Goal: Task Accomplishment & Management: Manage account settings

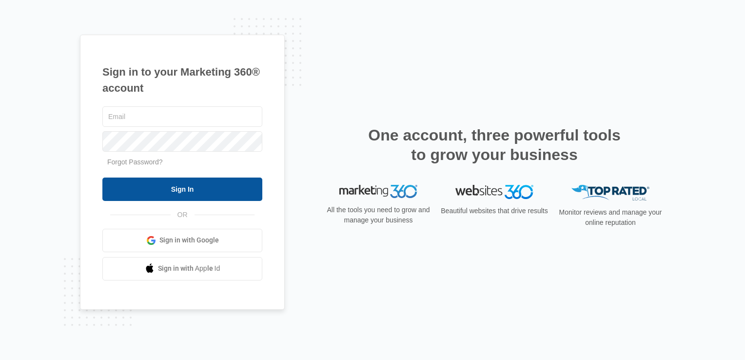
type input "lcutsinger@flycti.com"
click at [179, 195] on input "Sign In" at bounding box center [182, 188] width 160 height 23
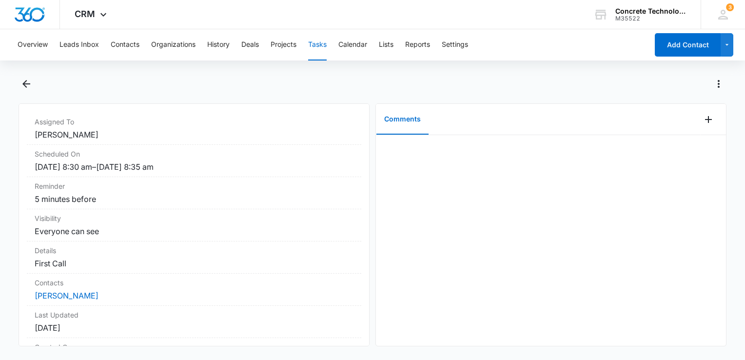
scroll to position [146, 0]
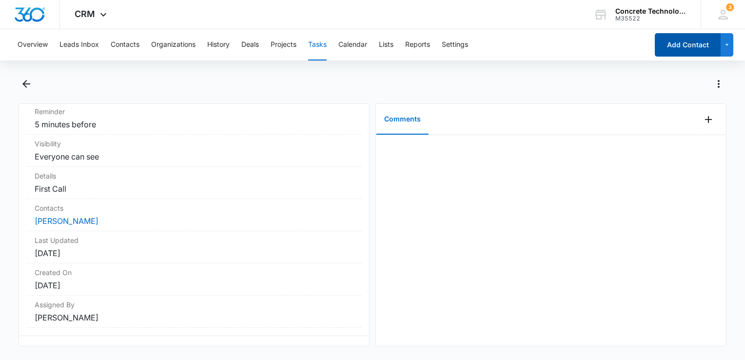
click at [662, 40] on button "Add Contact" at bounding box center [688, 44] width 66 height 23
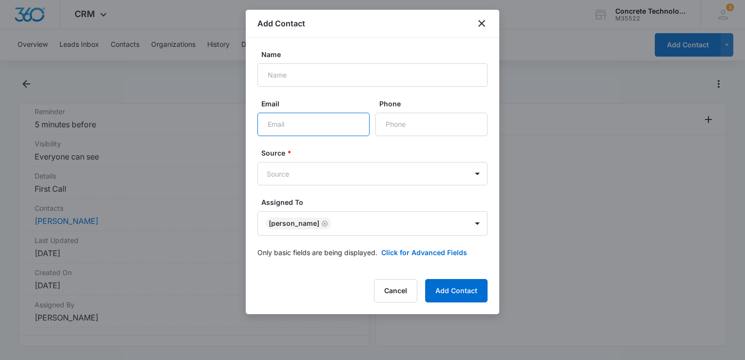
paste input "[EMAIL_ADDRESS][DOMAIN_NAME]"
type input "[EMAIL_ADDRESS][DOMAIN_NAME]"
click at [457, 257] on form "Name Email [EMAIL_ADDRESS][DOMAIN_NAME] Phone Source * Source Assigned To [PERS…" at bounding box center [372, 159] width 230 height 220
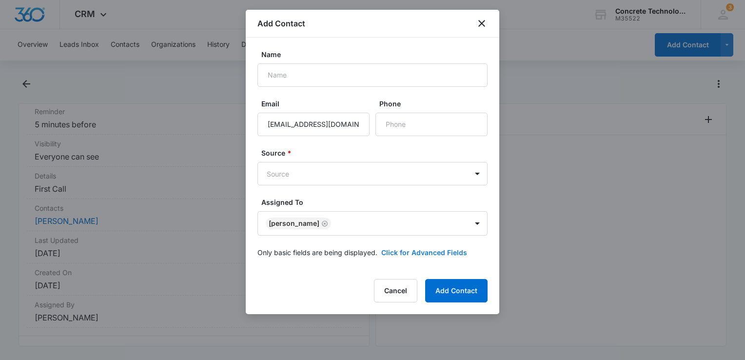
click at [456, 254] on button "Click for Advanced Fields" at bounding box center [424, 252] width 86 height 10
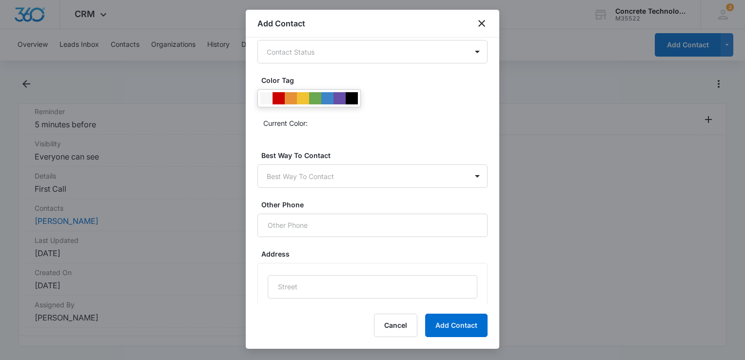
scroll to position [468, 0]
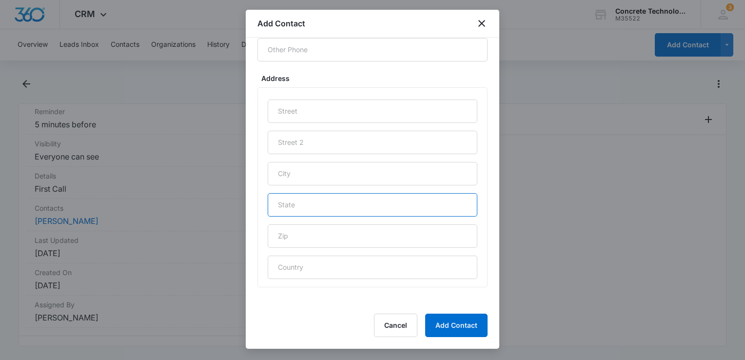
click at [348, 202] on input "text" at bounding box center [373, 204] width 210 height 23
type input "WV"
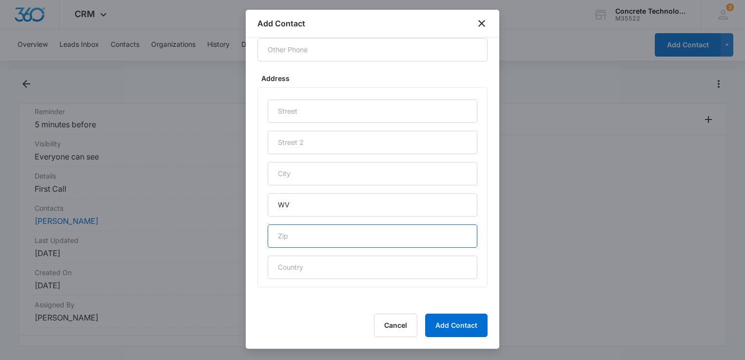
click at [336, 240] on input "text" at bounding box center [373, 235] width 210 height 23
type input "25387"
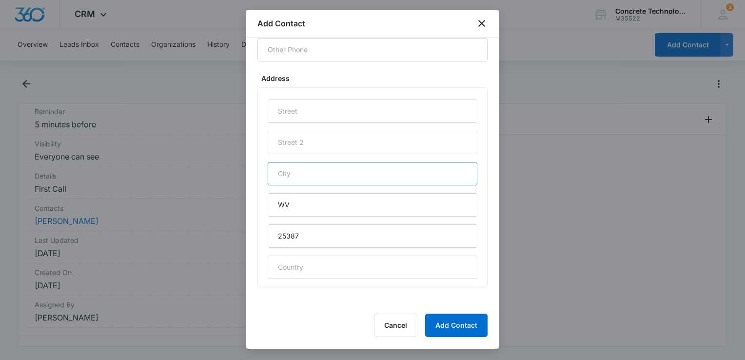
click at [355, 169] on input "text" at bounding box center [373, 173] width 210 height 23
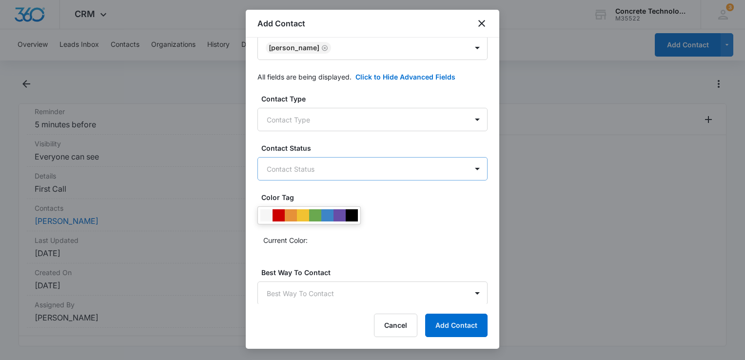
scroll to position [0, 0]
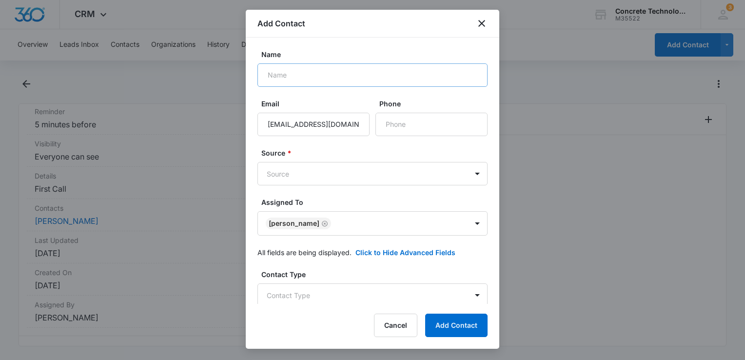
type input "[GEOGRAPHIC_DATA]"
click at [347, 66] on input "Name" at bounding box center [372, 74] width 230 height 23
type input "[PERSON_NAME]"
paste input "[PHONE_NUMBER]"
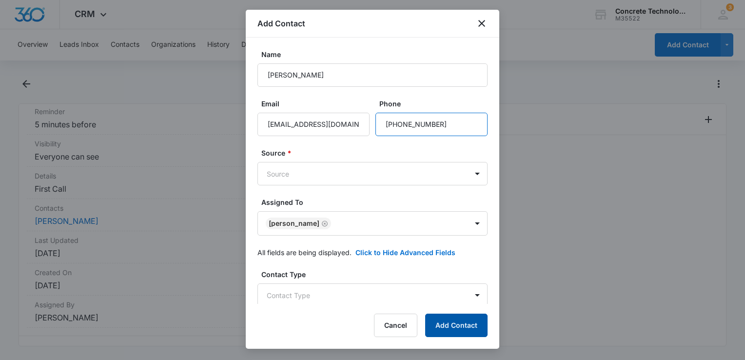
type input "[PHONE_NUMBER]"
click at [450, 321] on button "Add Contact" at bounding box center [456, 324] width 62 height 23
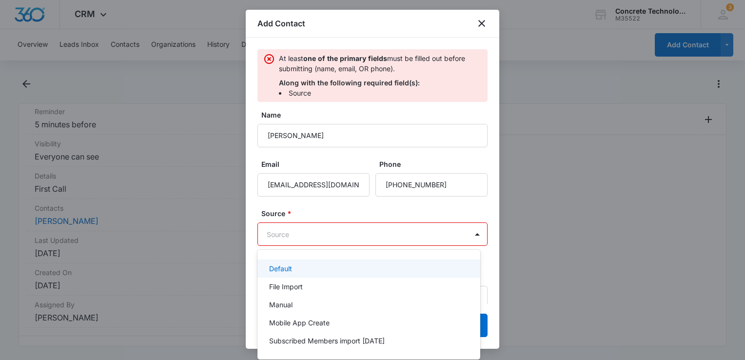
click at [357, 234] on body "CRM Apps Reputation Websites Forms CRM Email Social Content Ads Intelligence Fi…" at bounding box center [372, 180] width 745 height 360
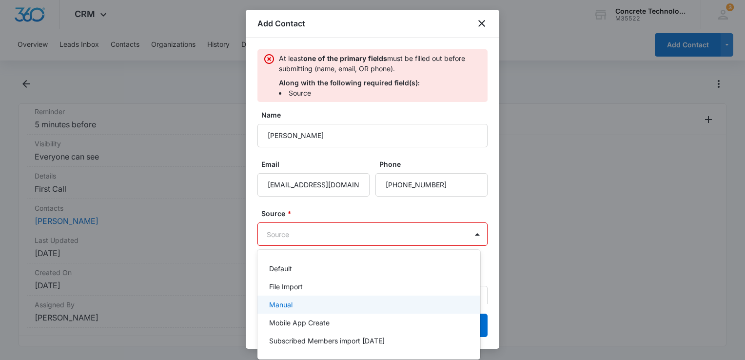
click at [330, 300] on div "Manual" at bounding box center [367, 304] width 197 height 10
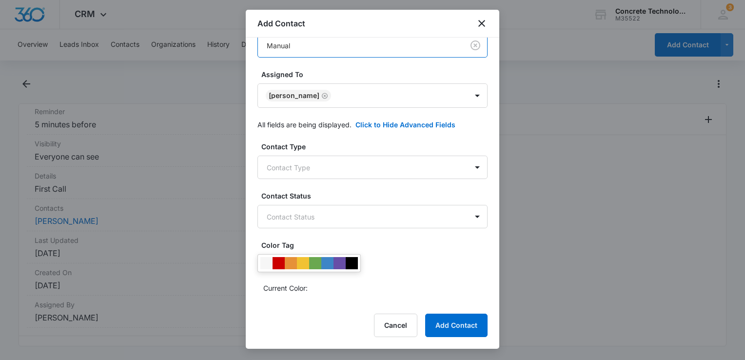
scroll to position [207, 0]
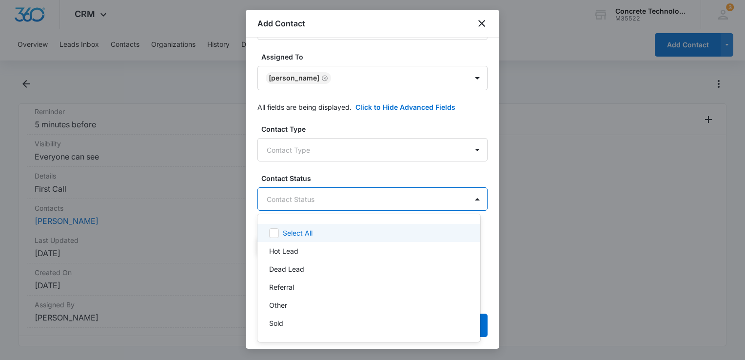
click at [348, 207] on body "CRM Apps Reputation Websites Forms CRM Email Social Content Ads Intelligence Fi…" at bounding box center [372, 180] width 745 height 360
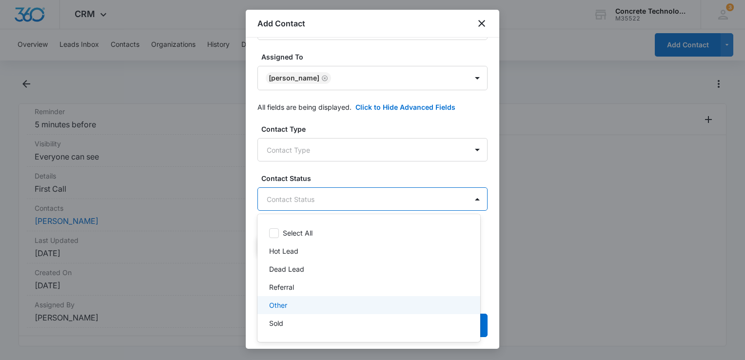
click at [316, 307] on div "Other" at bounding box center [367, 305] width 197 height 10
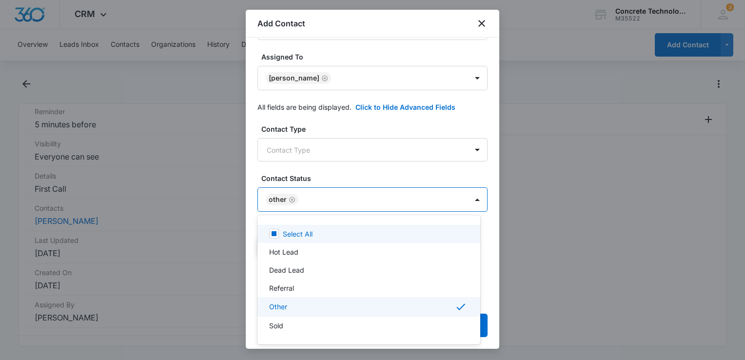
click at [337, 155] on div at bounding box center [372, 180] width 745 height 360
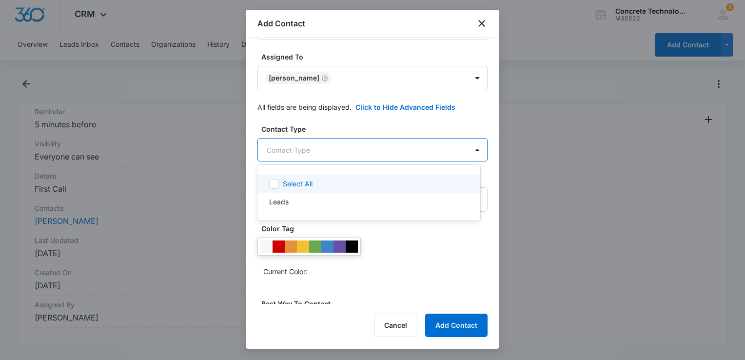
click at [337, 155] on body "CRM Apps Reputation Websites Forms CRM Email Social Content Ads Intelligence Fi…" at bounding box center [372, 180] width 745 height 360
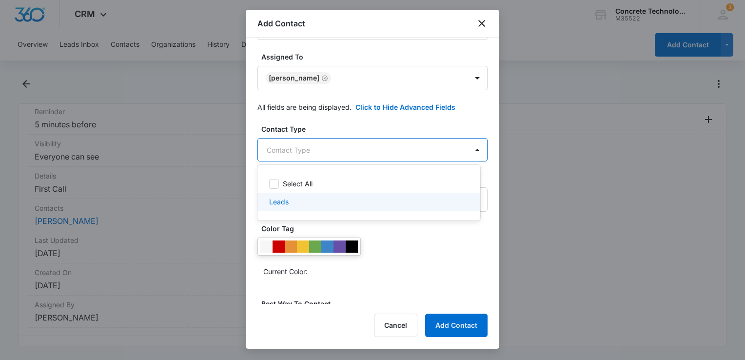
click at [279, 200] on p "Leads" at bounding box center [278, 201] width 19 height 10
click at [466, 328] on div at bounding box center [372, 180] width 745 height 360
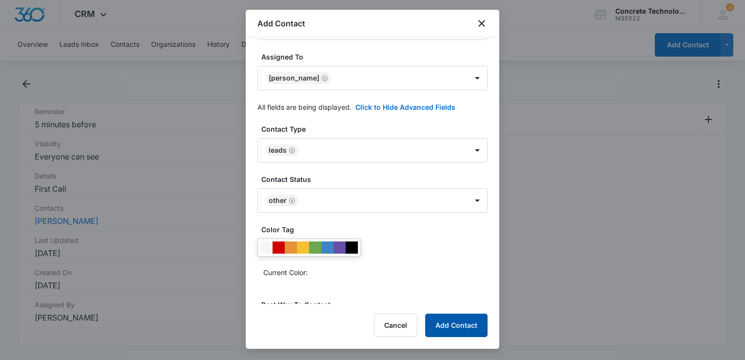
click at [466, 328] on button "Add Contact" at bounding box center [456, 324] width 62 height 23
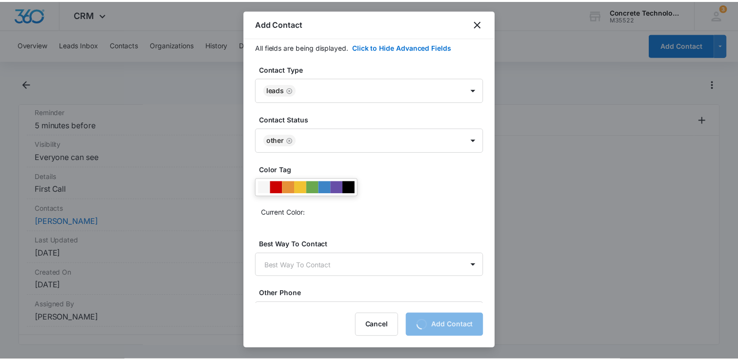
scroll to position [146, 0]
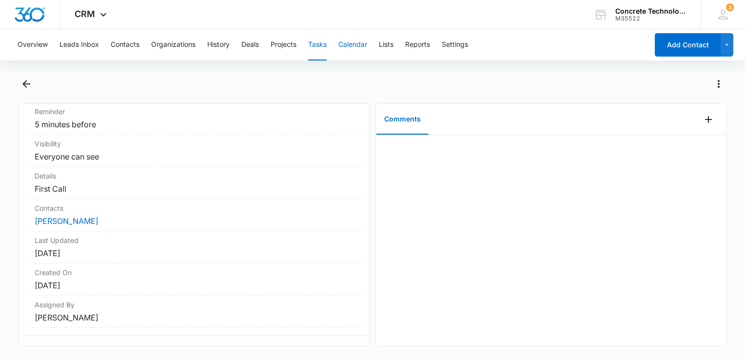
click at [353, 39] on button "Calendar" at bounding box center [352, 44] width 29 height 31
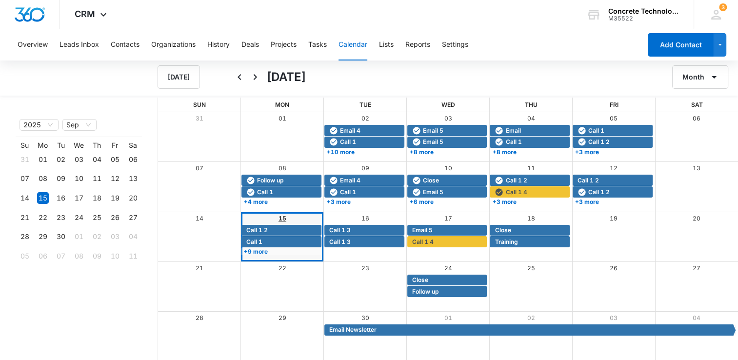
click at [282, 221] on link "15" at bounding box center [282, 217] width 8 height 7
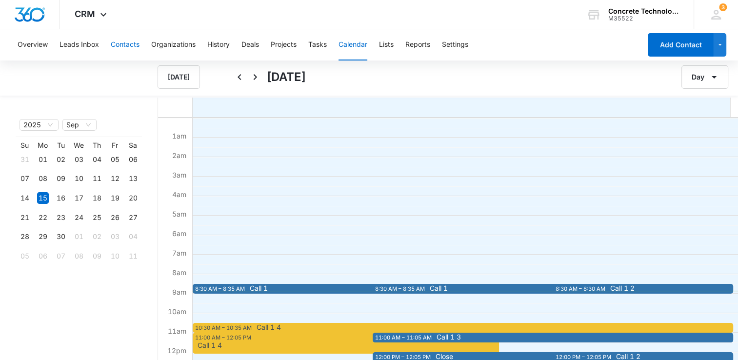
click at [128, 34] on button "Contacts" at bounding box center [125, 44] width 29 height 31
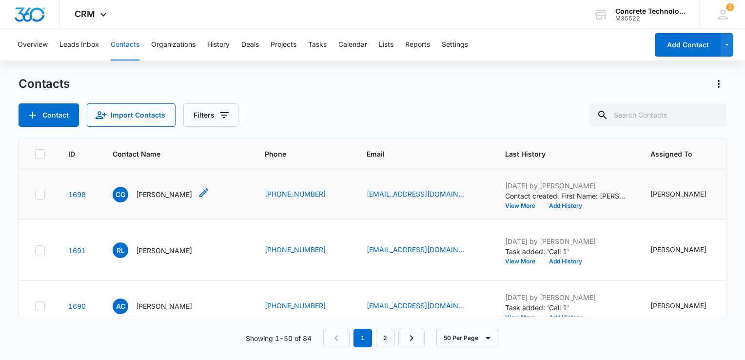
click at [157, 190] on p "[PERSON_NAME]" at bounding box center [164, 194] width 56 height 10
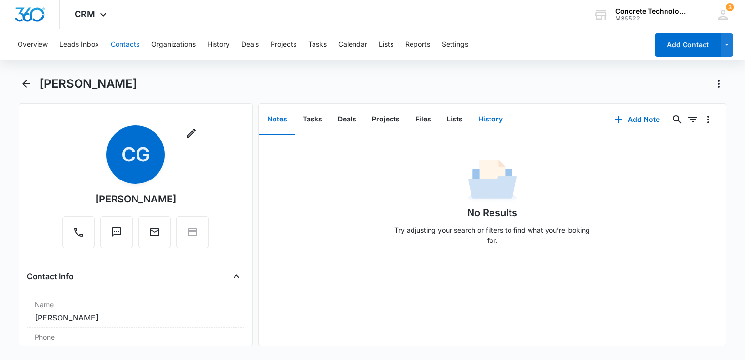
click at [481, 122] on button "History" at bounding box center [490, 119] width 40 height 30
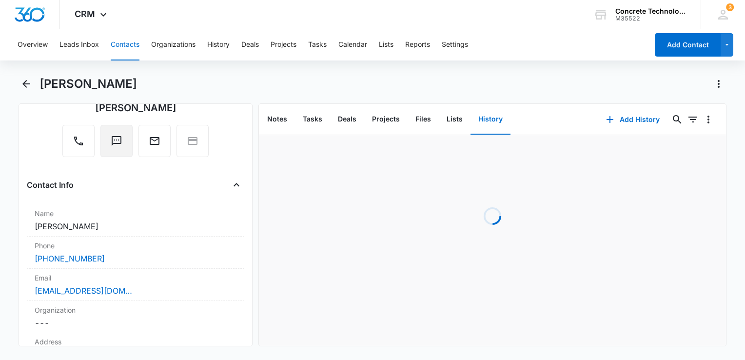
scroll to position [97, 0]
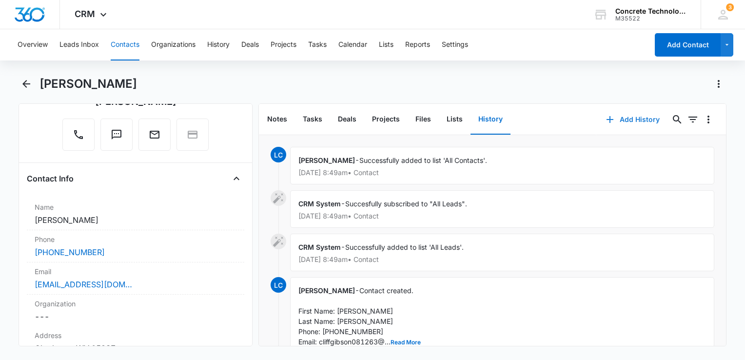
click at [618, 115] on button "Add History" at bounding box center [632, 119] width 73 height 23
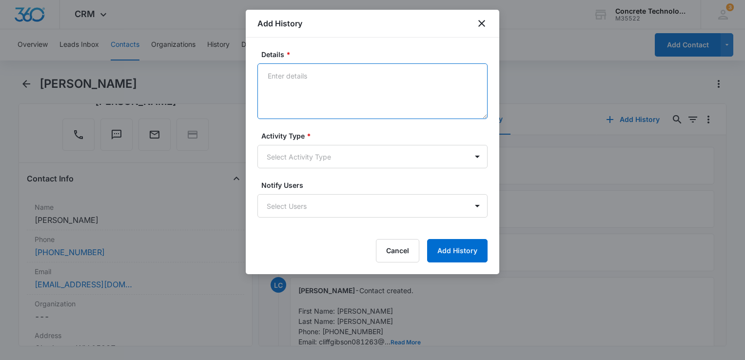
click at [308, 100] on textarea "Details *" at bounding box center [372, 91] width 230 height 56
type textarea "O"
drag, startPoint x: 311, startPoint y: 116, endPoint x: 304, endPoint y: 103, distance: 14.2
click at [308, 111] on textarea "Info" at bounding box center [372, 91] width 230 height 56
type textarea "Intro"
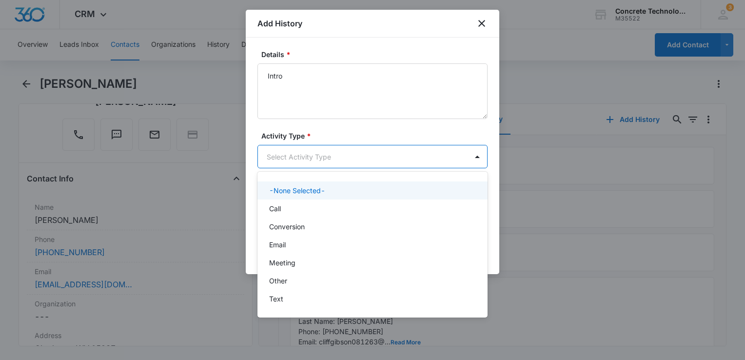
click at [298, 155] on body "CRM Apps Reputation Websites Forms CRM Email Social Content Ads Intelligence Fi…" at bounding box center [372, 180] width 745 height 360
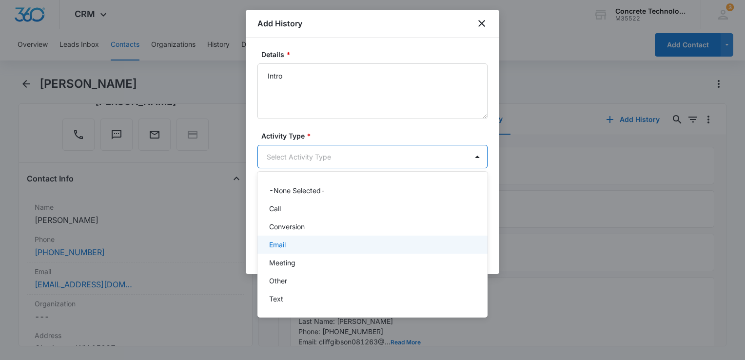
click at [298, 242] on div "Email" at bounding box center [371, 244] width 205 height 10
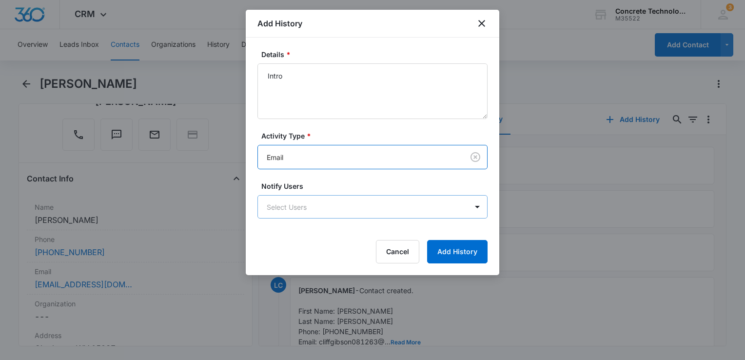
click at [314, 199] on body "CRM Apps Reputation Websites Forms CRM Email Social Content Ads Intelligence Fi…" at bounding box center [372, 180] width 745 height 360
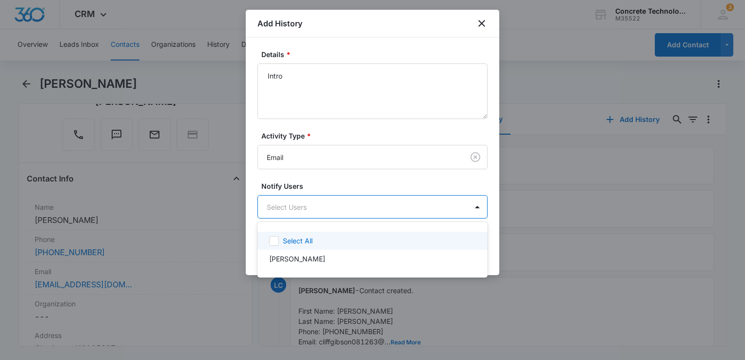
click at [312, 243] on div "Select All" at bounding box center [378, 240] width 191 height 10
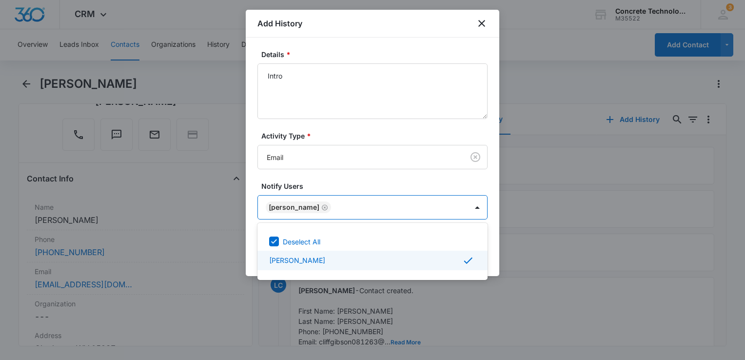
click at [492, 254] on div at bounding box center [372, 180] width 745 height 360
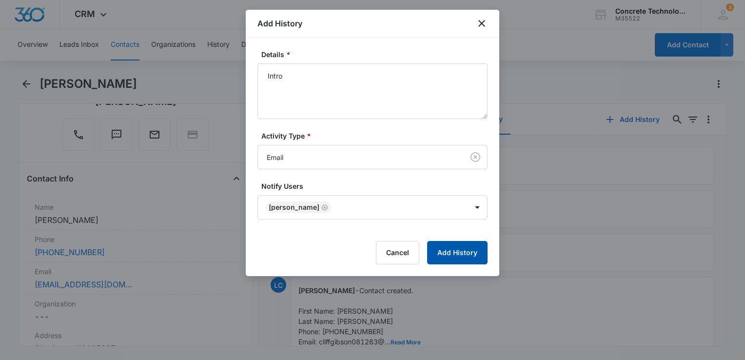
click at [467, 247] on button "Add History" at bounding box center [457, 252] width 60 height 23
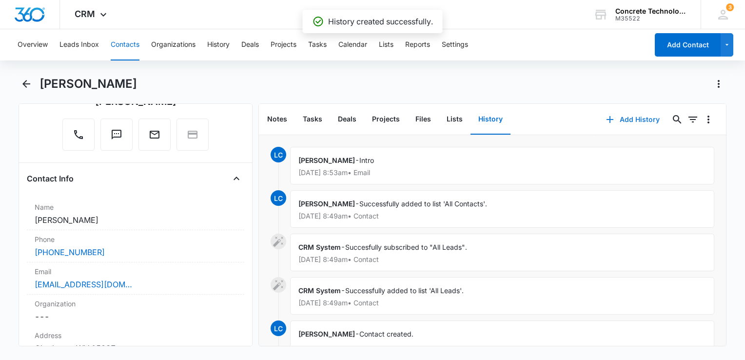
click at [610, 120] on button "Add History" at bounding box center [632, 119] width 73 height 23
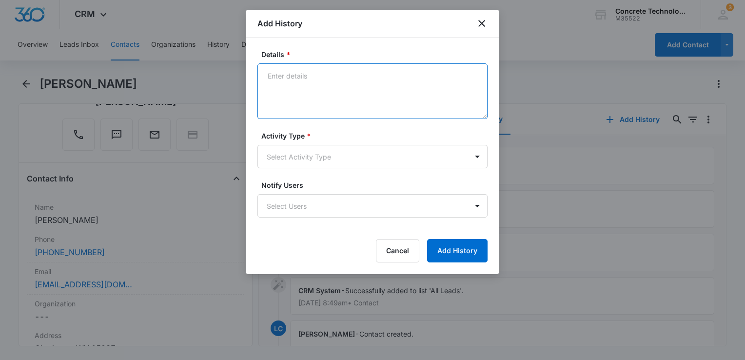
click at [350, 63] on textarea "Details *" at bounding box center [372, 91] width 230 height 56
type textarea "Voicemail"
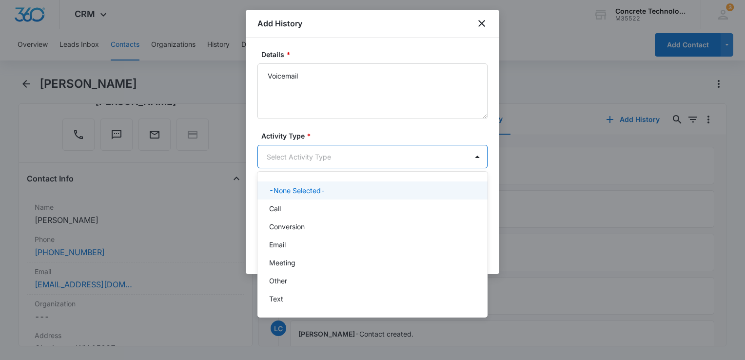
click at [360, 153] on body "CRM Apps Reputation Websites Forms CRM Email Social Content Ads Intelligence Fi…" at bounding box center [372, 180] width 745 height 360
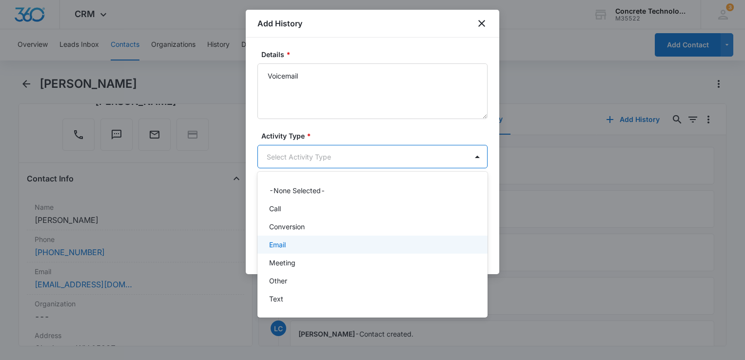
click at [307, 241] on div "Email" at bounding box center [371, 244] width 205 height 10
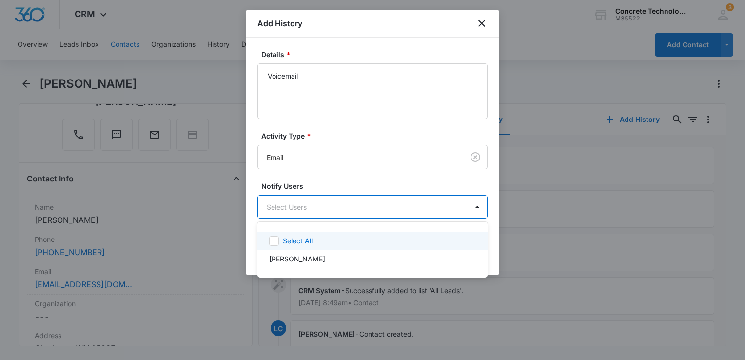
click at [312, 209] on body "CRM Apps Reputation Websites Forms CRM Email Social Content Ads Intelligence Fi…" at bounding box center [372, 180] width 745 height 360
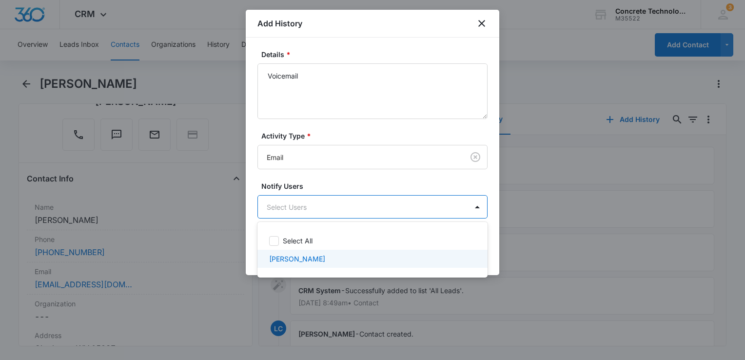
click at [292, 250] on div "[PERSON_NAME]" at bounding box center [372, 259] width 230 height 18
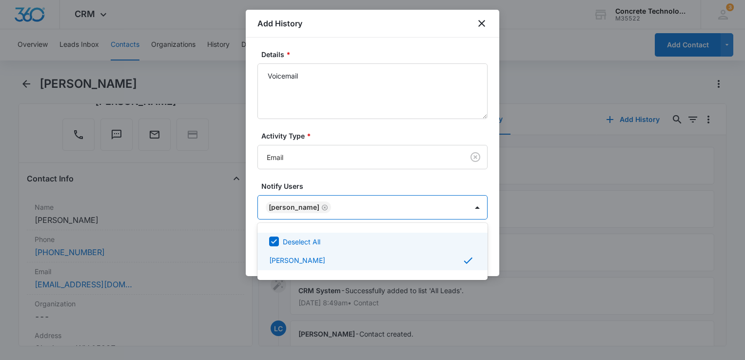
click at [493, 239] on div at bounding box center [372, 180] width 745 height 360
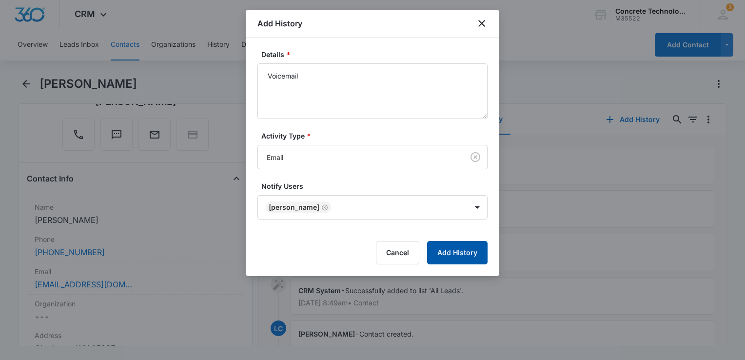
click at [454, 256] on button "Add History" at bounding box center [457, 252] width 60 height 23
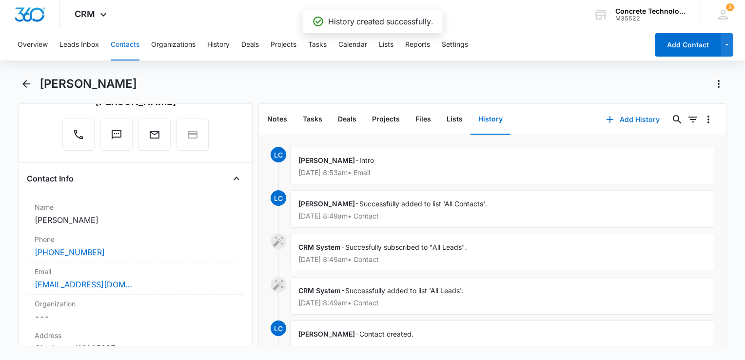
click at [618, 118] on button "Add History" at bounding box center [632, 119] width 73 height 23
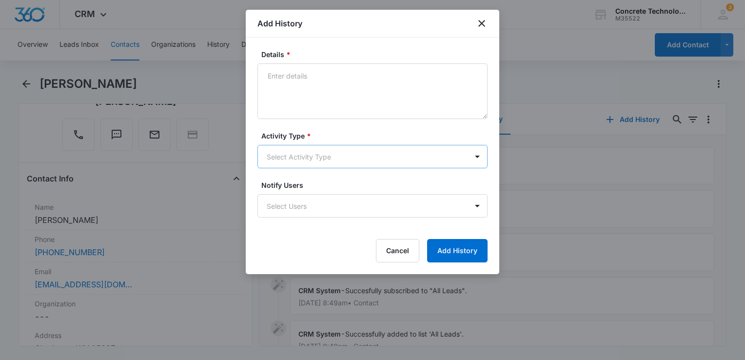
click at [333, 154] on body "CRM Apps Reputation Websites Forms CRM Email Social Content Ads Intelligence Fi…" at bounding box center [372, 180] width 745 height 360
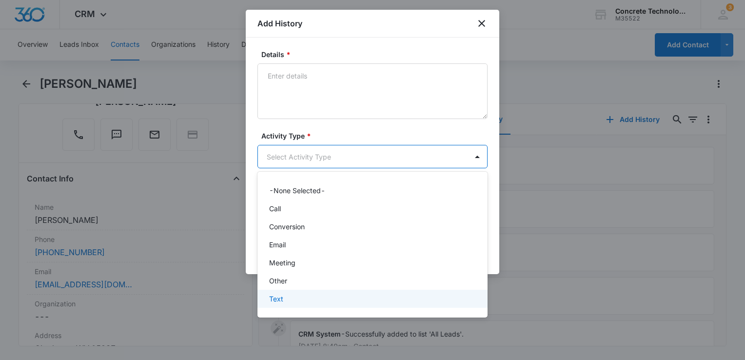
click at [287, 298] on div "Text" at bounding box center [371, 298] width 205 height 10
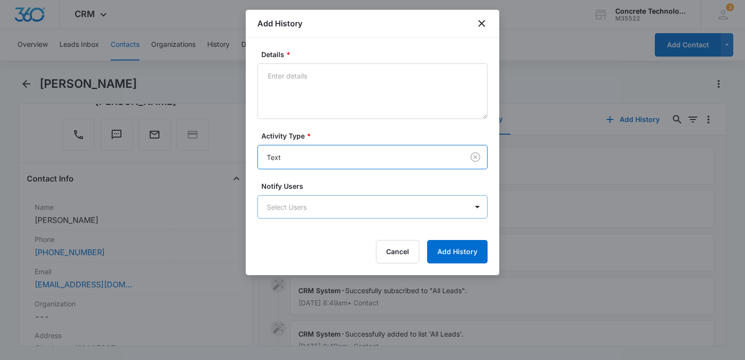
click at [330, 209] on body "CRM Apps Reputation Websites Forms CRM Email Social Content Ads Intelligence Fi…" at bounding box center [372, 180] width 745 height 360
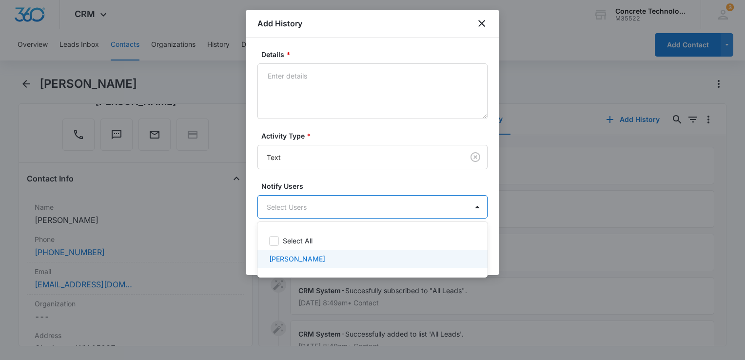
click at [286, 260] on p "[PERSON_NAME]" at bounding box center [297, 258] width 56 height 10
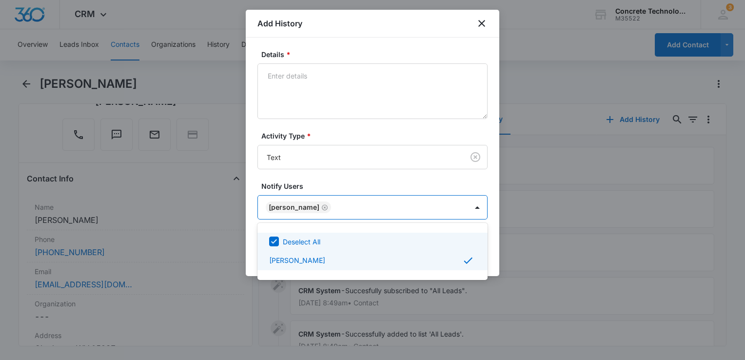
click at [335, 59] on div at bounding box center [372, 180] width 745 height 360
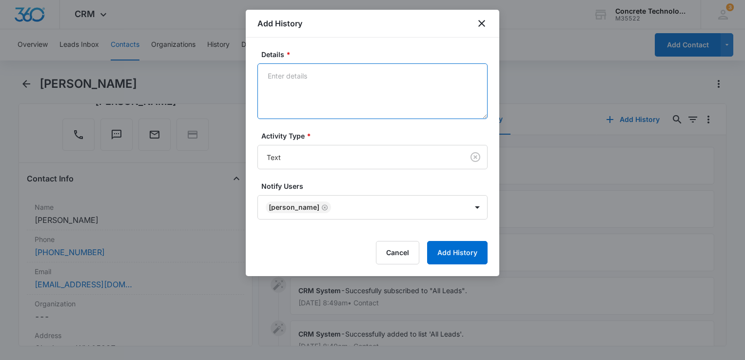
click at [320, 83] on textarea "Details *" at bounding box center [372, 91] width 230 height 56
type textarea "One"
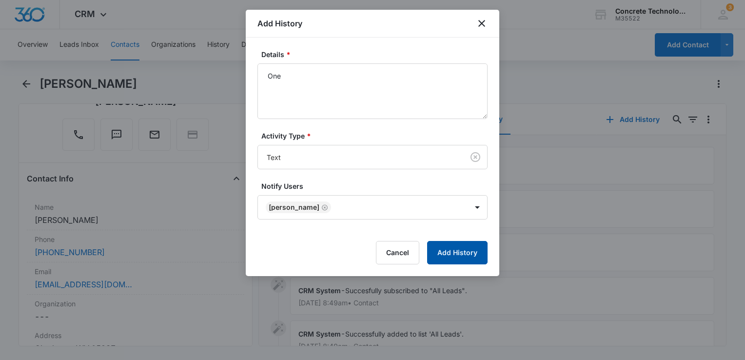
click at [441, 255] on button "Add History" at bounding box center [457, 252] width 60 height 23
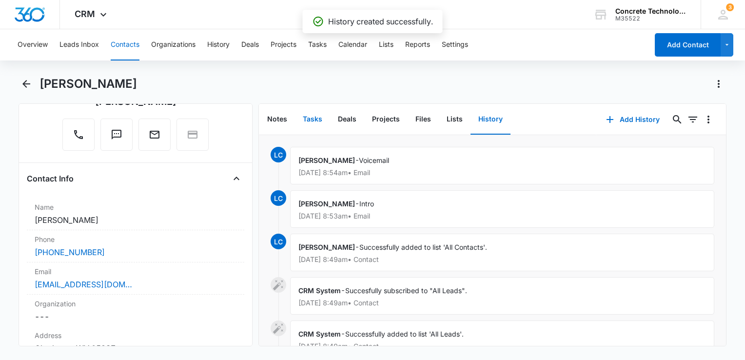
click at [306, 116] on button "Tasks" at bounding box center [312, 119] width 35 height 30
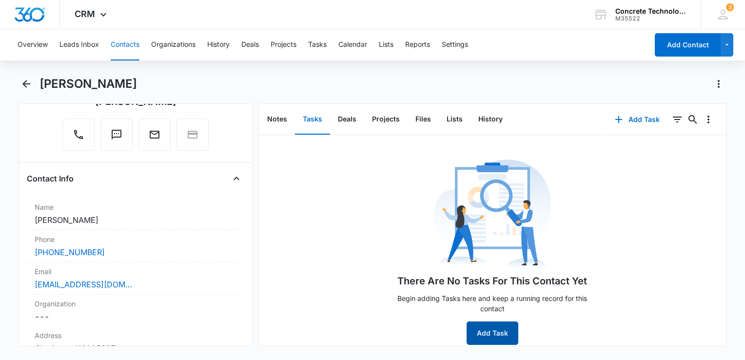
click at [496, 330] on button "Add Task" at bounding box center [493, 332] width 52 height 23
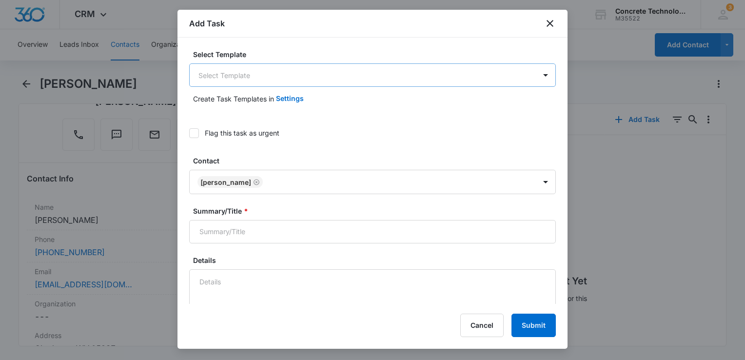
click at [320, 75] on body "CRM Apps Reputation Websites Forms CRM Email Social Content Ads Intelligence Fi…" at bounding box center [372, 180] width 745 height 360
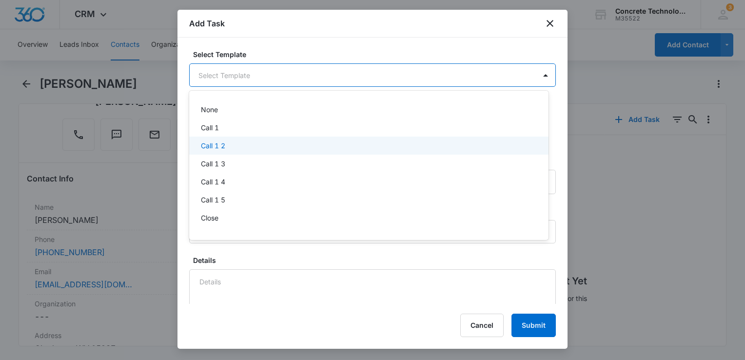
click at [235, 152] on div "Call 1 2" at bounding box center [368, 145] width 359 height 18
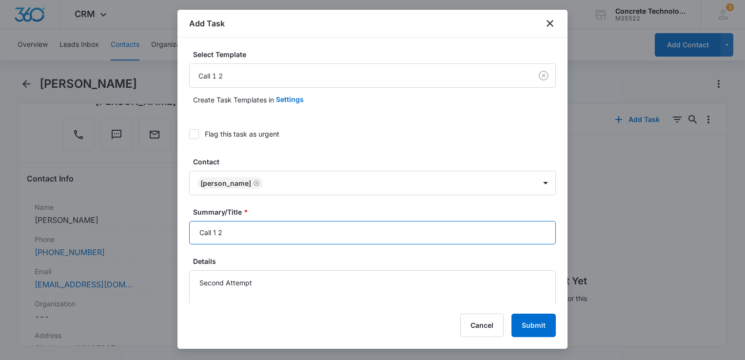
click at [281, 236] on input "Call 1 2" at bounding box center [372, 232] width 367 height 23
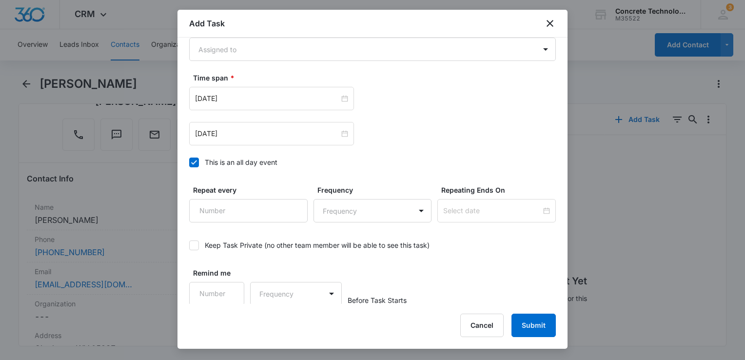
scroll to position [634, 0]
type input "Call 1 2"
click at [274, 59] on body "CRM Apps Reputation Websites Forms CRM Email Social Content Ads Intelligence Fi…" at bounding box center [372, 180] width 745 height 360
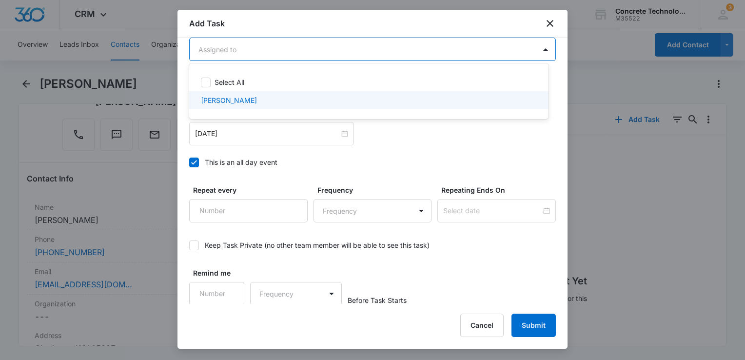
click at [268, 104] on div "[PERSON_NAME]" at bounding box center [368, 100] width 334 height 10
checkbox input "true"
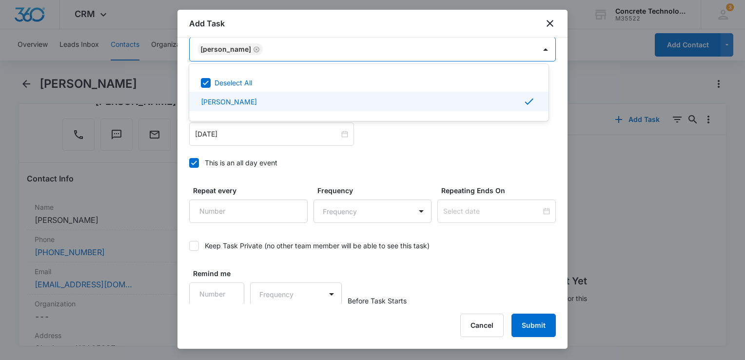
click at [199, 161] on div at bounding box center [372, 180] width 745 height 360
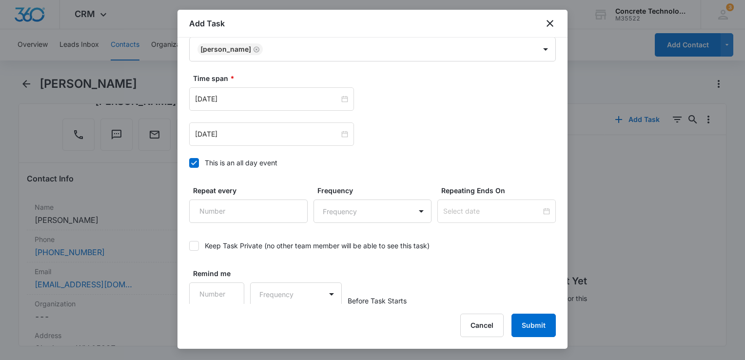
click at [199, 162] on label "This is an all day event" at bounding box center [372, 162] width 367 height 10
click at [189, 163] on input "This is an all day event" at bounding box center [189, 163] width 0 height 0
click at [234, 139] on div "[DATE]" at bounding box center [271, 133] width 165 height 23
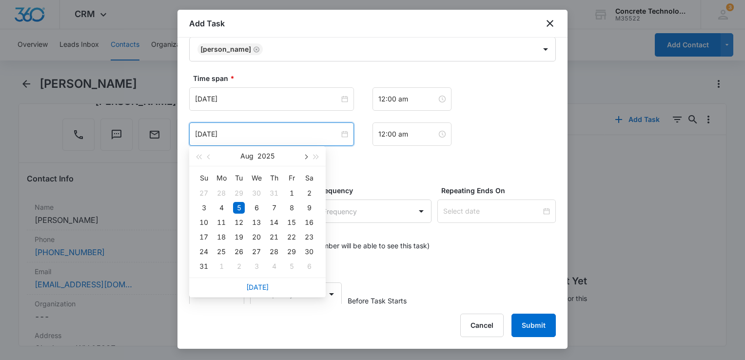
click at [309, 157] on button "button" at bounding box center [305, 155] width 11 height 19
type input "[DATE]"
click at [243, 220] on div "16" at bounding box center [239, 222] width 12 height 12
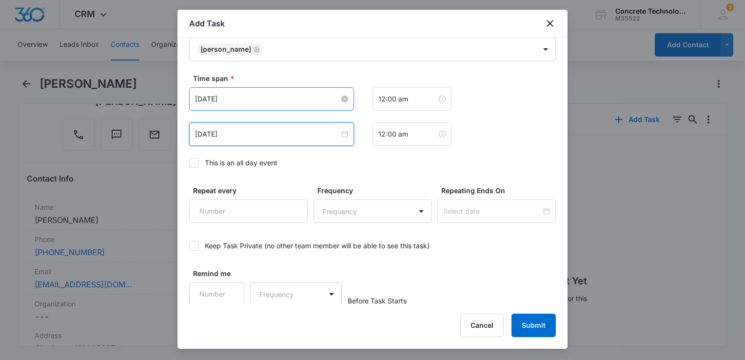
click at [261, 97] on input "[DATE]" at bounding box center [267, 99] width 144 height 11
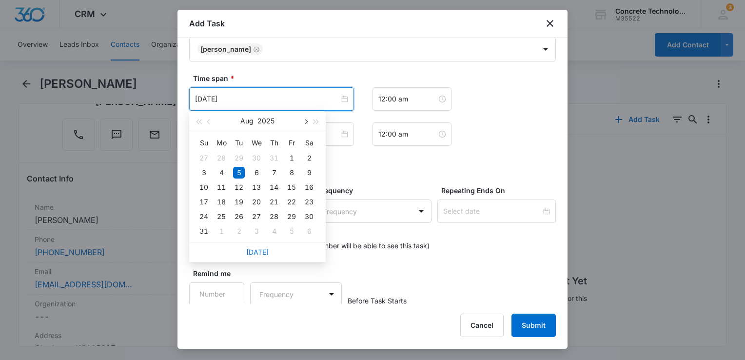
click at [304, 121] on span "button" at bounding box center [305, 121] width 5 height 5
type input "[DATE]"
click at [239, 187] on div "16" at bounding box center [239, 187] width 12 height 12
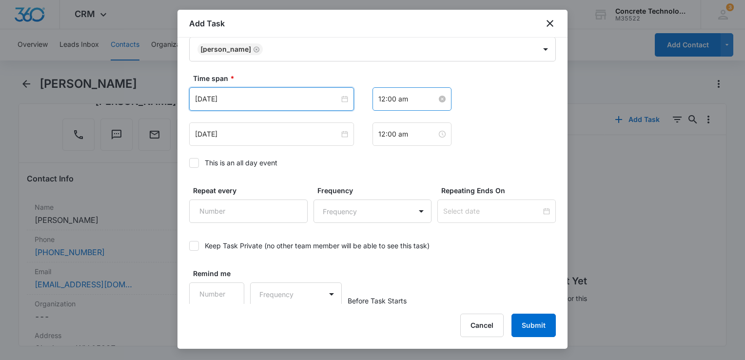
click at [407, 101] on input "12:00 am" at bounding box center [407, 99] width 58 height 11
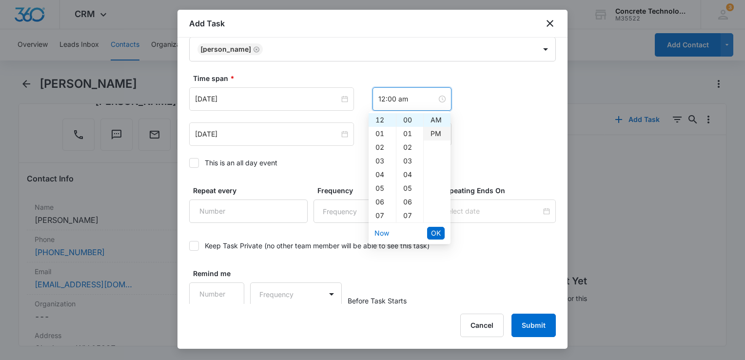
click at [431, 133] on div "PM" at bounding box center [437, 134] width 27 height 14
type input "12:00 pm"
click at [429, 233] on button "OK" at bounding box center [436, 233] width 18 height 13
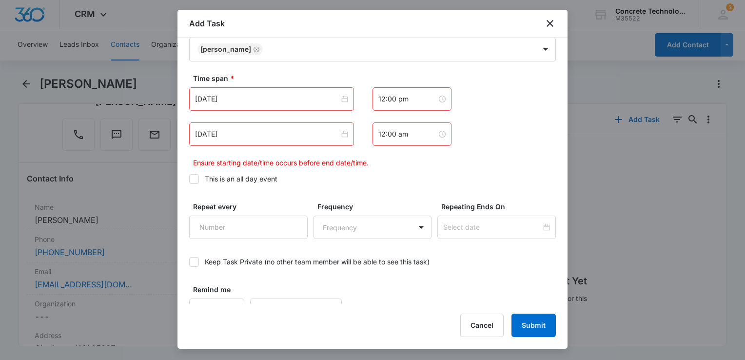
click at [412, 139] on div "12:00 am" at bounding box center [411, 133] width 79 height 23
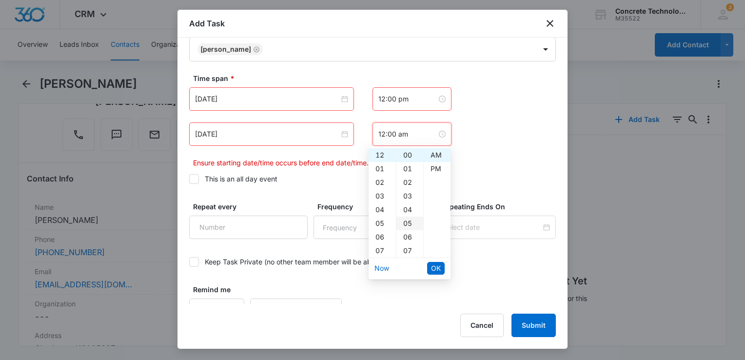
click at [406, 221] on div "05" at bounding box center [409, 223] width 27 height 14
click at [435, 167] on div "PM" at bounding box center [437, 169] width 27 height 14
type input "12:05 pm"
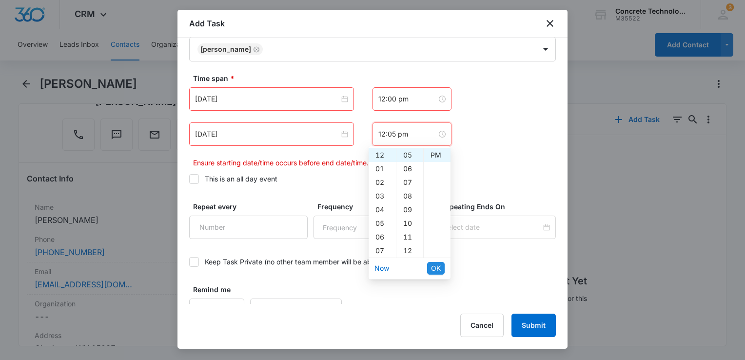
click at [433, 268] on span "OK" at bounding box center [436, 268] width 10 height 11
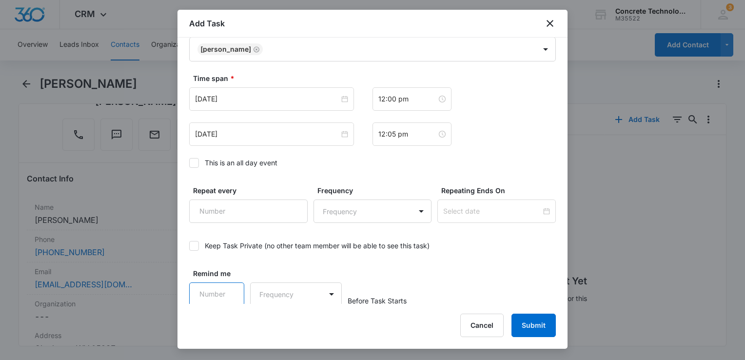
click at [216, 292] on input "Remind me" at bounding box center [216, 293] width 55 height 23
click at [218, 288] on input "Remind me" at bounding box center [216, 293] width 55 height 23
click at [223, 288] on input "Remind me" at bounding box center [216, 293] width 55 height 23
click at [230, 287] on input "1" at bounding box center [216, 293] width 55 height 23
click at [230, 287] on input "2" at bounding box center [216, 293] width 55 height 23
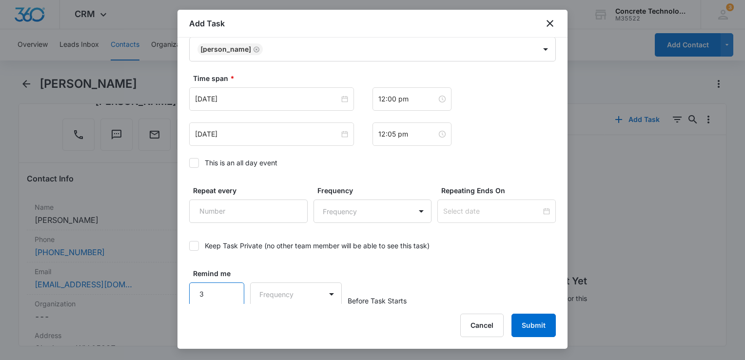
click at [230, 287] on input "3" at bounding box center [216, 293] width 55 height 23
click at [230, 287] on input "4" at bounding box center [216, 293] width 55 height 23
type input "5"
click at [230, 287] on input "5" at bounding box center [216, 293] width 55 height 23
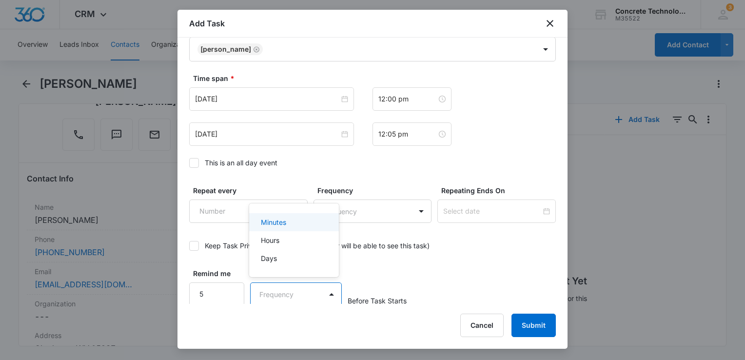
click at [291, 295] on body "CRM Apps Reputation Websites Forms CRM Email Social Content Ads Intelligence Fi…" at bounding box center [372, 180] width 745 height 360
click at [291, 223] on div "Minutes" at bounding box center [293, 222] width 64 height 10
click at [535, 327] on button "Submit" at bounding box center [533, 324] width 44 height 23
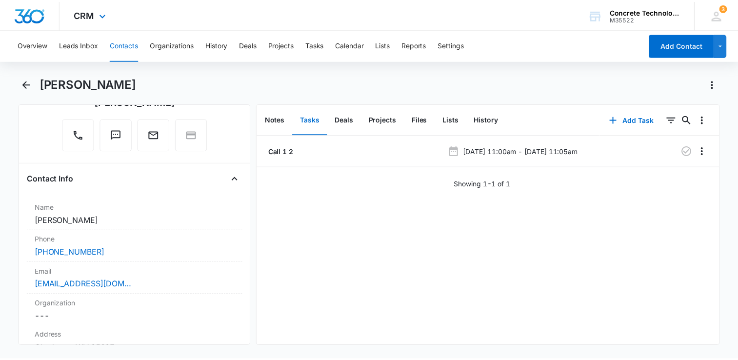
scroll to position [0, 0]
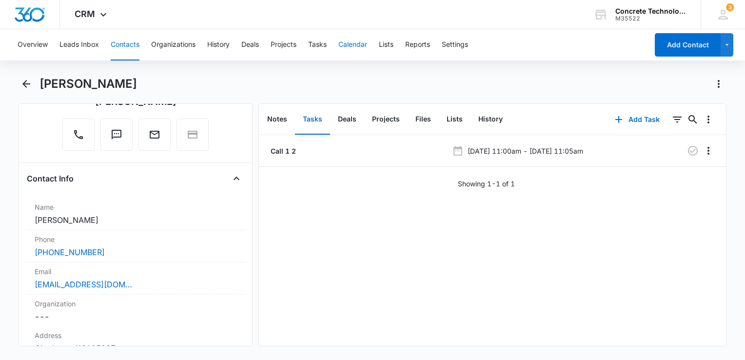
click at [357, 41] on button "Calendar" at bounding box center [352, 44] width 29 height 31
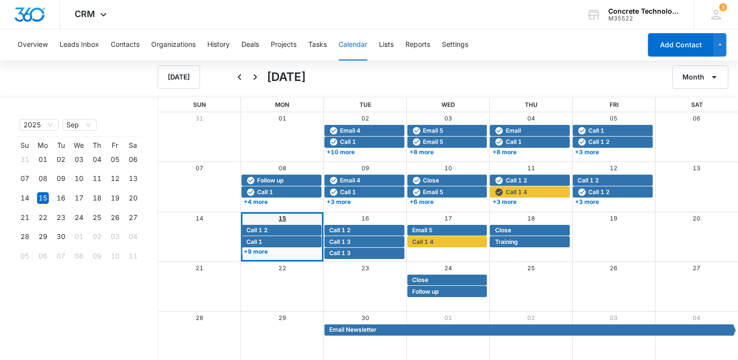
click at [281, 218] on link "15" at bounding box center [282, 217] width 8 height 7
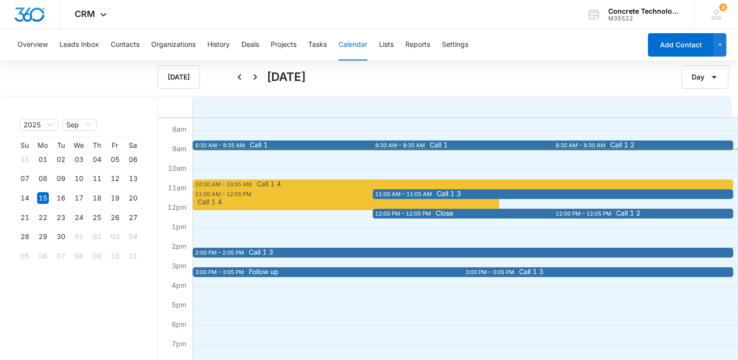
scroll to position [146, 0]
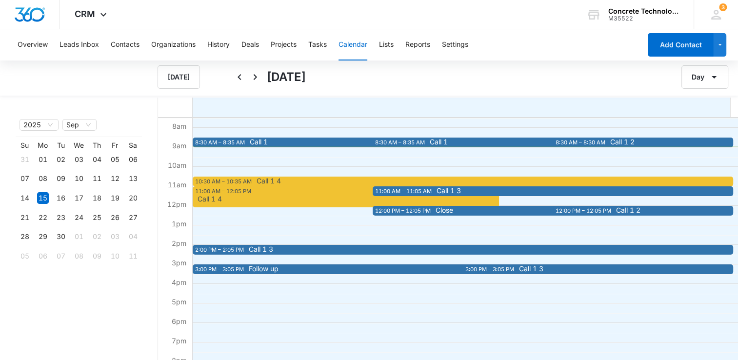
click at [249, 136] on div "8:30 AM – 8:35 AM Call 1 10:30 AM – 10:35 AM Call 1 4 8:30 AM – 8:35 AM Call 1 …" at bounding box center [462, 206] width 541 height 468
click at [247, 143] on div "Call 1" at bounding box center [397, 142] width 301 height 8
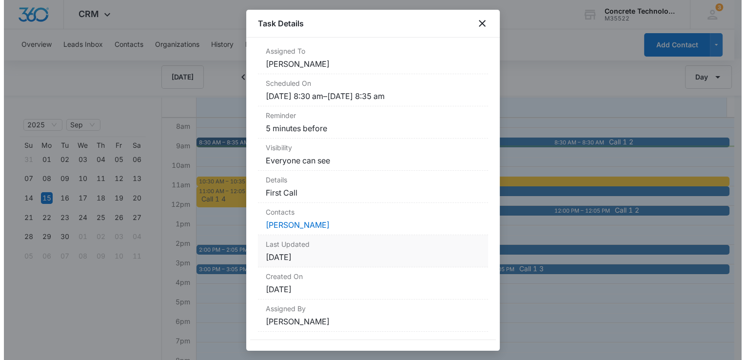
scroll to position [74, 0]
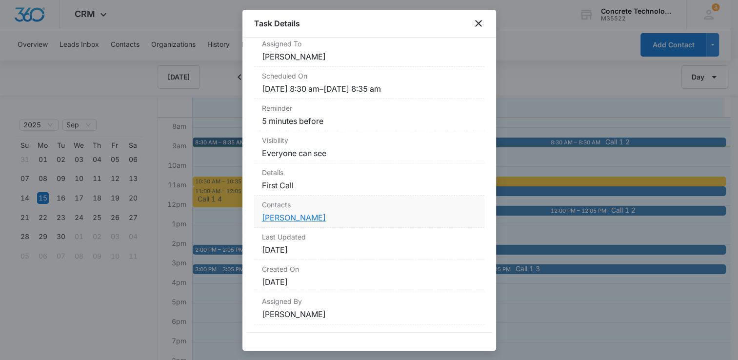
click at [298, 221] on link "[PERSON_NAME]" at bounding box center [294, 218] width 64 height 10
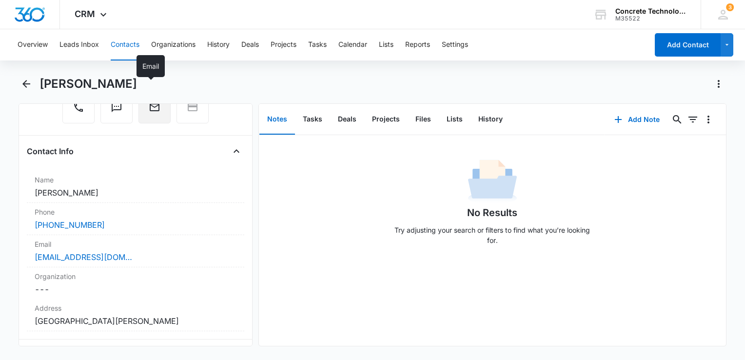
scroll to position [146, 0]
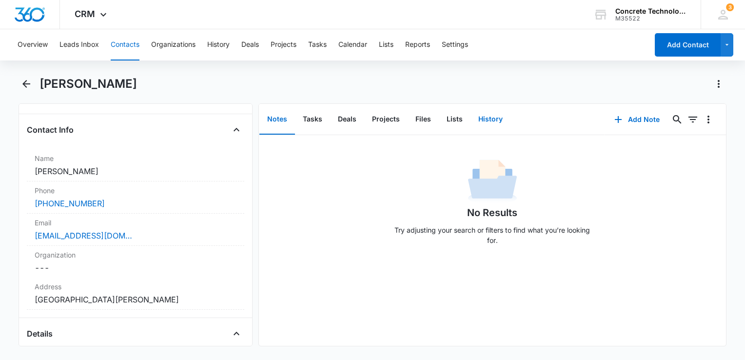
click at [490, 126] on button "History" at bounding box center [490, 119] width 40 height 30
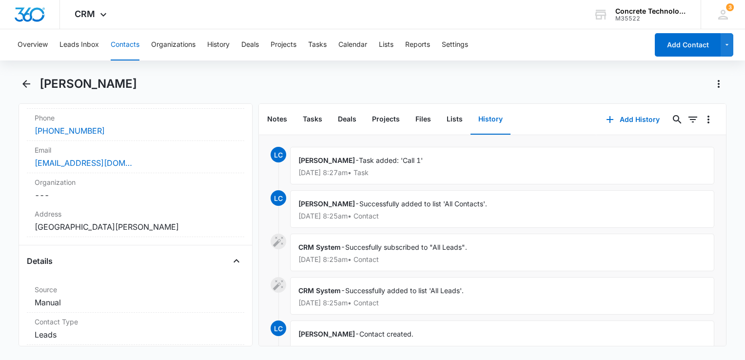
scroll to position [244, 0]
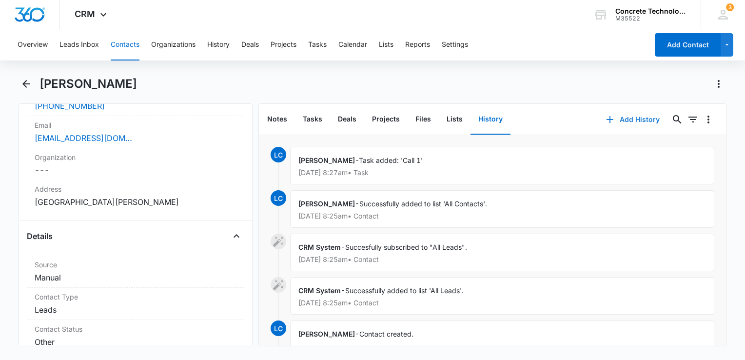
click at [624, 116] on button "Add History" at bounding box center [632, 119] width 73 height 23
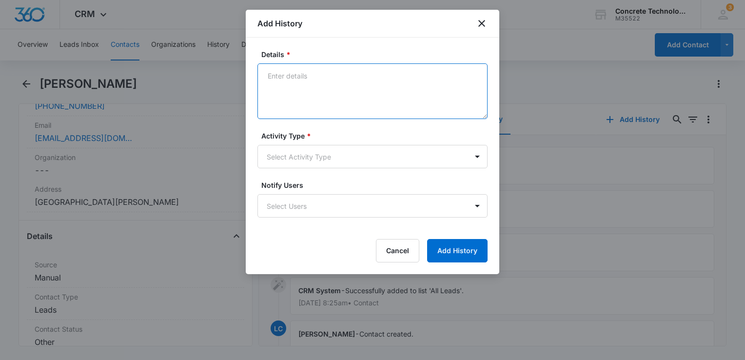
click at [324, 93] on textarea "Details *" at bounding box center [372, 91] width 230 height 56
type textarea "Voicemail"
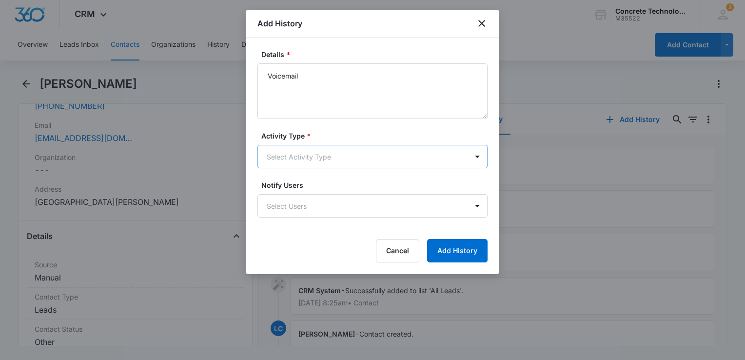
click at [334, 159] on body "CRM Apps Reputation Websites Forms CRM Email Social Content Ads Intelligence Fi…" at bounding box center [372, 180] width 745 height 360
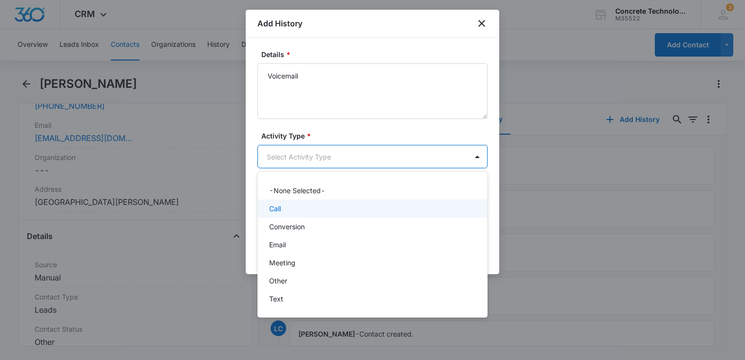
click at [313, 208] on div "Call" at bounding box center [371, 208] width 205 height 10
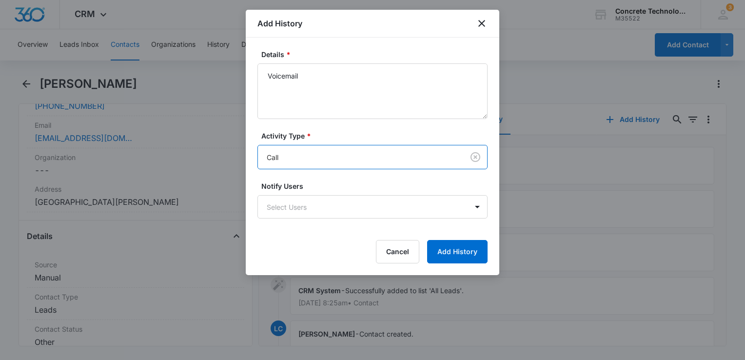
click at [313, 208] on body "CRM Apps Reputation Websites Forms CRM Email Social Content Ads Intelligence Fi…" at bounding box center [372, 180] width 745 height 360
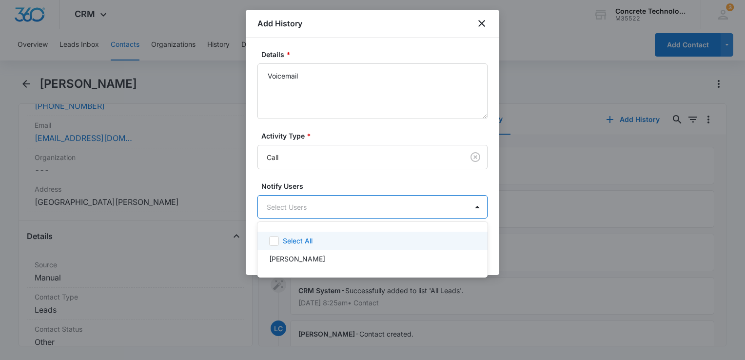
click at [301, 238] on p "Select All" at bounding box center [298, 240] width 30 height 10
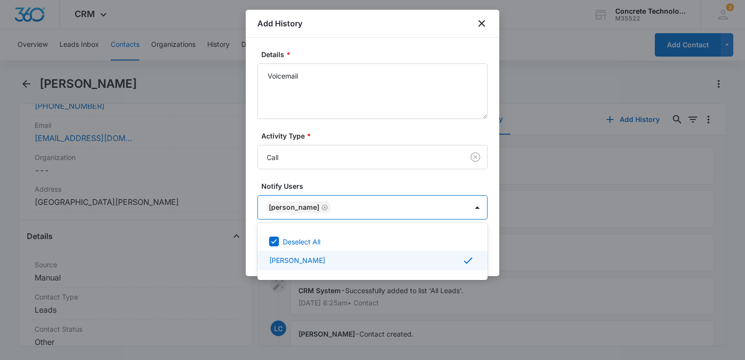
click at [492, 257] on div at bounding box center [372, 180] width 745 height 360
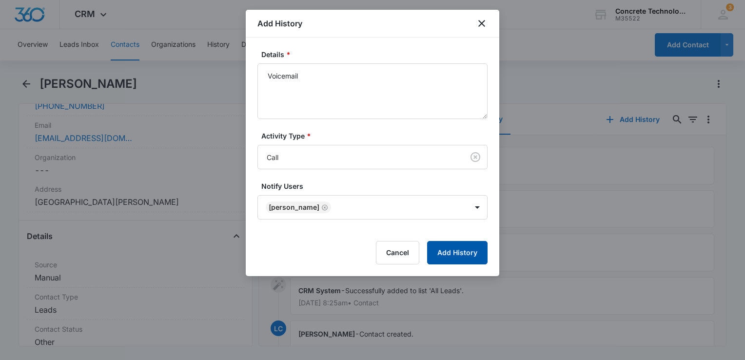
click at [476, 253] on button "Add History" at bounding box center [457, 252] width 60 height 23
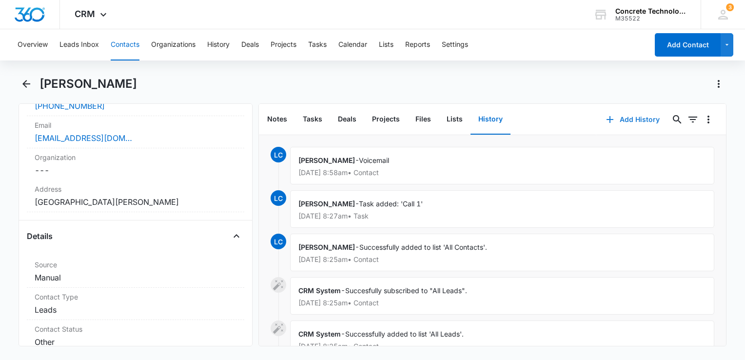
click at [619, 118] on button "Add History" at bounding box center [632, 119] width 73 height 23
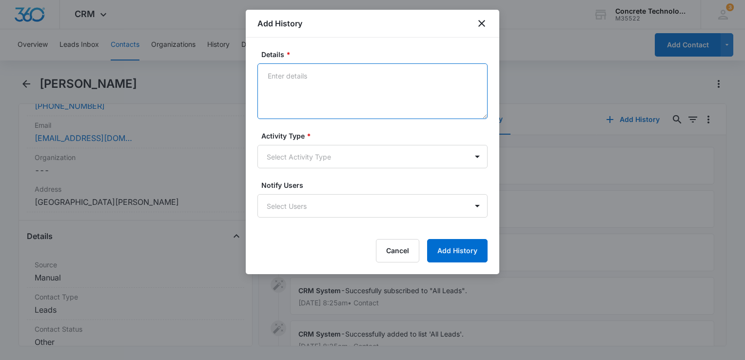
click at [378, 79] on textarea "Details *" at bounding box center [372, 91] width 230 height 56
type textarea "Intro"
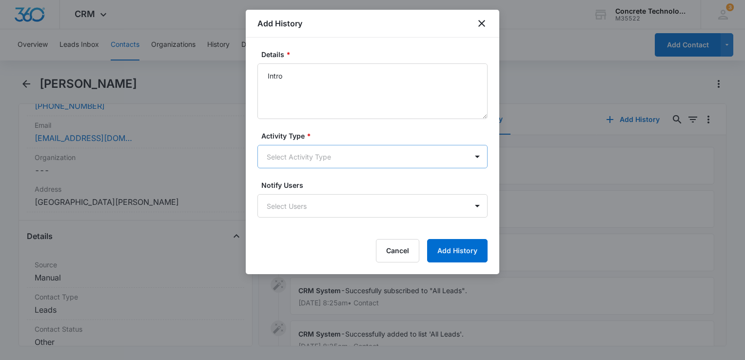
click at [377, 158] on body "CRM Apps Reputation Websites Forms CRM Email Social Content Ads Intelligence Fi…" at bounding box center [372, 180] width 745 height 360
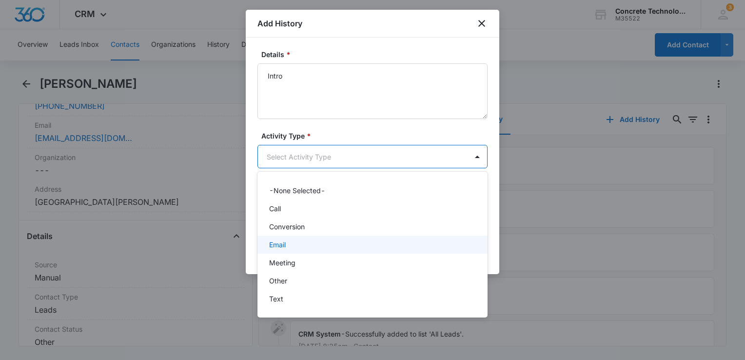
click at [319, 245] on div "Email" at bounding box center [371, 244] width 205 height 10
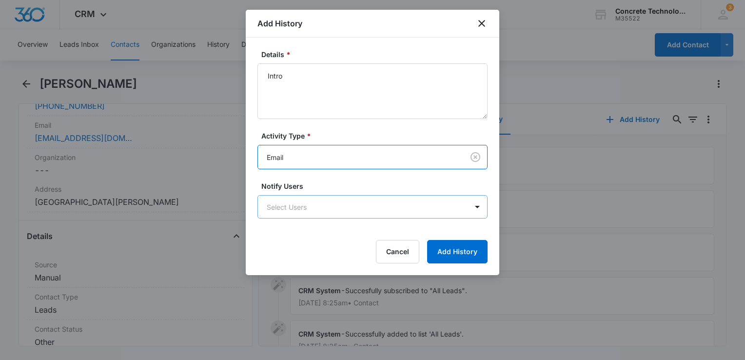
click at [335, 212] on body "CRM Apps Reputation Websites Forms CRM Email Social Content Ads Intelligence Fi…" at bounding box center [372, 180] width 745 height 360
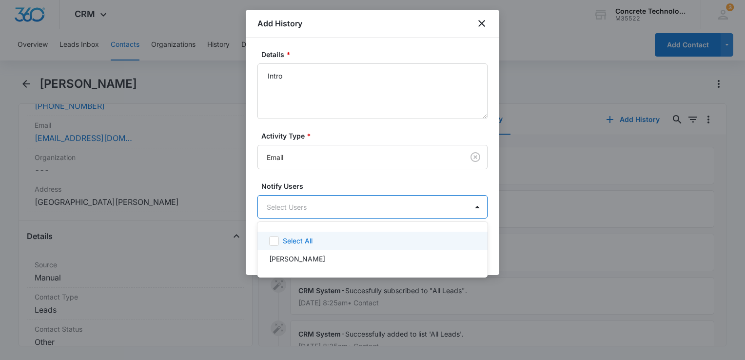
click at [320, 245] on div "Select All" at bounding box center [378, 240] width 191 height 10
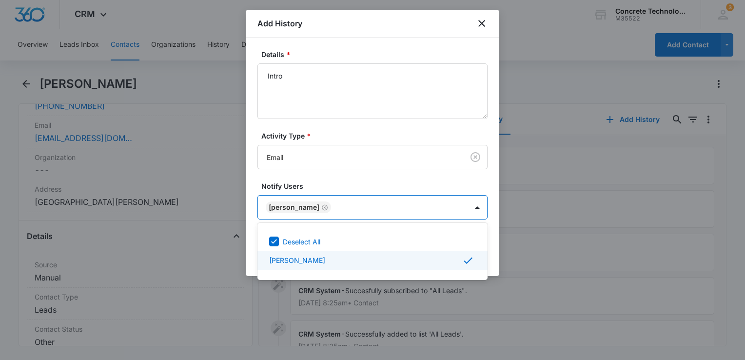
click at [497, 251] on div at bounding box center [372, 180] width 745 height 360
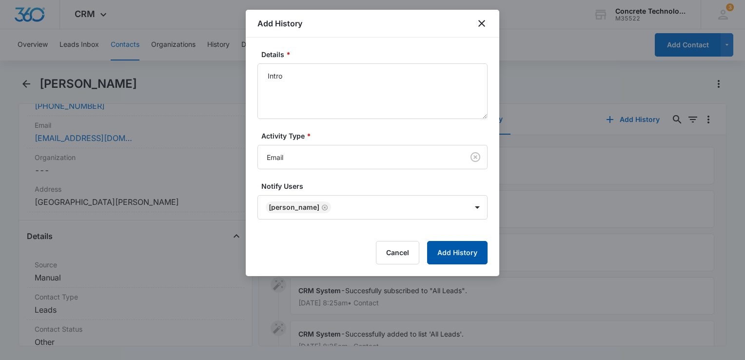
click at [471, 251] on button "Add History" at bounding box center [457, 252] width 60 height 23
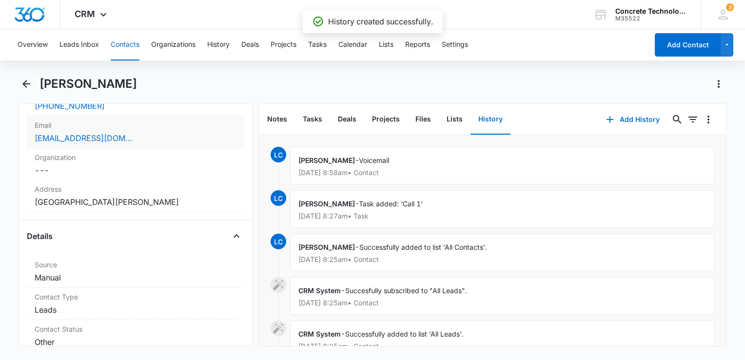
click at [160, 139] on div "[EMAIL_ADDRESS][DOMAIN_NAME]" at bounding box center [136, 138] width 202 height 12
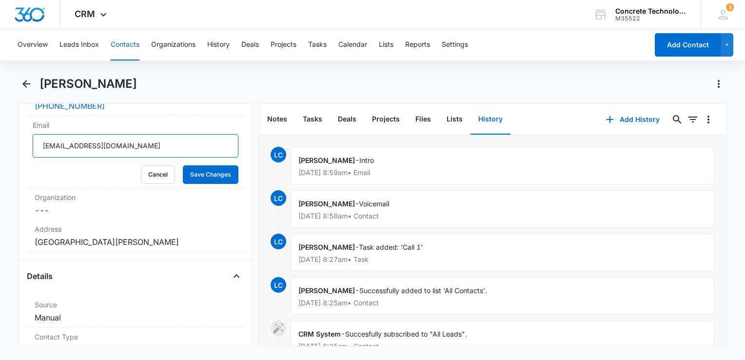
drag, startPoint x: 152, startPoint y: 147, endPoint x: -2, endPoint y: 132, distance: 154.8
click at [0, 132] on html "CRM Apps Reputation Websites Forms CRM Email Social Content Ads Intelligence Fi…" at bounding box center [372, 180] width 745 height 360
click at [665, 58] on div "Overview Leads Inbox Contacts Organizations History Deals Projects Tasks Calend…" at bounding box center [372, 44] width 745 height 31
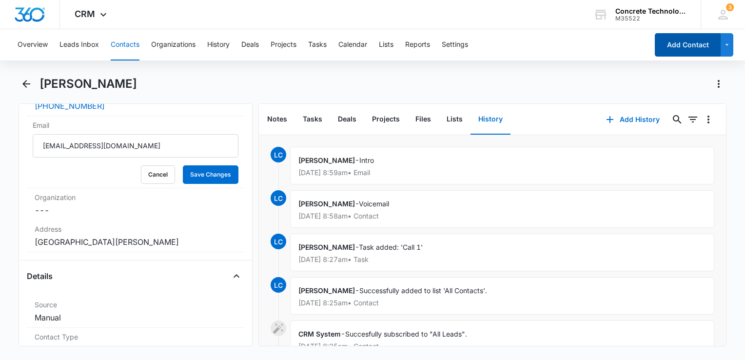
click at [666, 50] on button "Add Contact" at bounding box center [688, 44] width 66 height 23
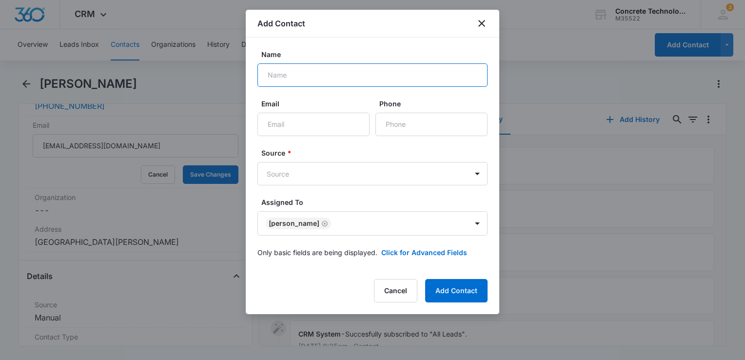
click at [289, 72] on input "Name" at bounding box center [372, 74] width 230 height 23
click at [289, 78] on input "Name" at bounding box center [372, 74] width 230 height 23
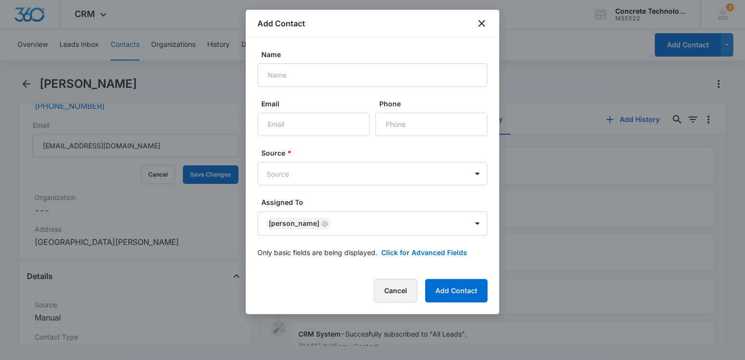
click at [396, 293] on button "Cancel" at bounding box center [395, 290] width 43 height 23
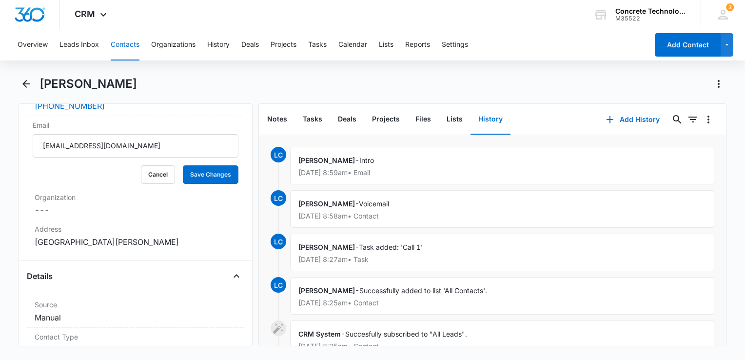
click at [617, 98] on div "[PERSON_NAME]" at bounding box center [373, 89] width 708 height 27
click at [615, 116] on button "Add History" at bounding box center [632, 119] width 73 height 23
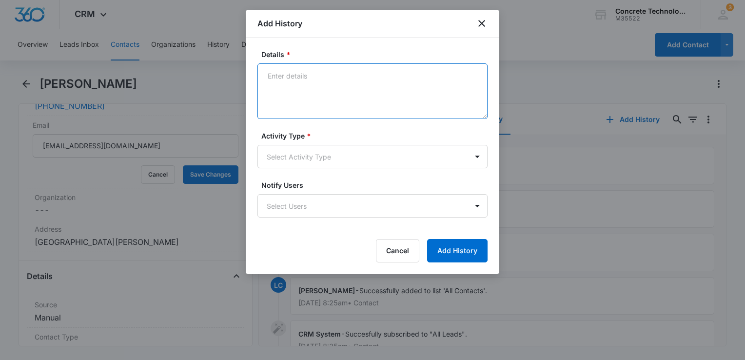
click at [322, 100] on textarea "Details *" at bounding box center [372, 91] width 230 height 56
type textarea "One"
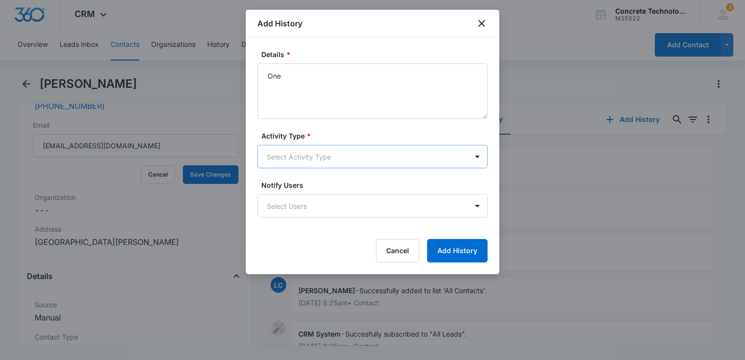
click at [300, 157] on body "CRM Apps Reputation Websites Forms CRM Email Social Content Ads Intelligence Fi…" at bounding box center [372, 180] width 745 height 360
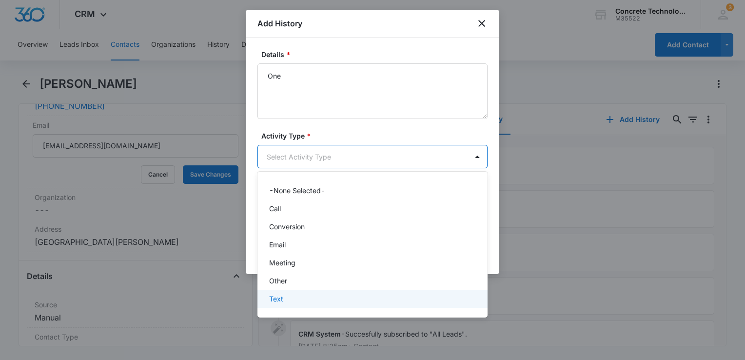
click at [294, 301] on div "Text" at bounding box center [371, 298] width 205 height 10
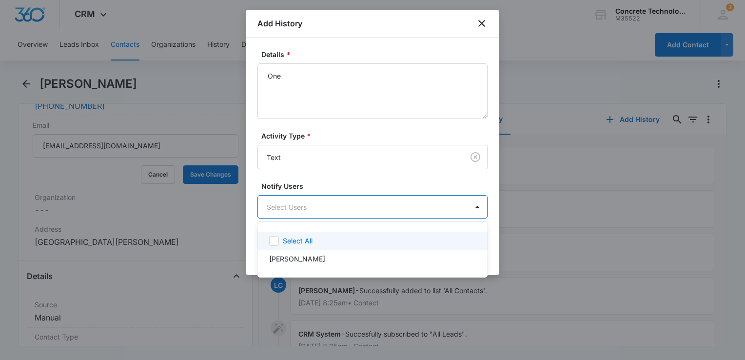
click at [351, 206] on body "CRM Apps Reputation Websites Forms CRM Email Social Content Ads Intelligence Fi…" at bounding box center [372, 180] width 745 height 360
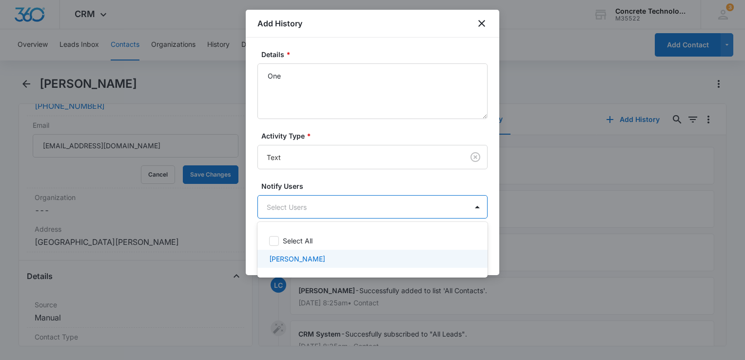
click at [321, 256] on div "[PERSON_NAME]" at bounding box center [371, 258] width 205 height 10
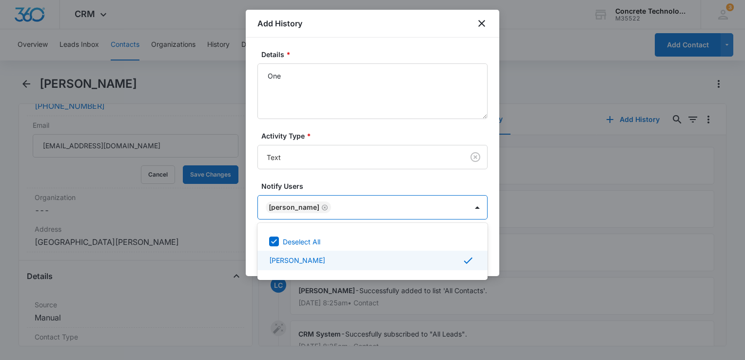
click at [496, 249] on div at bounding box center [372, 180] width 745 height 360
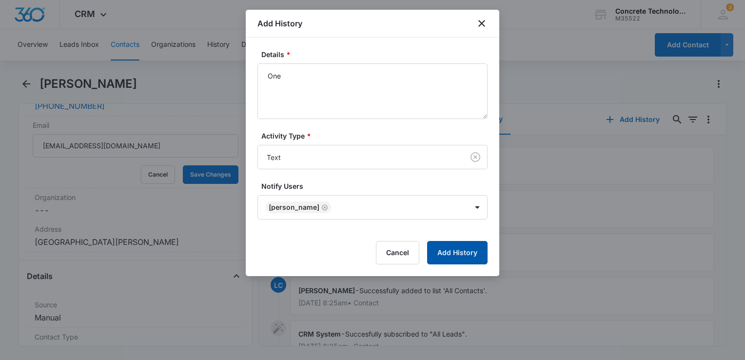
click at [469, 249] on button "Add History" at bounding box center [457, 252] width 60 height 23
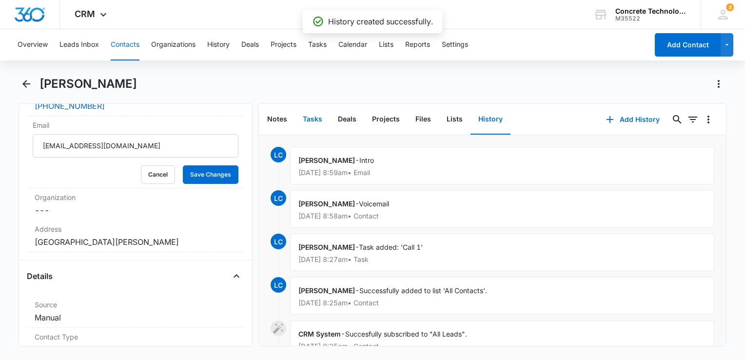
click at [318, 115] on button "Tasks" at bounding box center [312, 119] width 35 height 30
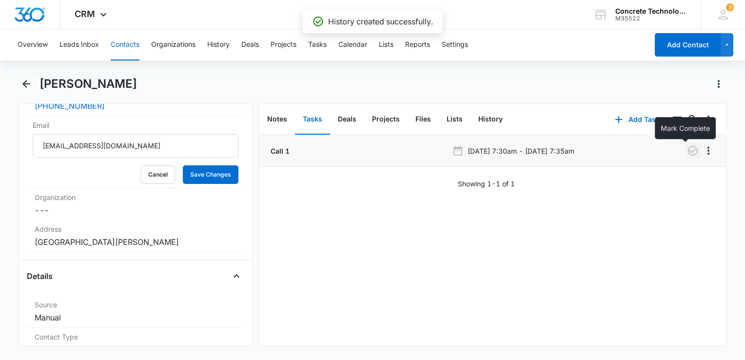
click at [687, 151] on icon "button" at bounding box center [693, 151] width 12 height 12
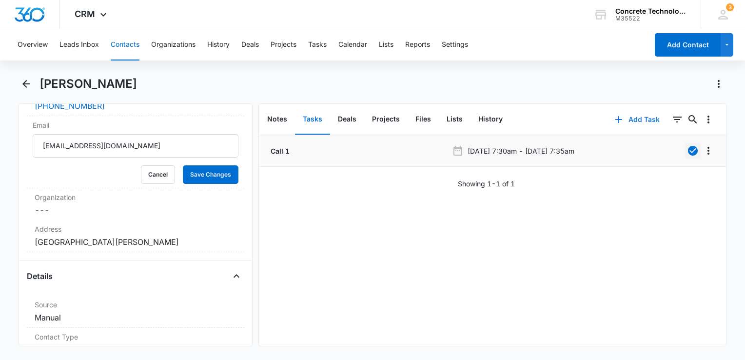
click at [613, 117] on icon "button" at bounding box center [619, 120] width 12 height 12
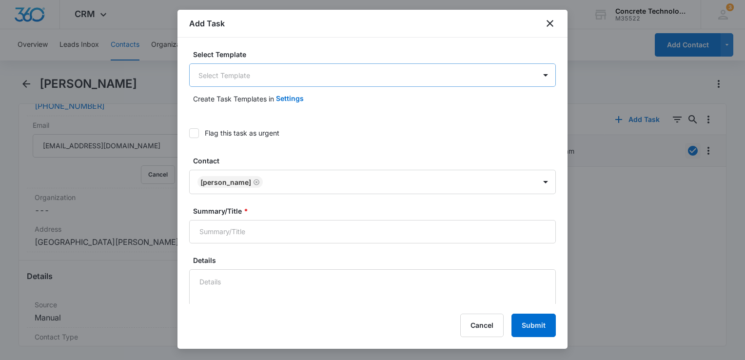
click at [305, 78] on body "CRM Apps Reputation Websites Forms CRM Email Social Content Ads Intelligence Fi…" at bounding box center [372, 180] width 745 height 360
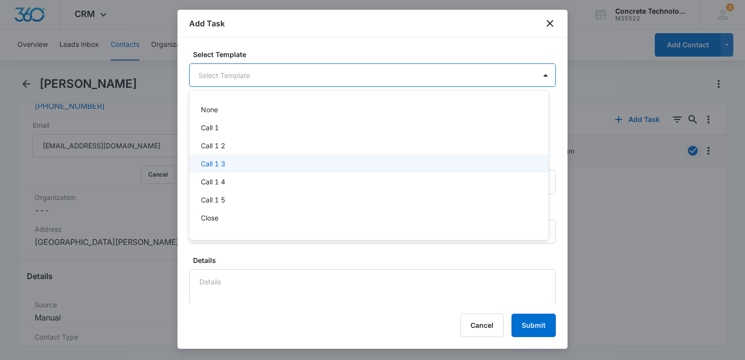
click at [236, 167] on div "Call 1 3" at bounding box center [368, 163] width 334 height 10
click at [250, 72] on body "CRM Apps Reputation Websites Forms CRM Email Social Content Ads Intelligence Fi…" at bounding box center [372, 180] width 745 height 360
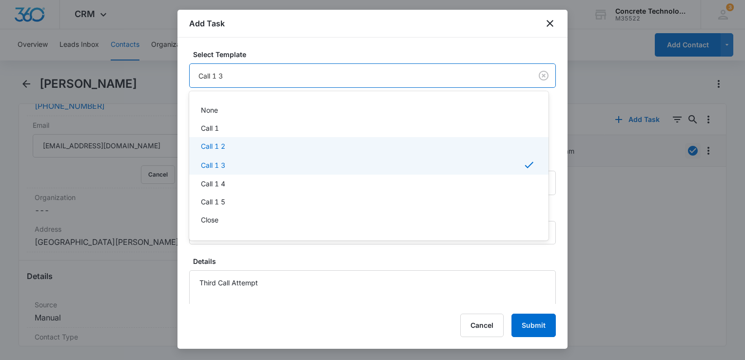
click at [224, 139] on div "Call 1 2" at bounding box center [368, 146] width 359 height 18
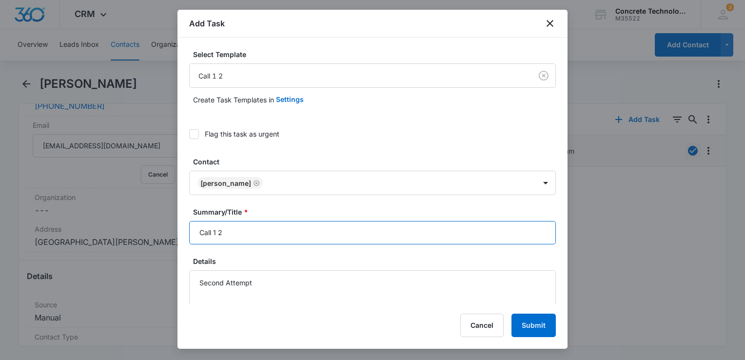
click at [268, 230] on input "Call 1 2" at bounding box center [372, 232] width 367 height 23
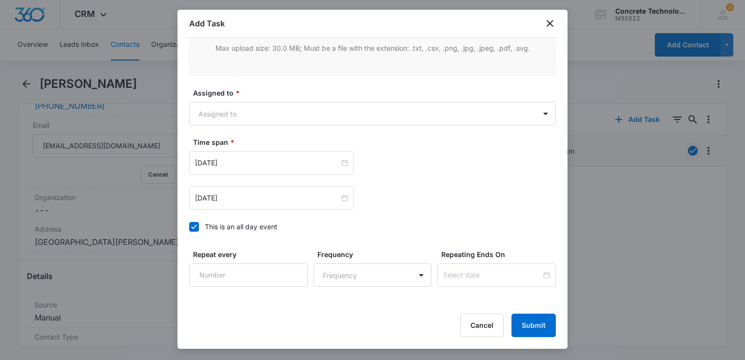
scroll to position [634, 0]
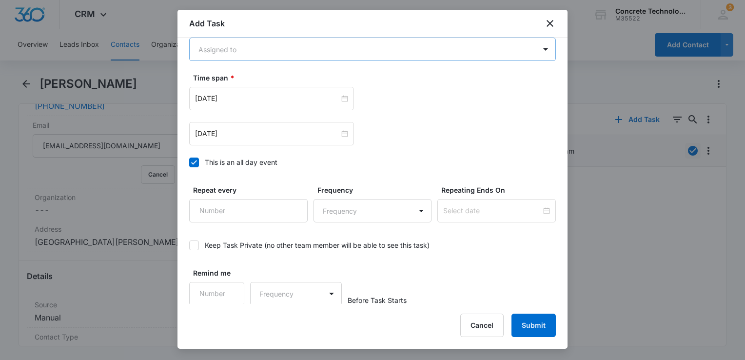
type input "Call 1 2"
click at [304, 54] on body "CRM Apps Reputation Websites Forms CRM Email Social Content Ads Intelligence Fi…" at bounding box center [372, 180] width 745 height 360
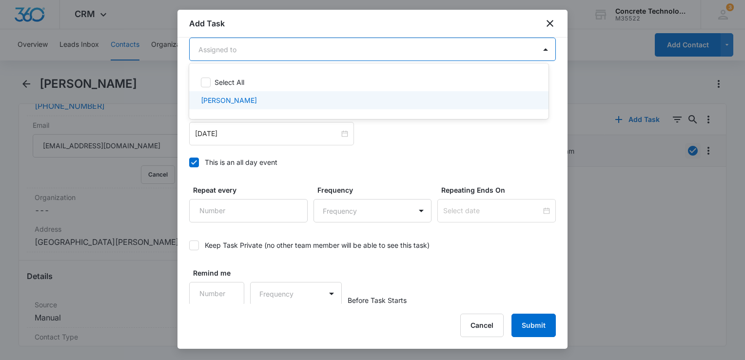
click at [251, 96] on div "[PERSON_NAME]" at bounding box center [368, 100] width 334 height 10
checkbox input "true"
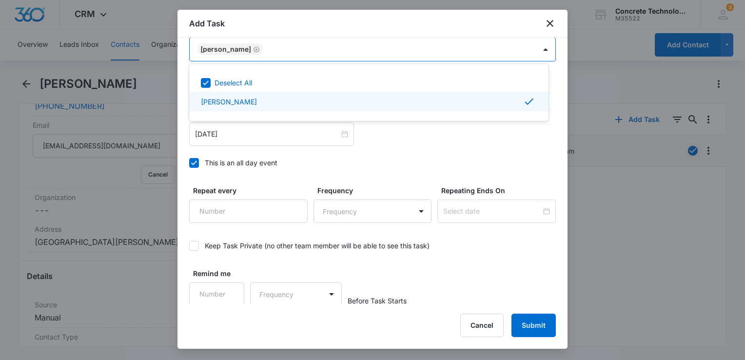
click at [251, 137] on div at bounding box center [372, 180] width 745 height 360
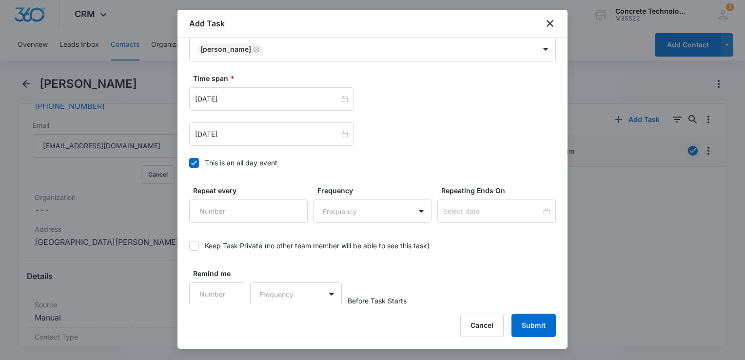
click at [192, 165] on icon at bounding box center [194, 162] width 9 height 9
click at [189, 163] on input "This is an all day event" at bounding box center [189, 163] width 0 height 0
click at [246, 139] on div "[DATE]" at bounding box center [271, 133] width 165 height 23
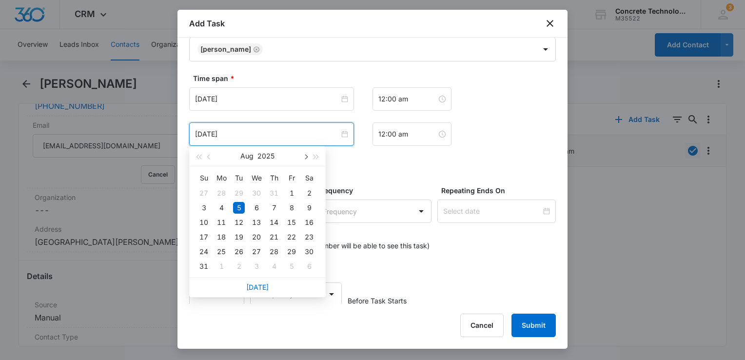
click at [305, 157] on span "button" at bounding box center [305, 157] width 5 height 5
type input "[DATE]"
click at [241, 222] on div "16" at bounding box center [239, 222] width 12 height 12
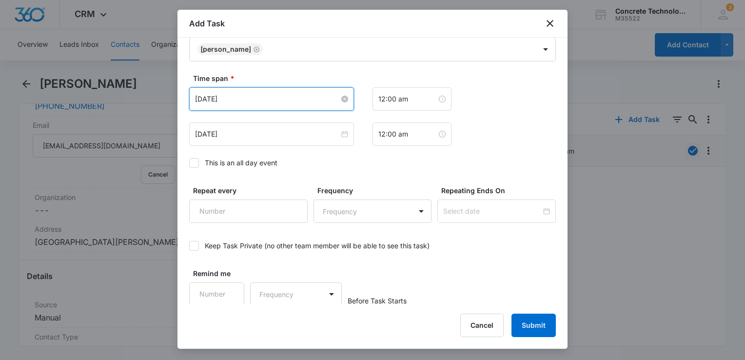
click at [266, 100] on input "[DATE]" at bounding box center [267, 99] width 144 height 11
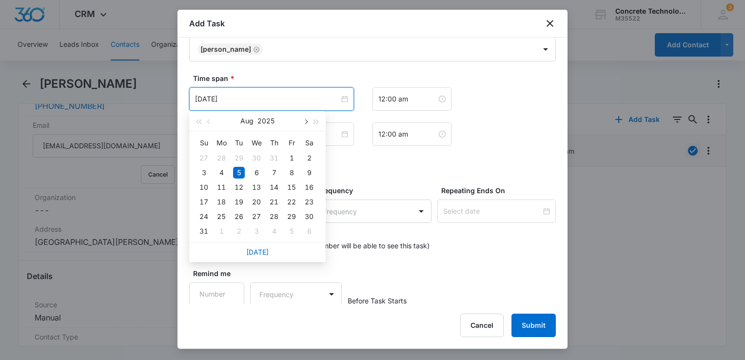
click at [309, 120] on button "button" at bounding box center [305, 120] width 11 height 19
type input "[DATE]"
click at [240, 187] on div "16" at bounding box center [239, 187] width 12 height 12
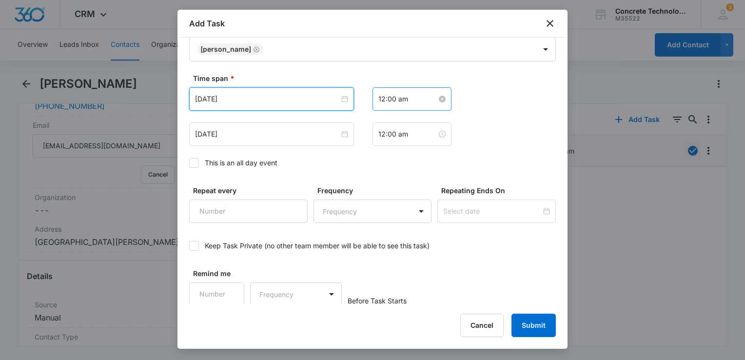
click at [425, 100] on input "12:00 am" at bounding box center [407, 99] width 58 height 11
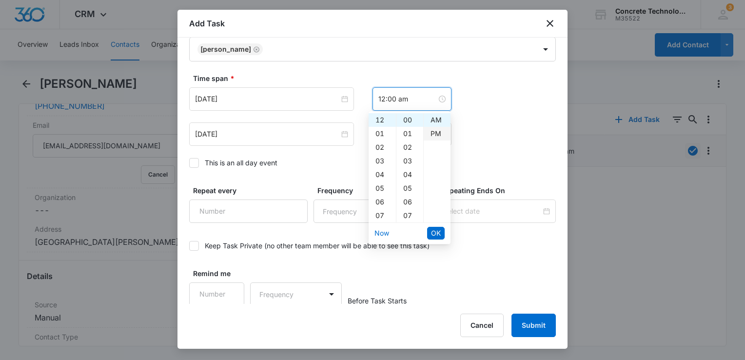
click at [437, 135] on div "PM" at bounding box center [437, 134] width 27 height 14
type input "12:00 pm"
click at [434, 232] on span "OK" at bounding box center [436, 233] width 10 height 11
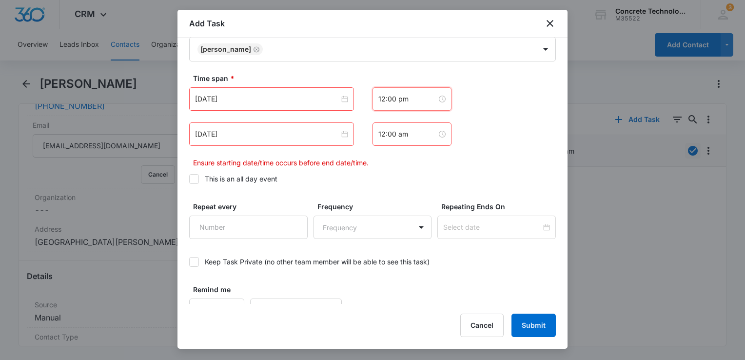
click at [415, 138] on div "12:00 am" at bounding box center [411, 133] width 79 height 23
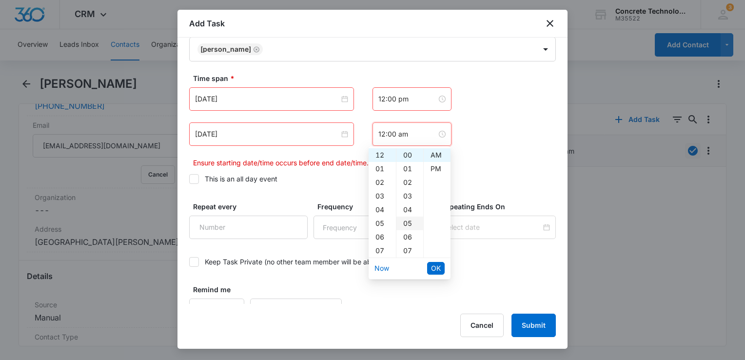
click at [406, 222] on div "05" at bounding box center [409, 223] width 27 height 14
click at [433, 171] on div "PM" at bounding box center [437, 169] width 27 height 14
type input "12:05 pm"
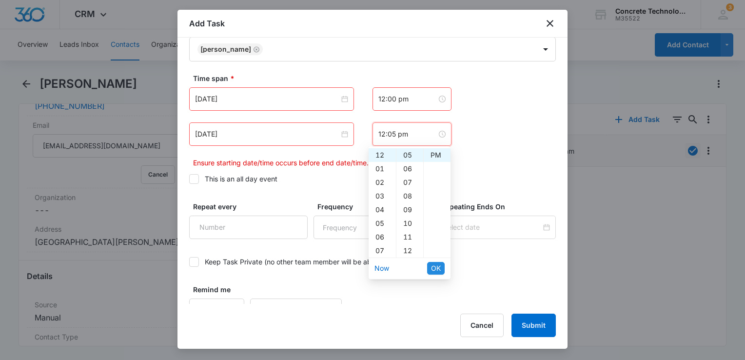
click at [435, 266] on span "OK" at bounding box center [436, 268] width 10 height 11
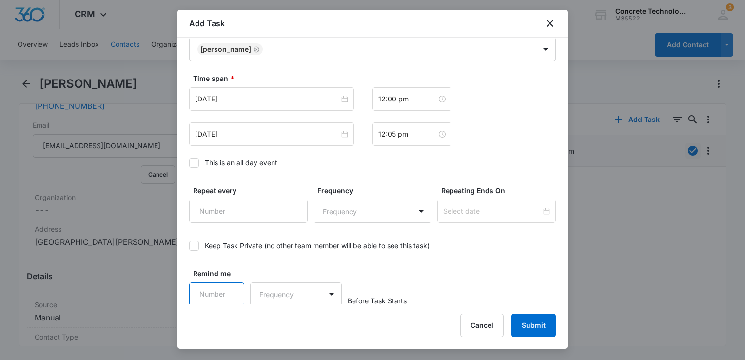
click at [210, 294] on input "Remind me" at bounding box center [216, 293] width 55 height 23
type input "5"
click at [289, 290] on body "CRM Apps Reputation Websites Forms CRM Email Social Content Ads Intelligence Fi…" at bounding box center [372, 180] width 745 height 360
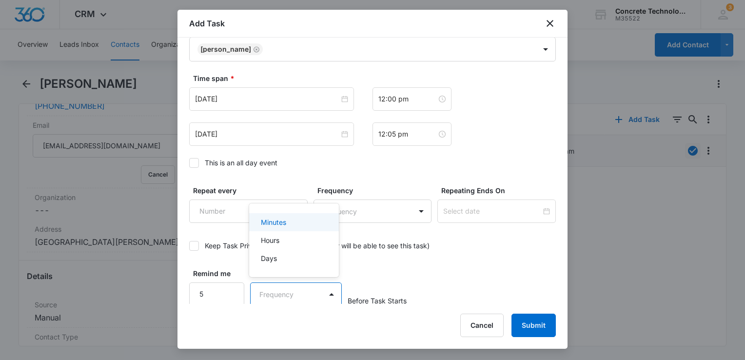
click at [291, 230] on div "Minutes" at bounding box center [294, 222] width 90 height 18
click at [542, 328] on button "Submit" at bounding box center [533, 324] width 44 height 23
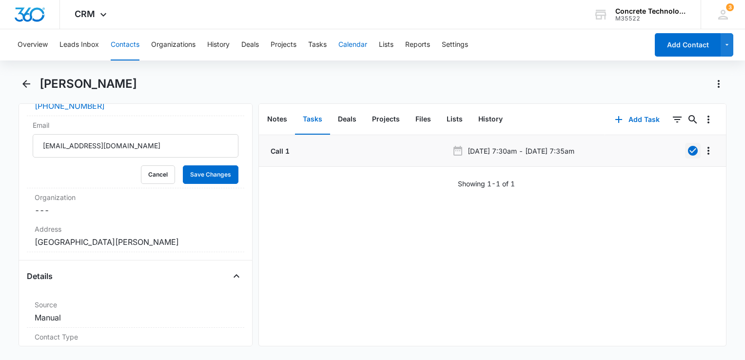
click at [356, 49] on button "Calendar" at bounding box center [352, 44] width 29 height 31
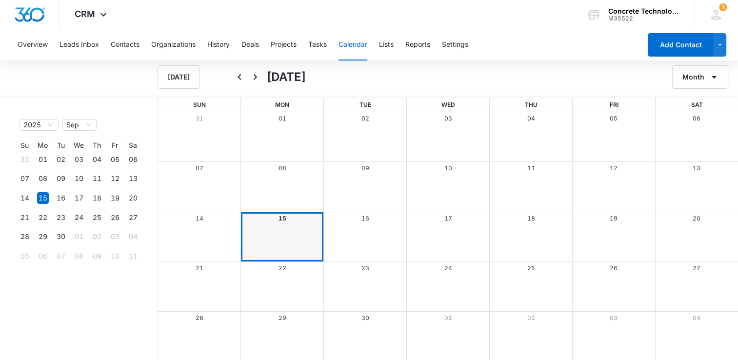
click at [277, 217] on div "15" at bounding box center [282, 218] width 83 height 13
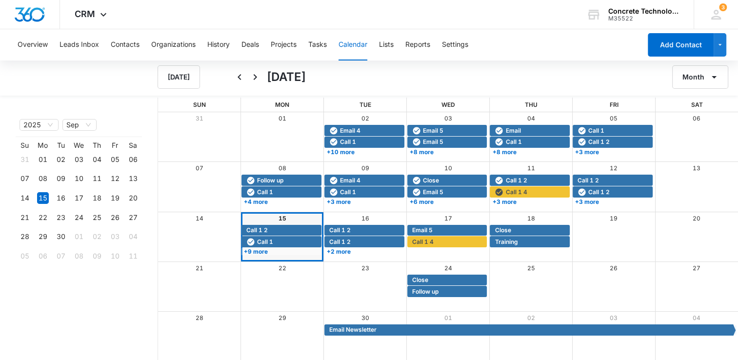
click at [287, 218] on div "15" at bounding box center [282, 218] width 83 height 13
click at [280, 217] on link "15" at bounding box center [282, 217] width 8 height 7
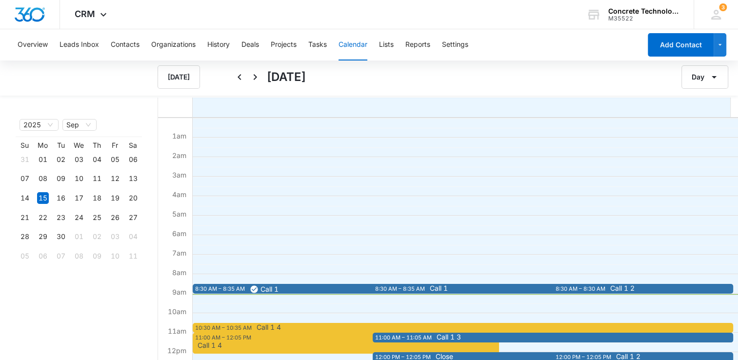
click at [423, 288] on div "8:30 AM – 8:35 AM" at bounding box center [401, 289] width 52 height 8
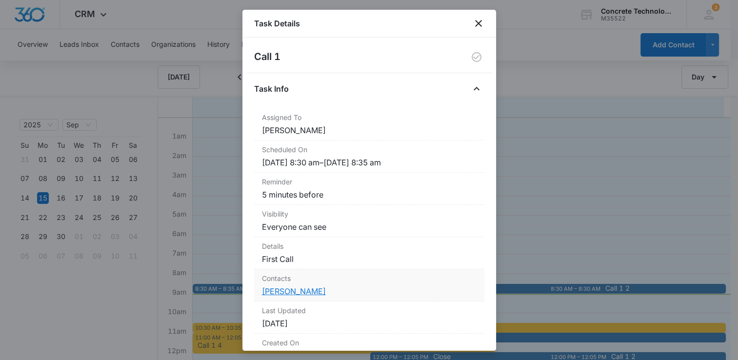
click at [284, 290] on link "[PERSON_NAME]" at bounding box center [294, 291] width 64 height 10
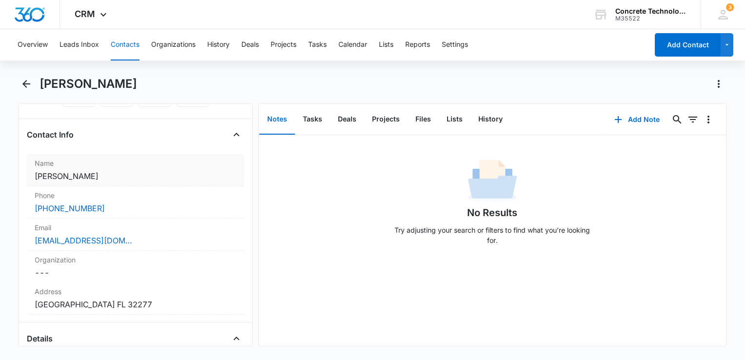
scroll to position [146, 0]
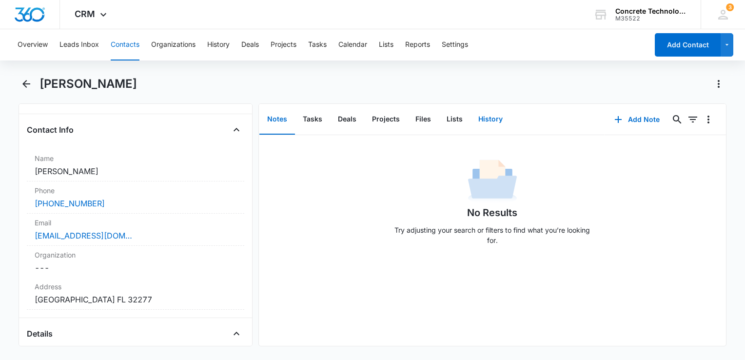
click at [490, 122] on button "History" at bounding box center [490, 119] width 40 height 30
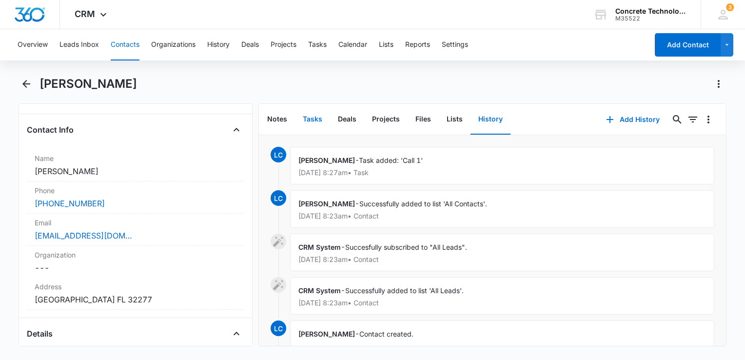
click at [320, 127] on button "Tasks" at bounding box center [312, 119] width 35 height 30
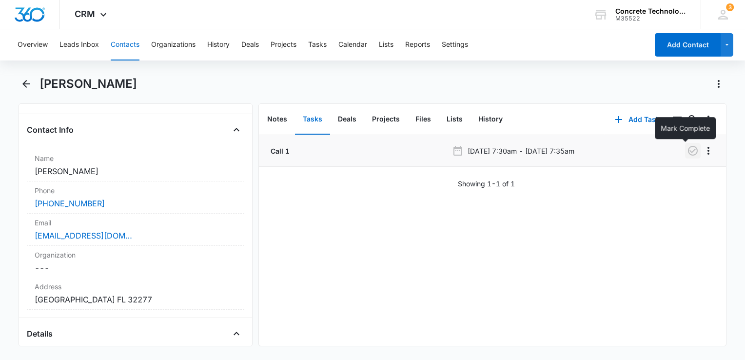
click at [687, 147] on icon "button" at bounding box center [693, 151] width 12 height 12
click at [498, 124] on button "History" at bounding box center [490, 119] width 40 height 30
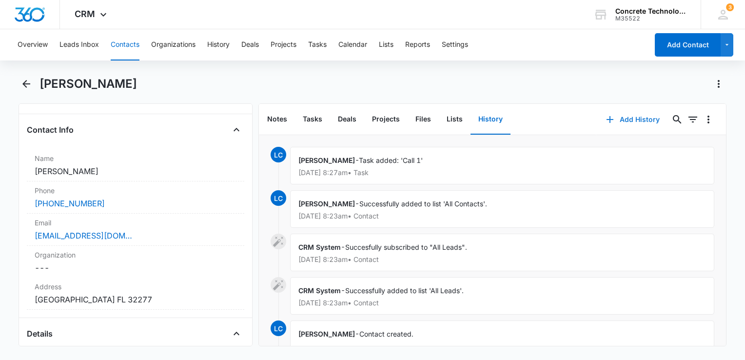
click at [628, 119] on button "Add History" at bounding box center [632, 119] width 73 height 23
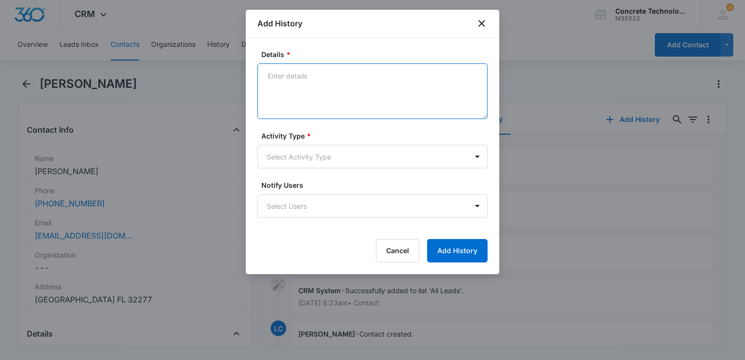
click at [325, 75] on textarea "Details *" at bounding box center [372, 91] width 230 height 56
type textarea "Intro"
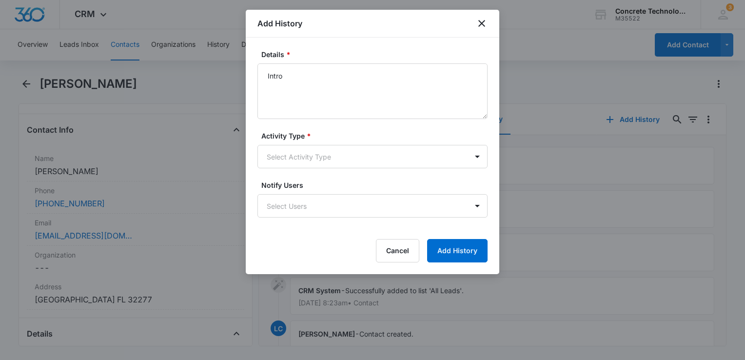
click at [328, 141] on div "Activity Type * Select Activity Type" at bounding box center [372, 150] width 230 height 38
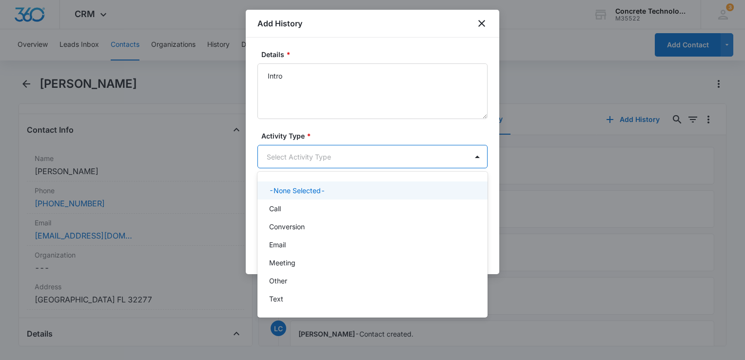
click at [325, 151] on body "CRM Apps Reputation Websites Forms CRM Email Social Content Ads Intelligence Fi…" at bounding box center [372, 180] width 745 height 360
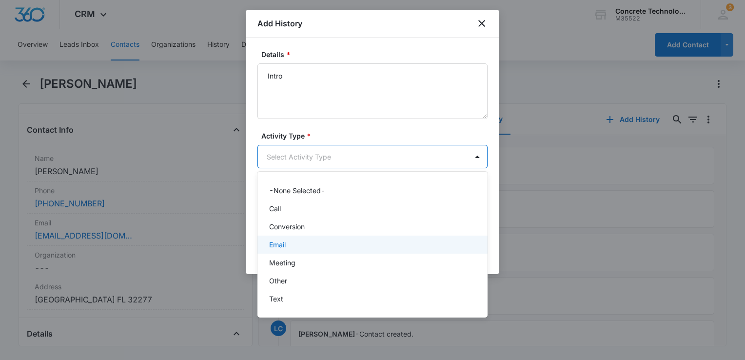
click at [308, 245] on div "Email" at bounding box center [371, 244] width 205 height 10
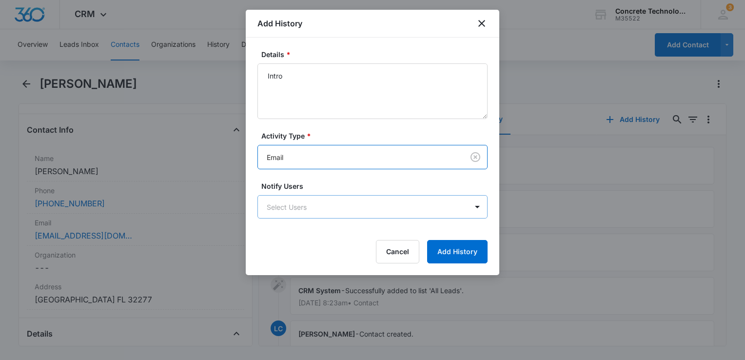
click at [319, 203] on body "CRM Apps Reputation Websites Forms CRM Email Social Content Ads Intelligence Fi…" at bounding box center [372, 180] width 745 height 360
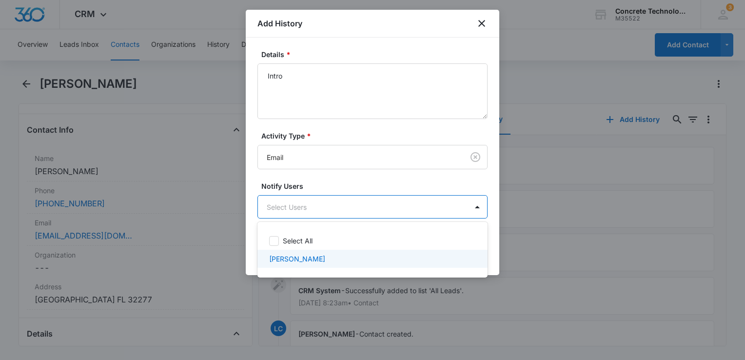
click at [309, 253] on p "[PERSON_NAME]" at bounding box center [297, 258] width 56 height 10
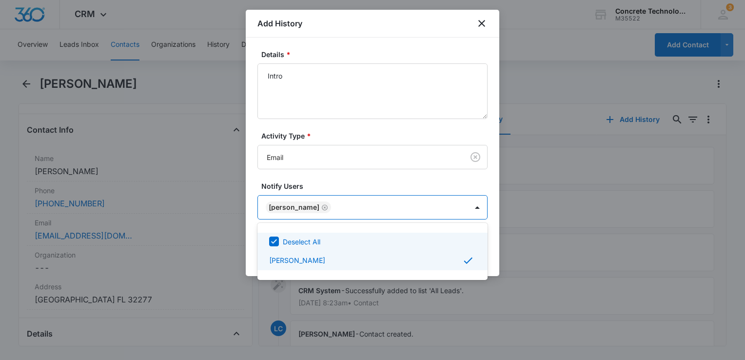
click at [489, 234] on div at bounding box center [372, 180] width 745 height 360
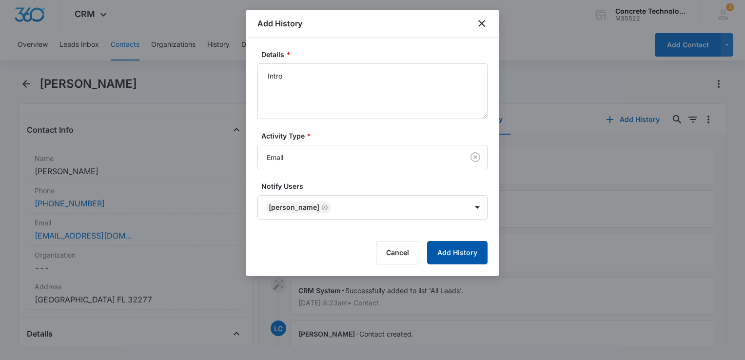
click at [458, 252] on button "Add History" at bounding box center [457, 252] width 60 height 23
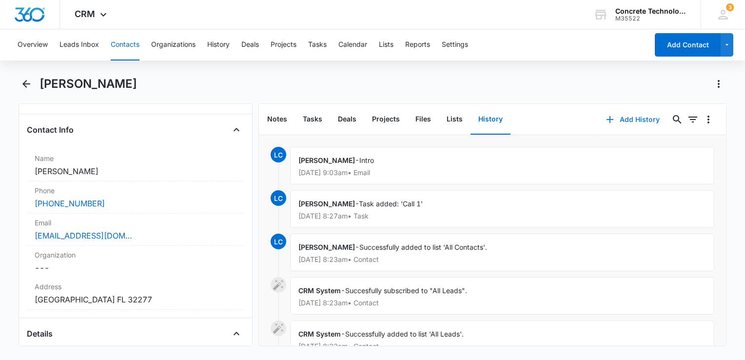
click at [604, 116] on icon "button" at bounding box center [610, 120] width 12 height 12
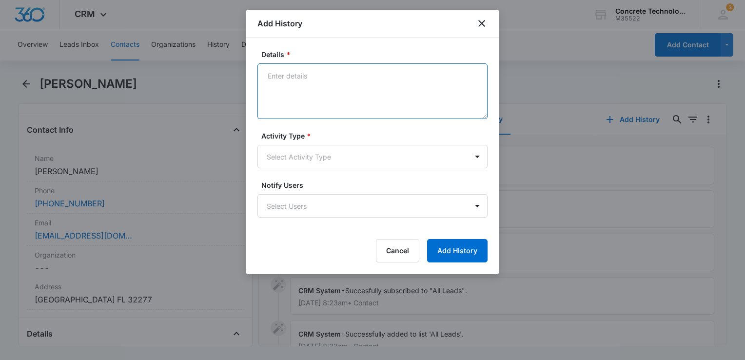
click at [306, 79] on textarea "Details *" at bounding box center [372, 91] width 230 height 56
type textarea "One"
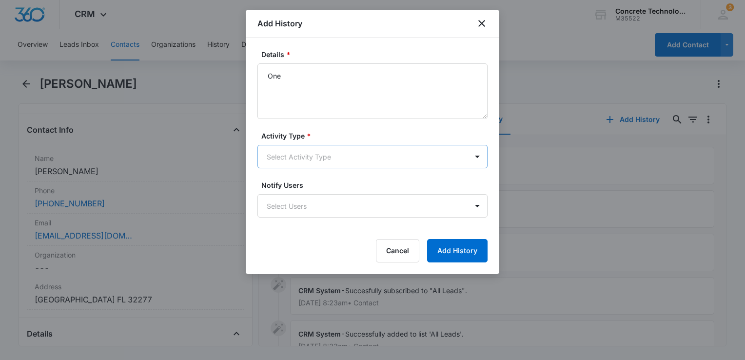
click at [323, 163] on body "CRM Apps Reputation Websites Forms CRM Email Social Content Ads Intelligence Fi…" at bounding box center [372, 180] width 745 height 360
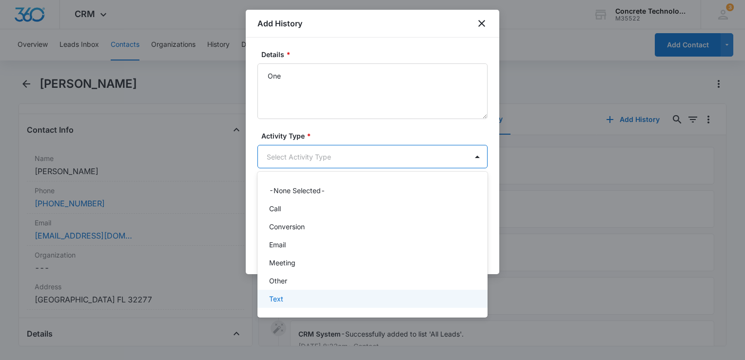
click at [307, 300] on div "Text" at bounding box center [371, 298] width 205 height 10
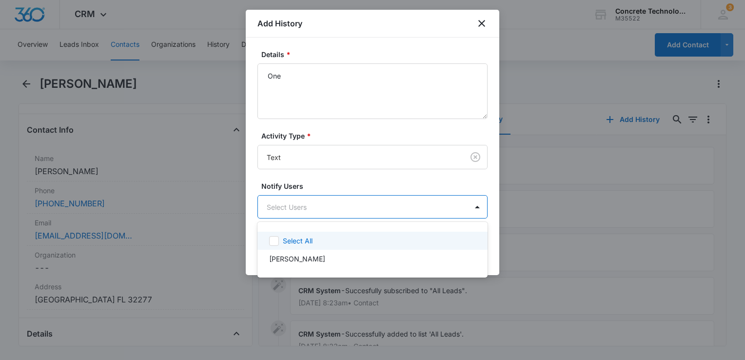
click at [327, 213] on body "CRM Apps Reputation Websites Forms CRM Email Social Content Ads Intelligence Fi…" at bounding box center [372, 180] width 745 height 360
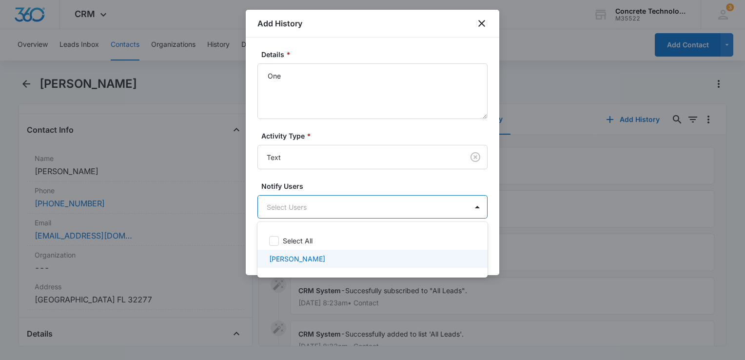
click at [310, 272] on div at bounding box center [372, 180] width 745 height 360
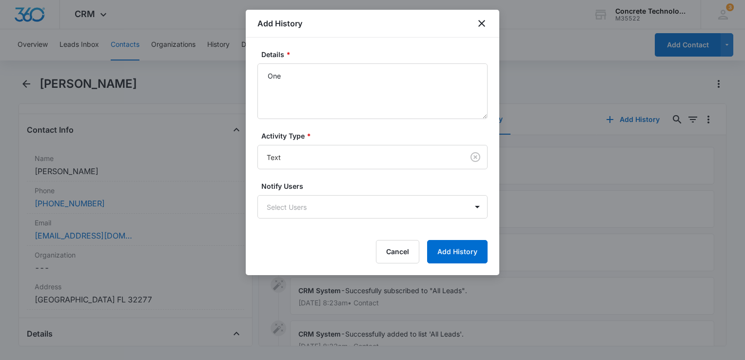
click at [314, 220] on form "Details * One Activity Type * Text Notify Users Select Users Cancel Add History" at bounding box center [372, 156] width 230 height 214
click at [316, 202] on body "CRM Apps Reputation Websites Forms CRM Email Social Content Ads Intelligence Fi…" at bounding box center [372, 180] width 745 height 360
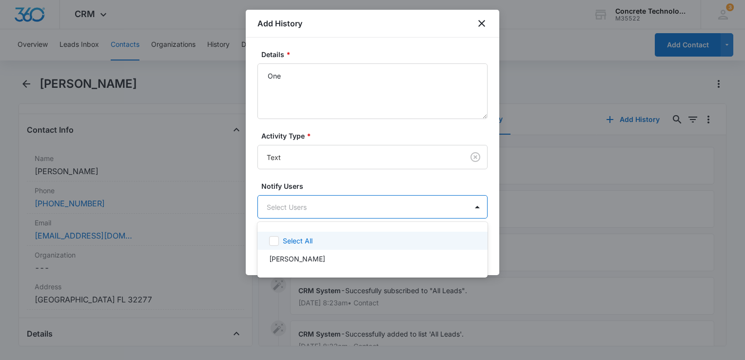
click at [306, 239] on p "Select All" at bounding box center [298, 240] width 30 height 10
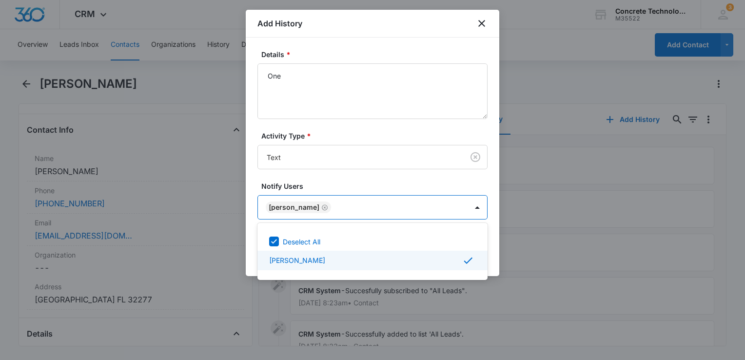
click at [496, 251] on div at bounding box center [372, 180] width 745 height 360
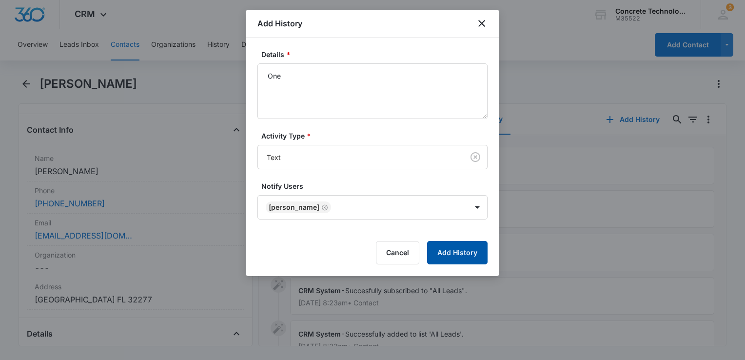
click at [463, 253] on button "Add History" at bounding box center [457, 252] width 60 height 23
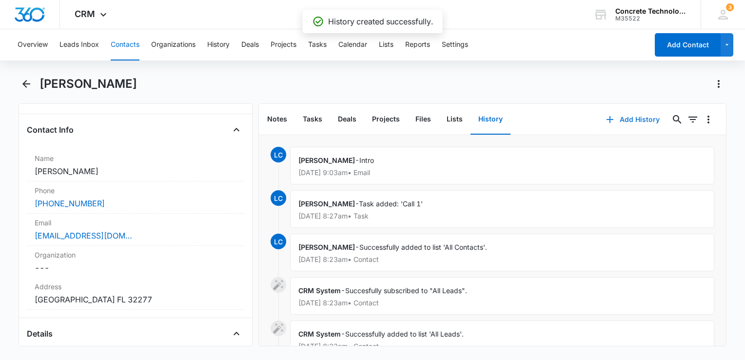
click at [608, 118] on icon "button" at bounding box center [610, 120] width 12 height 12
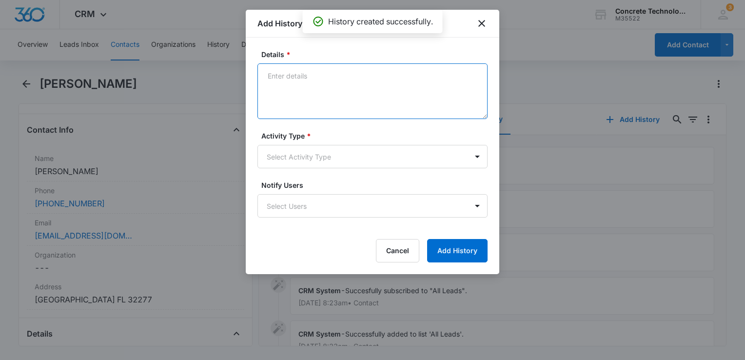
click at [372, 86] on textarea "Details *" at bounding box center [372, 91] width 230 height 56
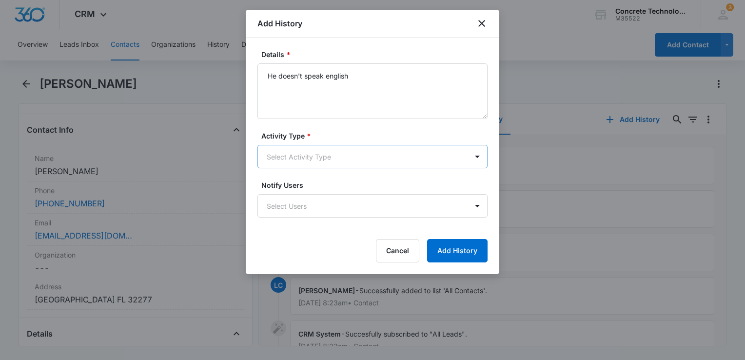
drag, startPoint x: 320, startPoint y: 142, endPoint x: 319, endPoint y: 147, distance: 5.0
click at [320, 143] on div "Activity Type * Select Activity Type" at bounding box center [372, 150] width 230 height 38
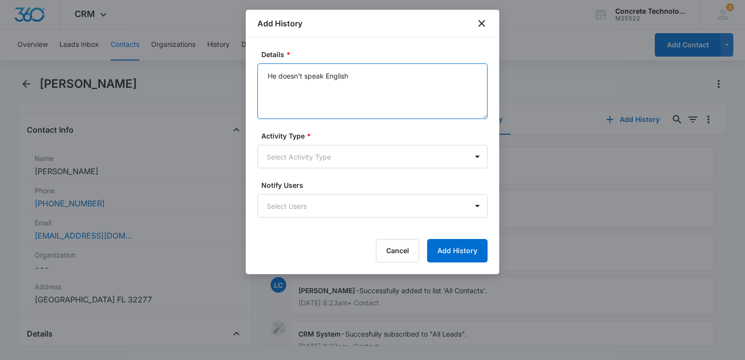
type textarea "He doesn't speak English"
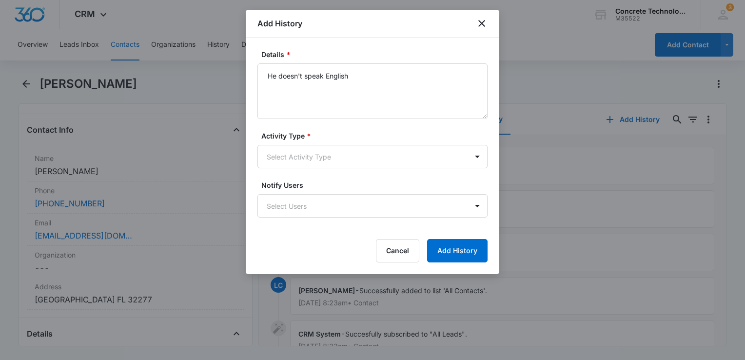
click at [316, 169] on form "Details * He doesn't speak English Activity Type * Select Activity Type Notify …" at bounding box center [372, 155] width 230 height 213
click at [318, 161] on body "CRM Apps Reputation Websites Forms CRM Email Social Content Ads Intelligence Fi…" at bounding box center [372, 180] width 745 height 360
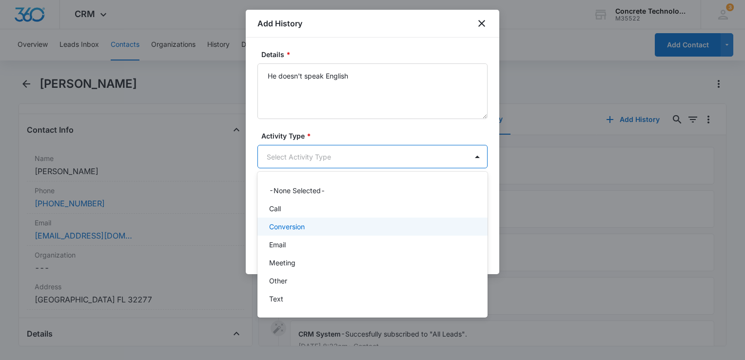
click at [302, 221] on p "Conversion" at bounding box center [287, 226] width 36 height 10
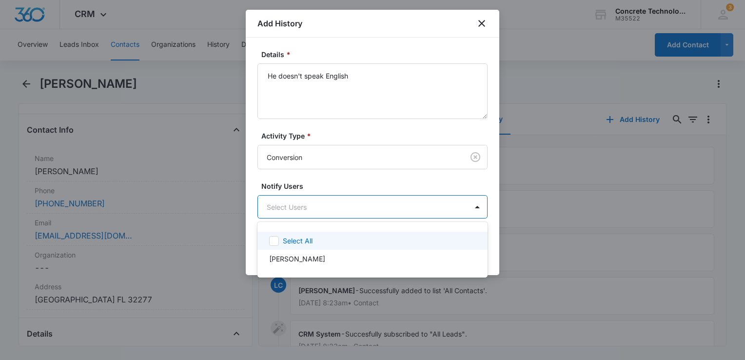
click at [303, 208] on body "CRM Apps Reputation Websites Forms CRM Email Social Content Ads Intelligence Fi…" at bounding box center [372, 180] width 745 height 360
click at [293, 252] on div "[PERSON_NAME]" at bounding box center [372, 259] width 230 height 18
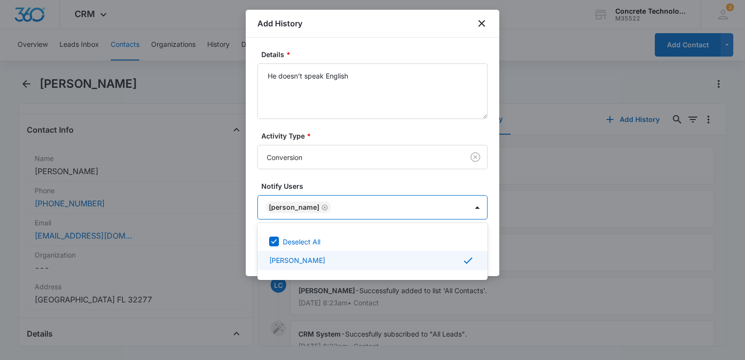
click at [488, 253] on div at bounding box center [372, 180] width 745 height 360
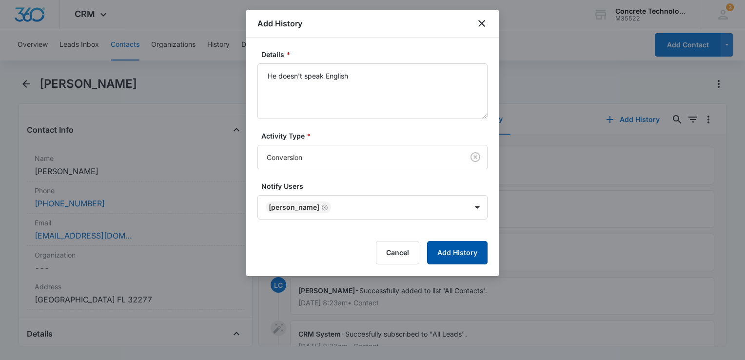
click at [477, 253] on button "Add History" at bounding box center [457, 252] width 60 height 23
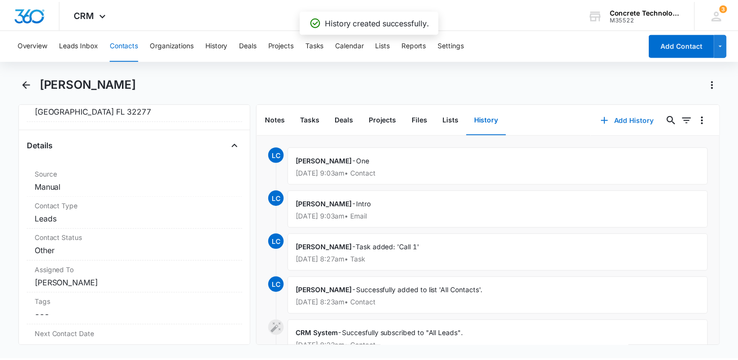
scroll to position [341, 0]
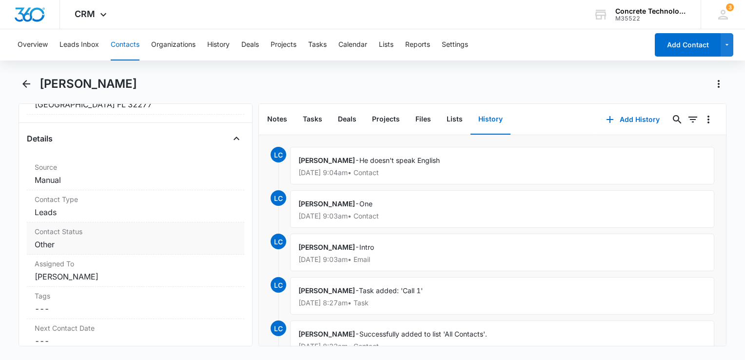
click at [88, 238] on dd "Cancel Save Changes Other" at bounding box center [136, 244] width 202 height 12
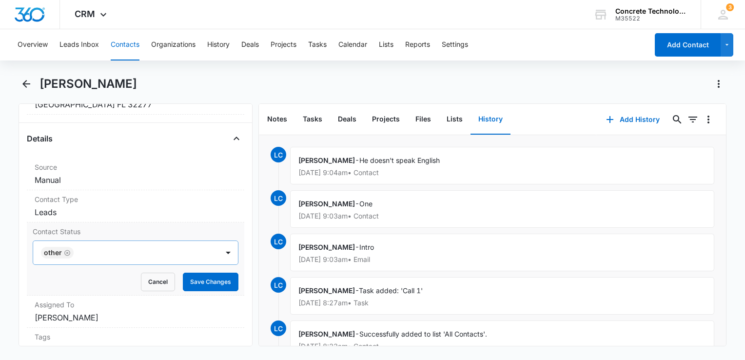
click at [68, 252] on icon "Remove Other" at bounding box center [67, 252] width 7 height 7
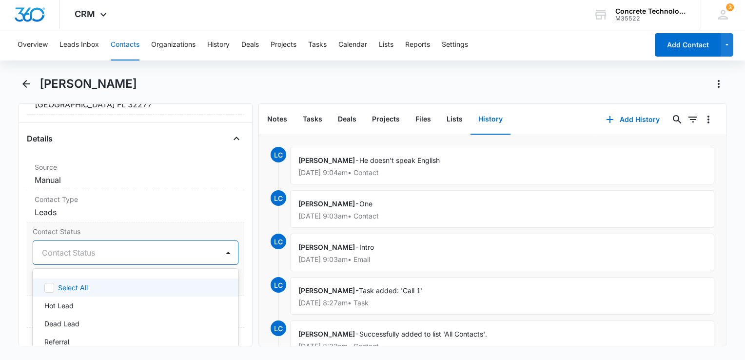
click at [68, 253] on div at bounding box center [124, 253] width 164 height 14
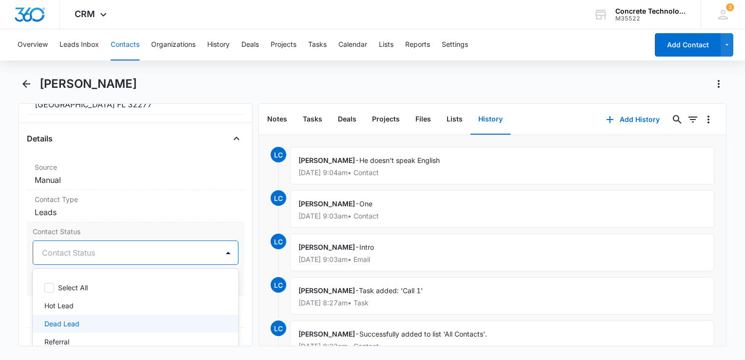
click at [64, 315] on div "Dead Lead" at bounding box center [136, 323] width 206 height 18
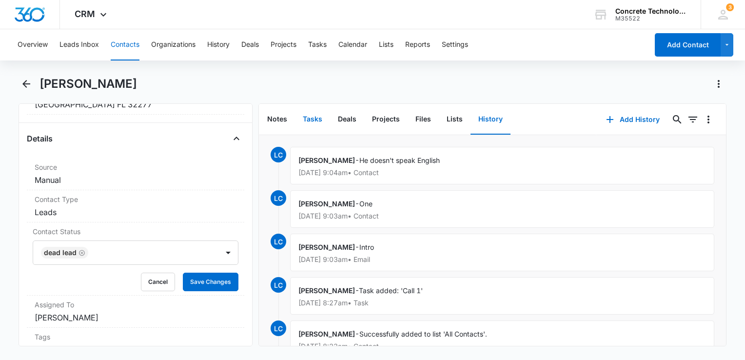
click at [302, 115] on button "Tasks" at bounding box center [312, 119] width 35 height 30
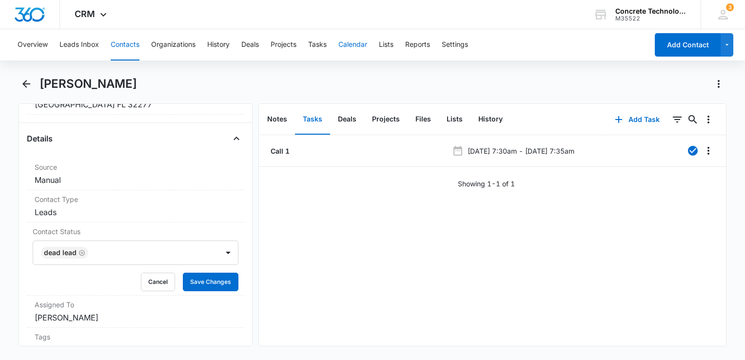
click at [351, 49] on button "Calendar" at bounding box center [352, 44] width 29 height 31
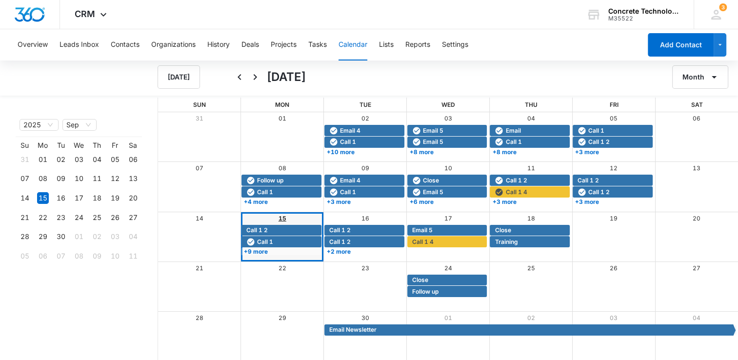
click at [284, 217] on link "15" at bounding box center [282, 217] width 8 height 7
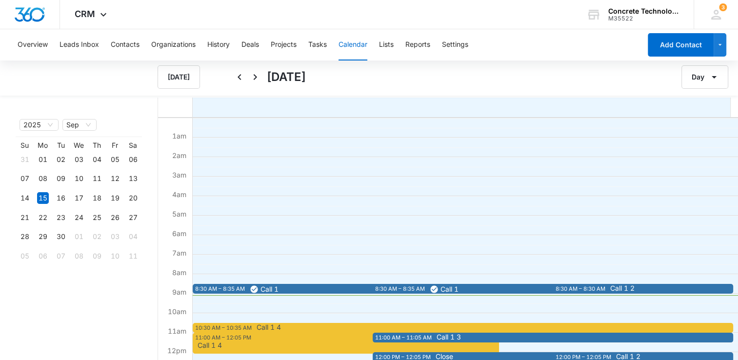
click at [579, 287] on div "8:30 AM – 8:30 AM" at bounding box center [581, 289] width 52 height 8
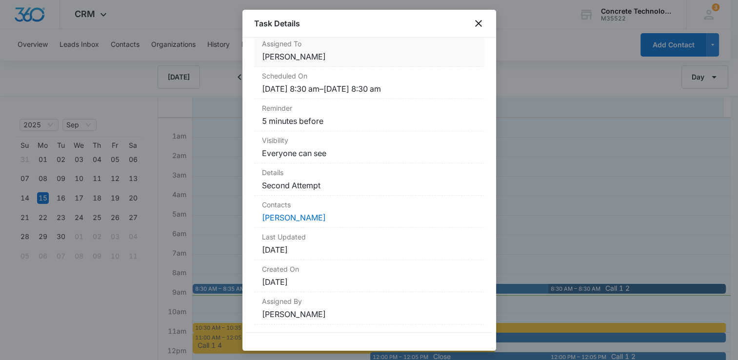
scroll to position [1, 0]
click at [283, 218] on link "[PERSON_NAME]" at bounding box center [294, 218] width 64 height 10
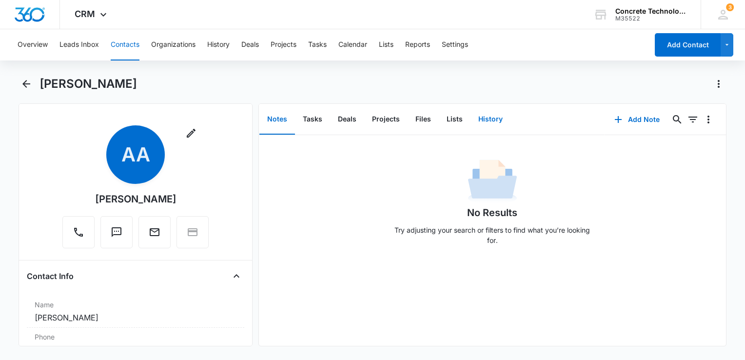
click at [478, 118] on button "History" at bounding box center [490, 119] width 40 height 30
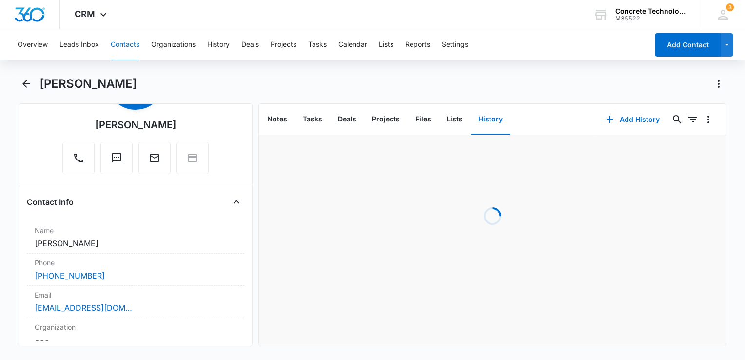
scroll to position [97, 0]
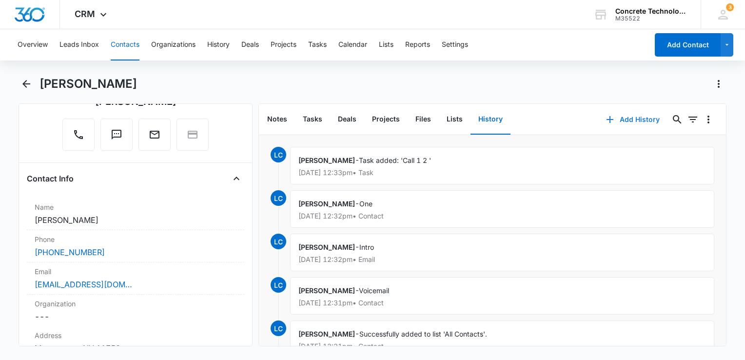
click at [614, 115] on button "Add History" at bounding box center [632, 119] width 73 height 23
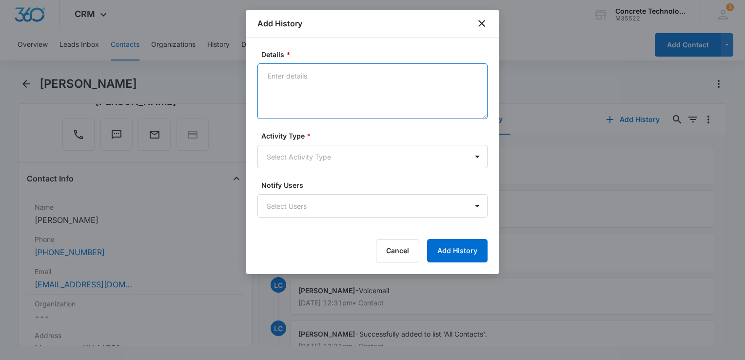
click at [392, 98] on textarea "Details *" at bounding box center [372, 91] width 230 height 56
type textarea "Voicemail"
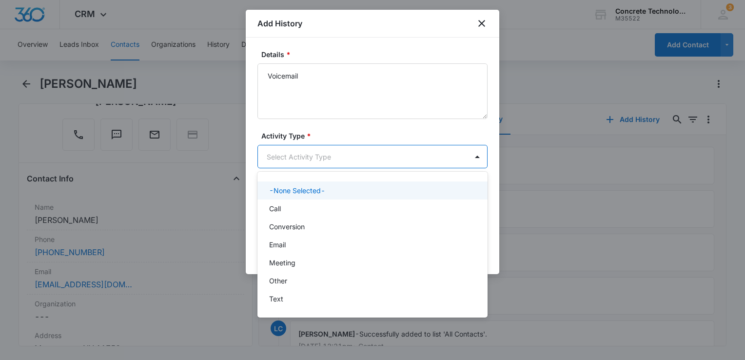
click at [351, 163] on body "CRM Apps Reputation Websites Forms CRM Email Social Content Ads Intelligence Fi…" at bounding box center [372, 180] width 745 height 360
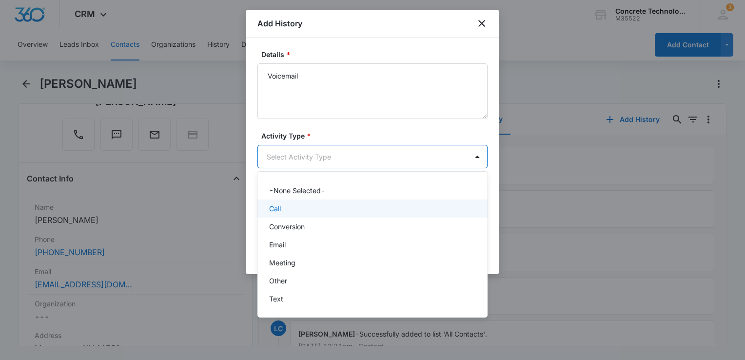
click at [338, 206] on div "Call" at bounding box center [371, 208] width 205 height 10
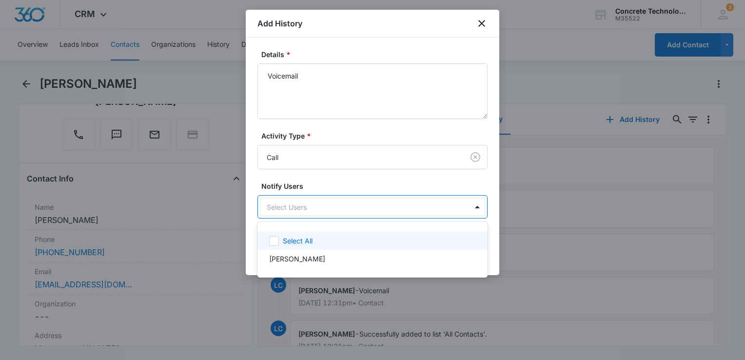
click at [338, 206] on body "CRM Apps Reputation Websites Forms CRM Email Social Content Ads Intelligence Fi…" at bounding box center [372, 180] width 745 height 360
click at [314, 245] on div "Select All" at bounding box center [378, 240] width 191 height 10
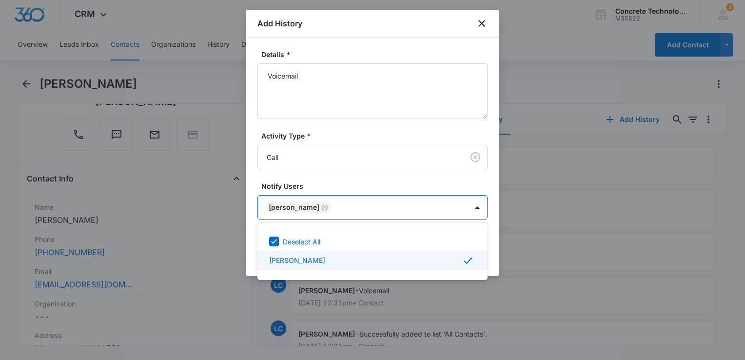
click at [494, 258] on div at bounding box center [372, 180] width 745 height 360
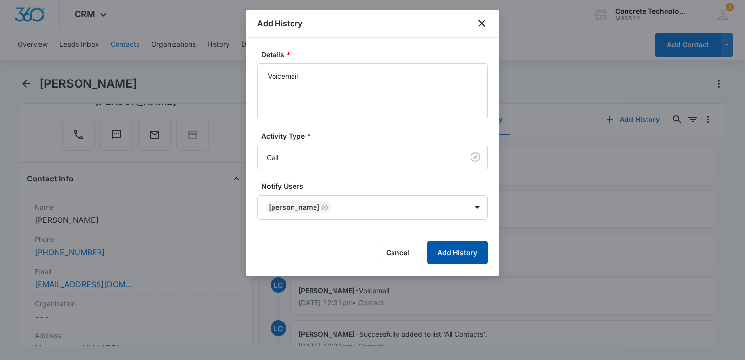
click at [453, 252] on button "Add History" at bounding box center [457, 252] width 60 height 23
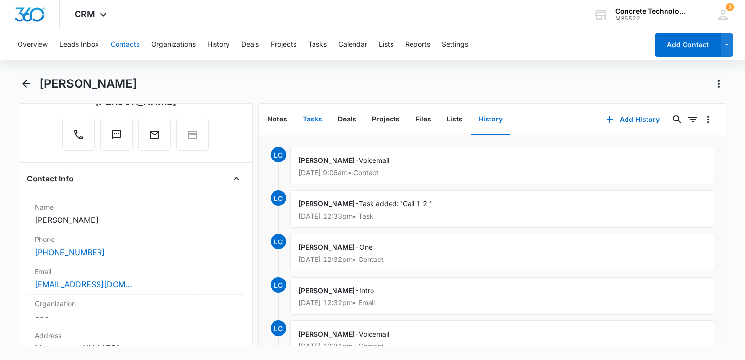
click at [321, 119] on button "Tasks" at bounding box center [312, 119] width 35 height 30
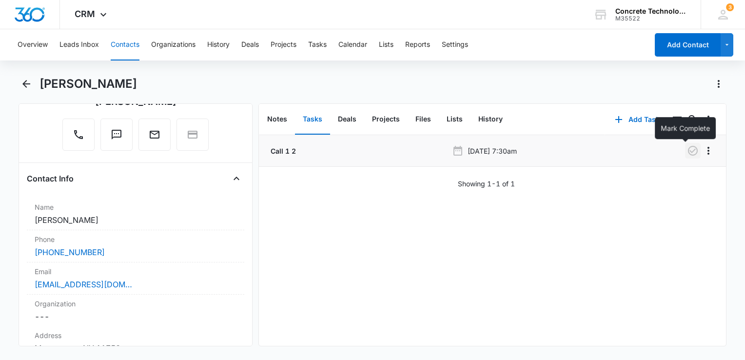
click at [688, 153] on icon "button" at bounding box center [693, 151] width 10 height 10
click at [616, 119] on icon "button" at bounding box center [619, 120] width 12 height 12
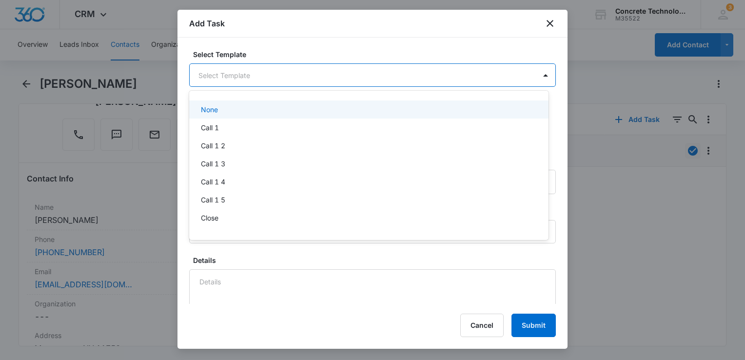
click at [267, 82] on body "CRM Apps Reputation Websites Forms CRM Email Social Content Ads Intelligence Fi…" at bounding box center [372, 180] width 745 height 360
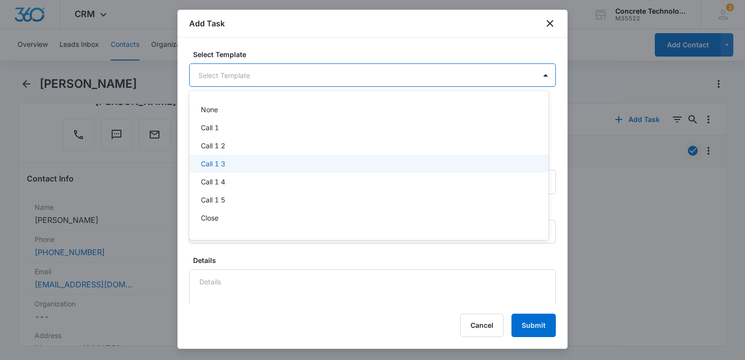
click at [229, 159] on div "Call 1 3" at bounding box center [368, 163] width 334 height 10
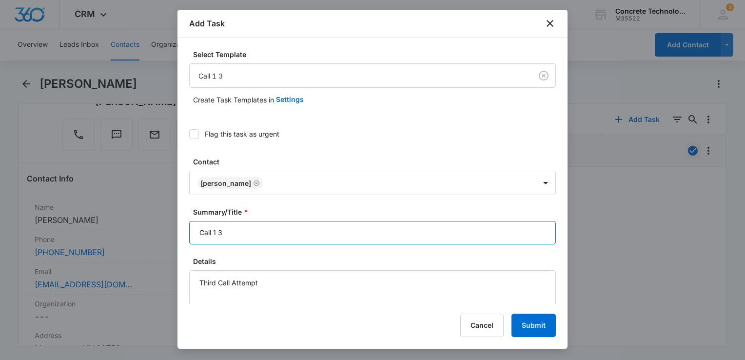
click at [260, 235] on input "Call 1 3" at bounding box center [372, 232] width 367 height 23
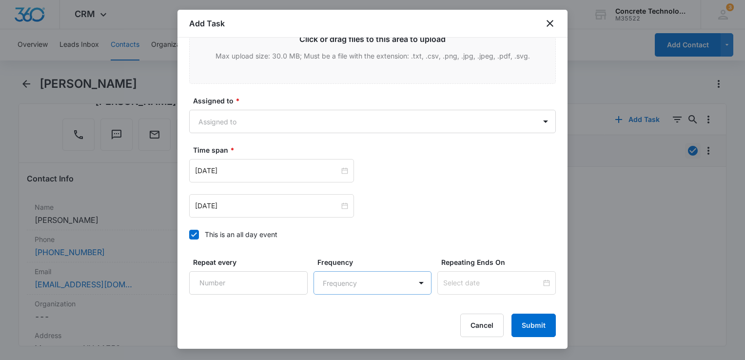
scroll to position [634, 0]
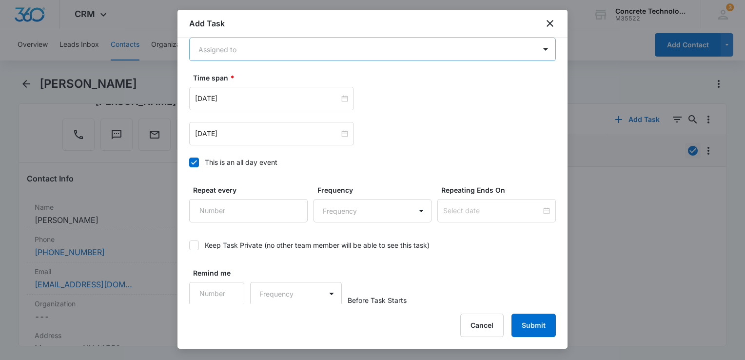
type input "Call 1 3"
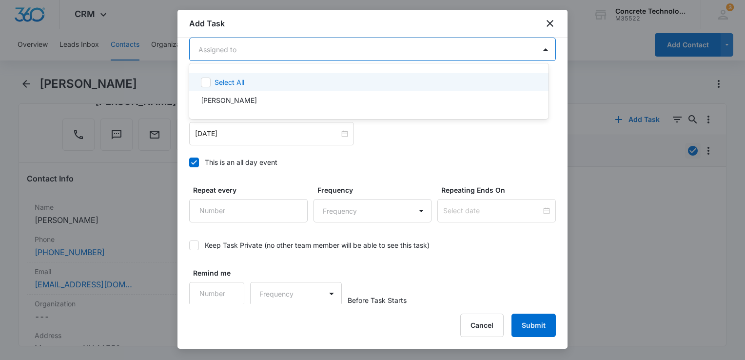
click at [283, 45] on body "CRM Apps Reputation Websites Forms CRM Email Social Content Ads Intelligence Fi…" at bounding box center [372, 180] width 745 height 360
click at [280, 53] on div at bounding box center [372, 180] width 745 height 360
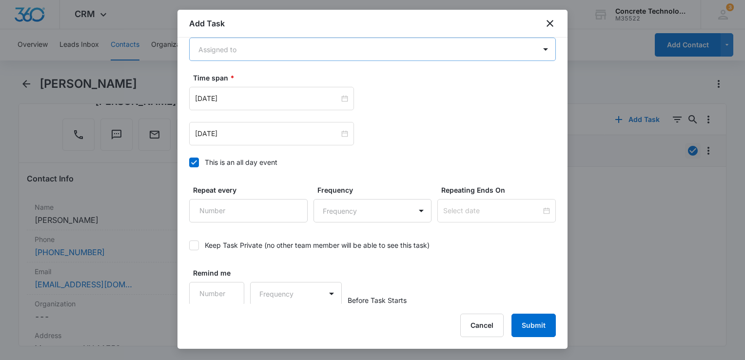
click at [267, 48] on body "CRM Apps Reputation Websites Forms CRM Email Social Content Ads Intelligence Fi…" at bounding box center [372, 180] width 745 height 360
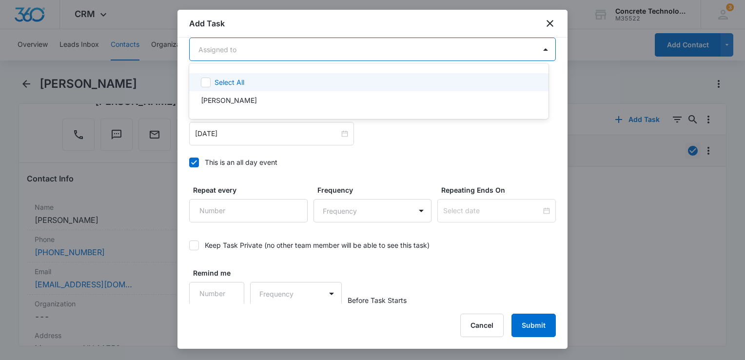
click at [242, 97] on p "[PERSON_NAME]" at bounding box center [229, 100] width 56 height 10
checkbox input "true"
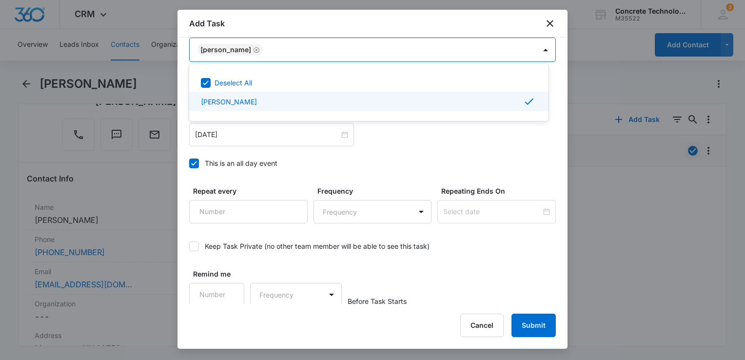
scroll to position [634, 0]
click at [248, 141] on div at bounding box center [372, 180] width 745 height 360
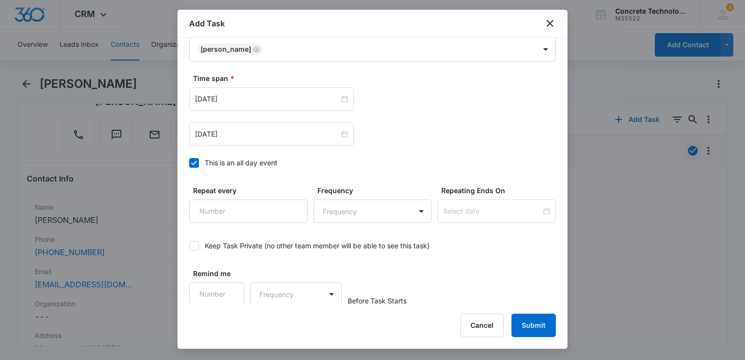
click at [196, 161] on icon at bounding box center [194, 162] width 9 height 9
click at [189, 163] on input "This is an all day event" at bounding box center [189, 163] width 0 height 0
type input "[DATE]"
type input "12:00 am"
type input "[DATE]"
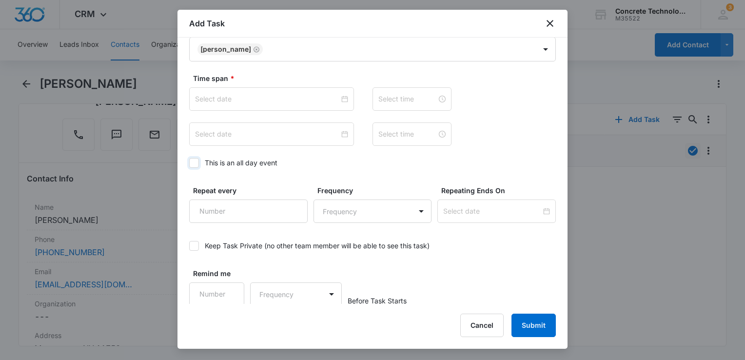
type input "12:00 am"
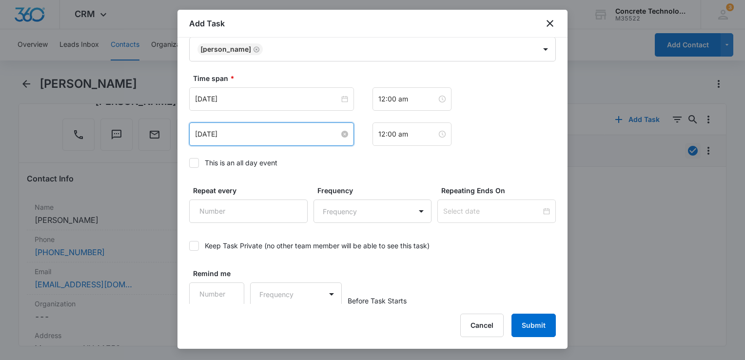
click at [271, 132] on input "[DATE]" at bounding box center [267, 134] width 144 height 11
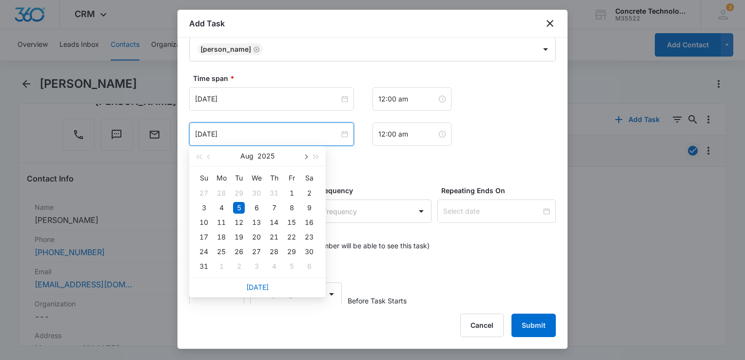
click at [307, 155] on button "button" at bounding box center [305, 155] width 11 height 19
type input "[DATE]"
click at [251, 221] on div "17" at bounding box center [257, 222] width 12 height 12
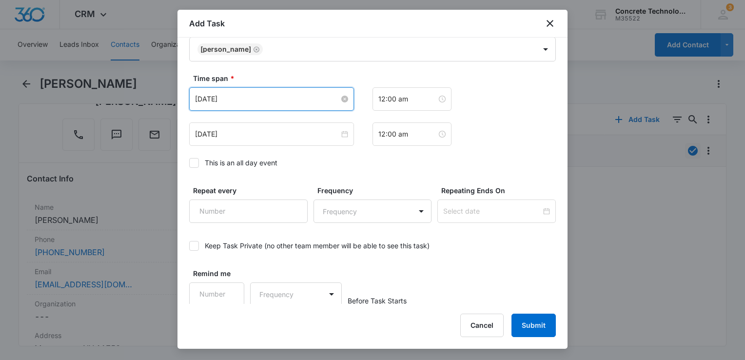
click at [269, 98] on input "[DATE]" at bounding box center [267, 99] width 144 height 11
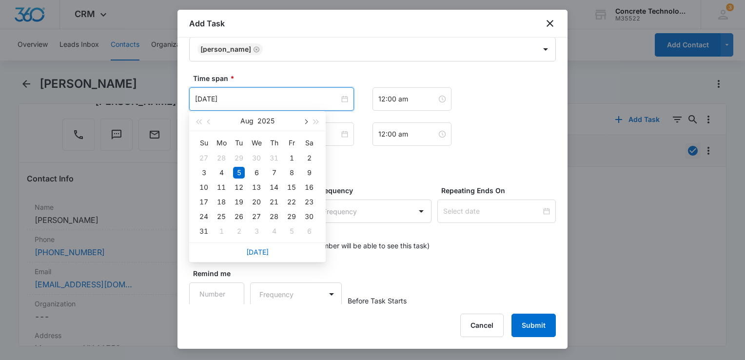
click at [300, 120] on button "button" at bounding box center [305, 120] width 11 height 19
type input "[DATE]"
click at [248, 186] on td "17" at bounding box center [257, 187] width 18 height 15
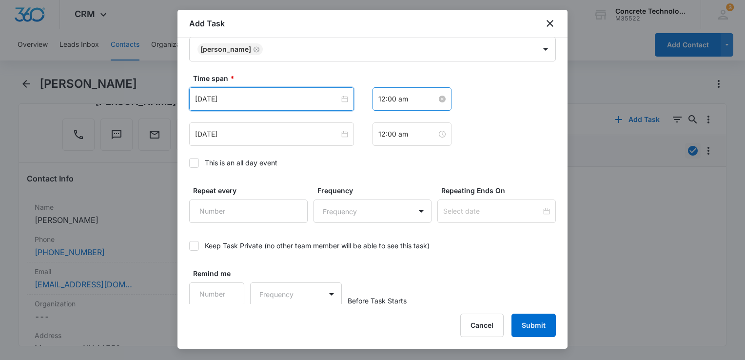
click at [407, 100] on input "12:00 am" at bounding box center [407, 99] width 58 height 11
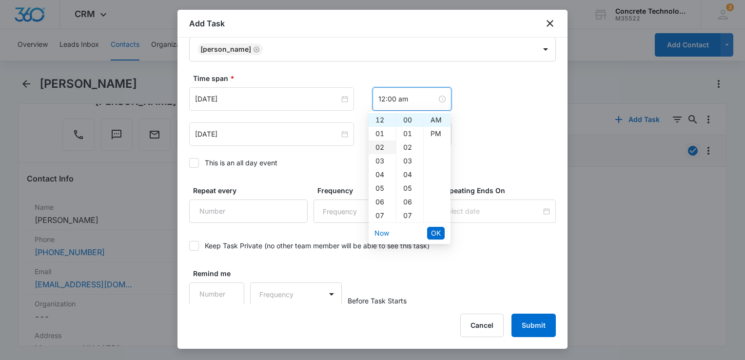
click at [379, 149] on div "02" at bounding box center [382, 147] width 27 height 14
click at [436, 135] on div "PM" at bounding box center [437, 134] width 27 height 14
type input "2:00 pm"
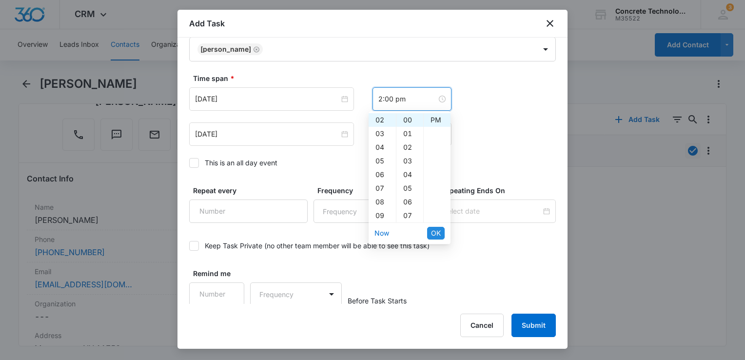
click at [433, 228] on span "OK" at bounding box center [436, 233] width 10 height 11
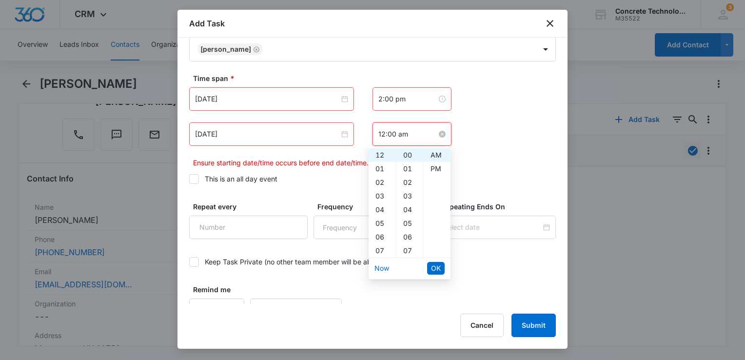
click at [406, 137] on input "12:00 am" at bounding box center [407, 134] width 58 height 11
click at [383, 182] on div "02" at bounding box center [382, 182] width 27 height 14
click at [406, 225] on div "05" at bounding box center [409, 223] width 27 height 14
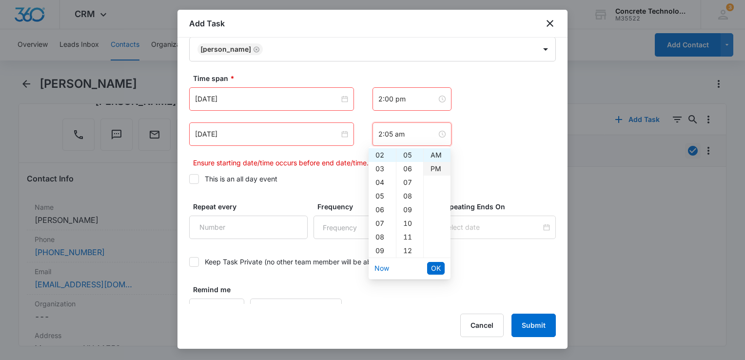
click at [436, 165] on div "PM" at bounding box center [437, 169] width 27 height 14
type input "2:05 pm"
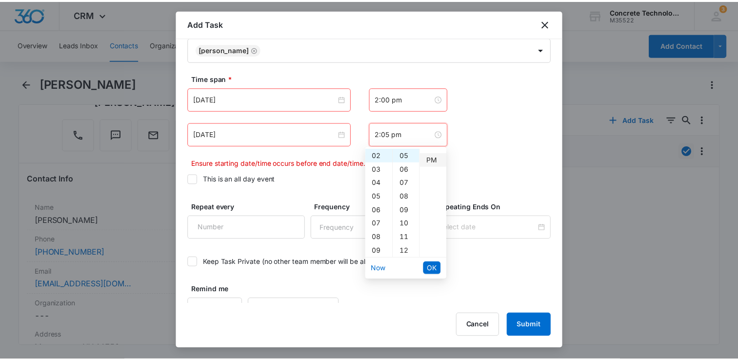
scroll to position [14, 0]
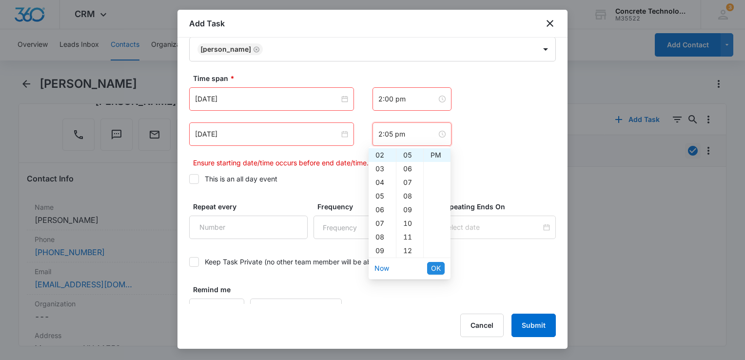
click at [435, 262] on button "OK" at bounding box center [436, 268] width 18 height 13
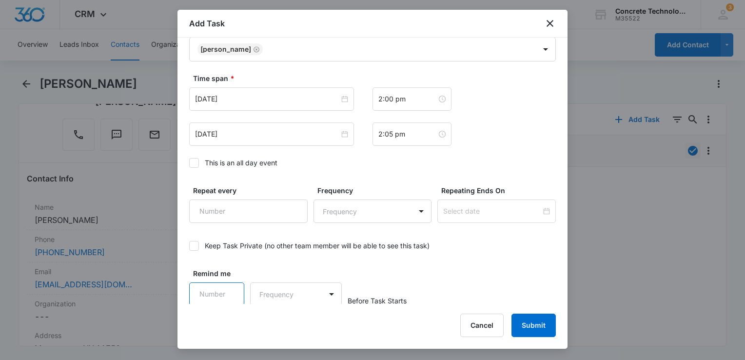
click at [216, 295] on input "Remind me" at bounding box center [216, 293] width 55 height 23
type input "5"
click at [310, 289] on body "CRM Apps Reputation Websites Forms CRM Email Social Content Ads Intelligence Fi…" at bounding box center [372, 180] width 745 height 360
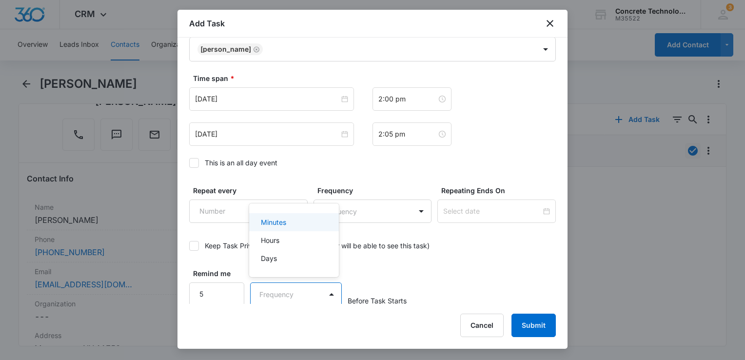
click at [303, 222] on div "Minutes" at bounding box center [293, 222] width 64 height 10
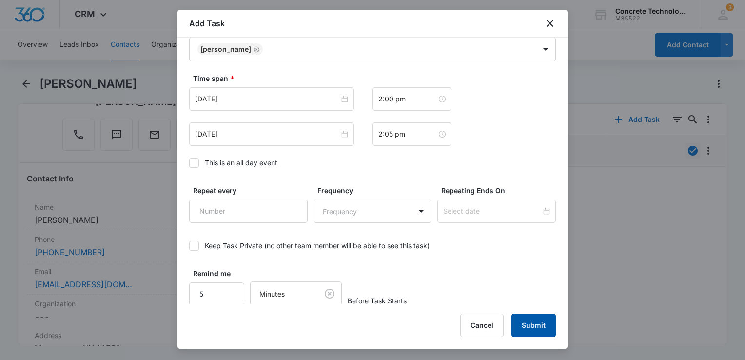
click at [535, 324] on button "Submit" at bounding box center [533, 324] width 44 height 23
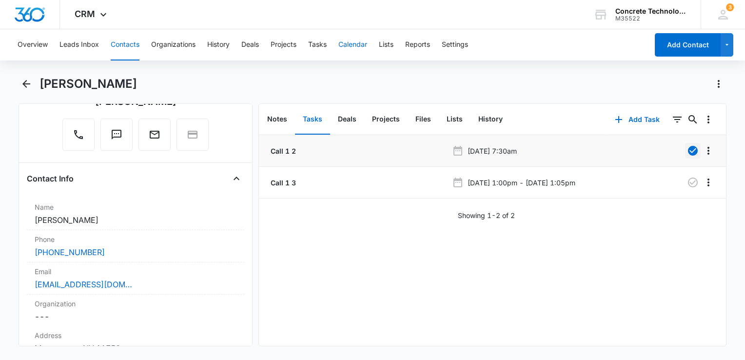
click at [346, 44] on button "Calendar" at bounding box center [352, 44] width 29 height 31
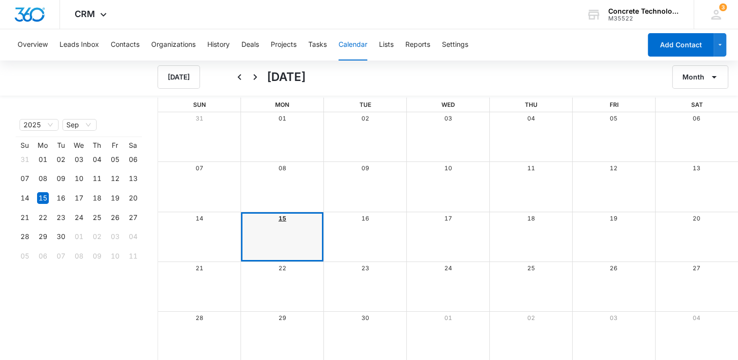
click at [283, 215] on link "15" at bounding box center [282, 217] width 8 height 7
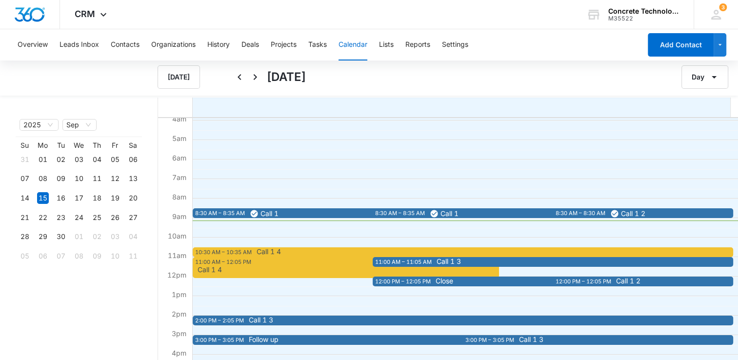
scroll to position [97, 0]
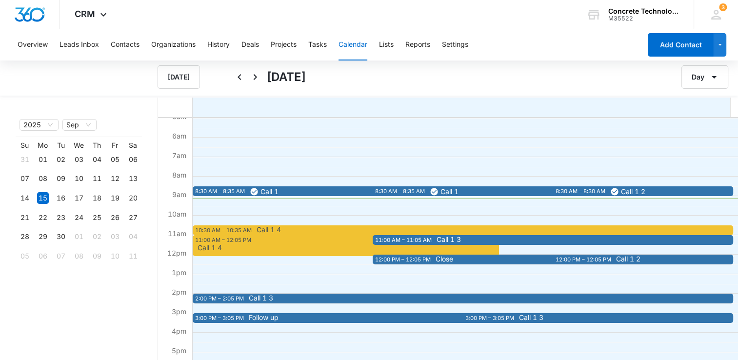
click at [292, 230] on span "Call 1 4" at bounding box center [522, 229] width 533 height 7
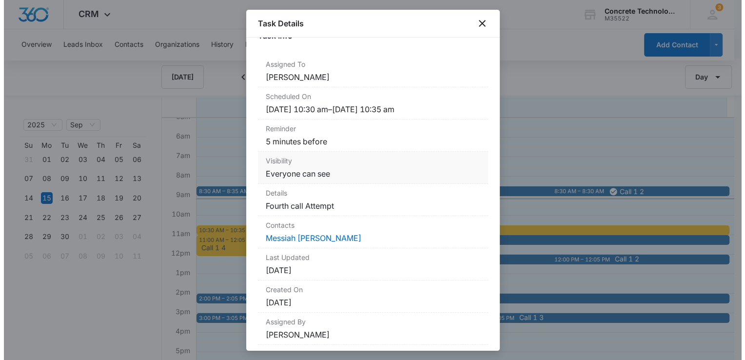
scroll to position [74, 0]
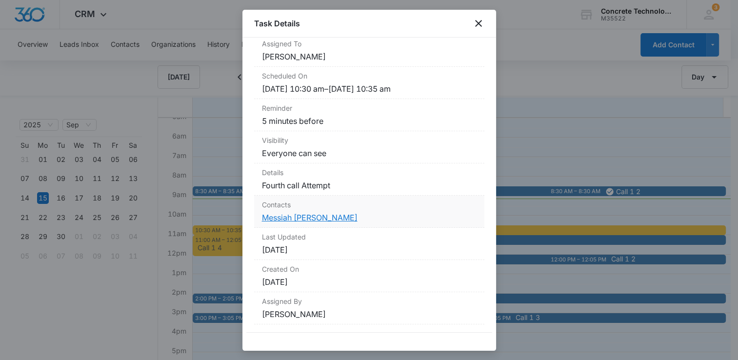
click at [300, 219] on link "Messiah [PERSON_NAME]" at bounding box center [310, 218] width 96 height 10
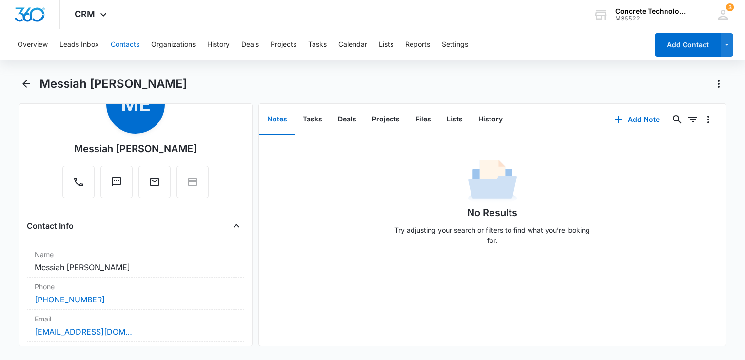
scroll to position [146, 0]
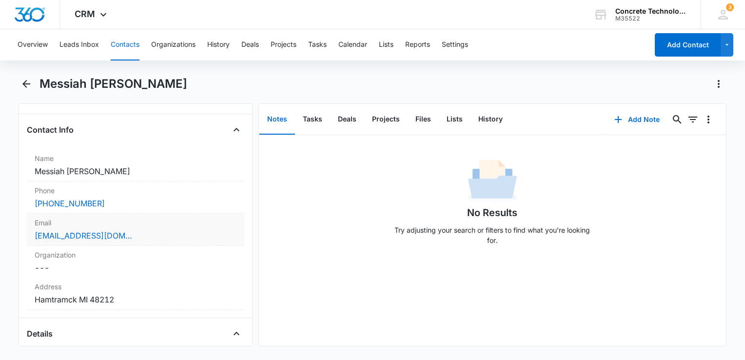
click at [148, 237] on div "[EMAIL_ADDRESS][DOMAIN_NAME]" at bounding box center [136, 236] width 202 height 12
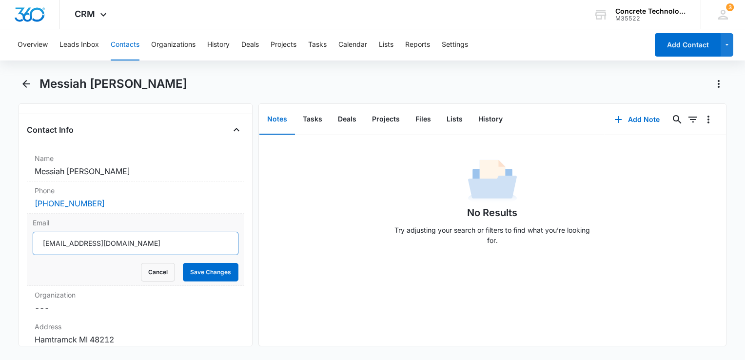
drag, startPoint x: 148, startPoint y: 237, endPoint x: -2, endPoint y: 216, distance: 151.1
click at [0, 216] on html "CRM Apps Reputation Websites Forms CRM Email Social Content Ads Intelligence Fi…" at bounding box center [372, 180] width 745 height 360
click at [314, 120] on button "Tasks" at bounding box center [312, 119] width 35 height 30
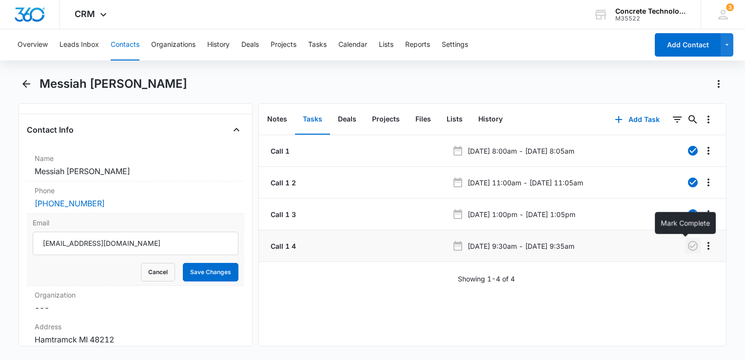
click at [687, 250] on icon "button" at bounding box center [693, 246] width 12 height 12
click at [491, 122] on button "History" at bounding box center [490, 119] width 40 height 30
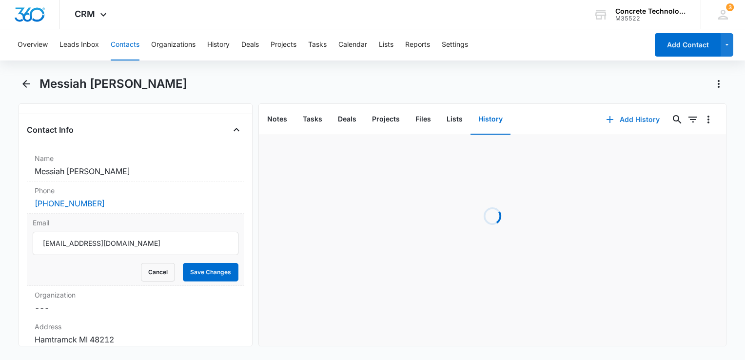
click at [613, 120] on button "Add History" at bounding box center [632, 119] width 73 height 23
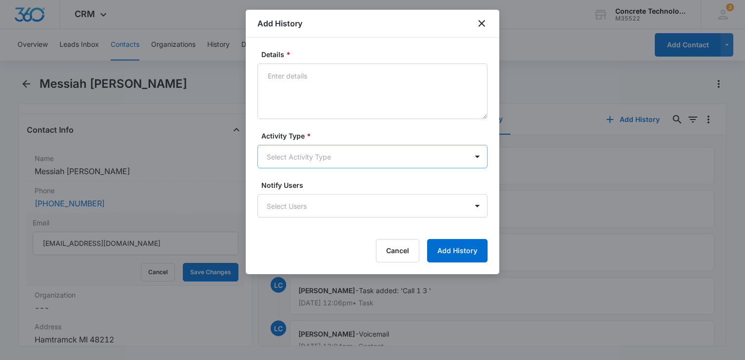
click at [370, 160] on body "CRM Apps Reputation Websites Forms CRM Email Social Content Ads Intelligence Fi…" at bounding box center [372, 180] width 745 height 360
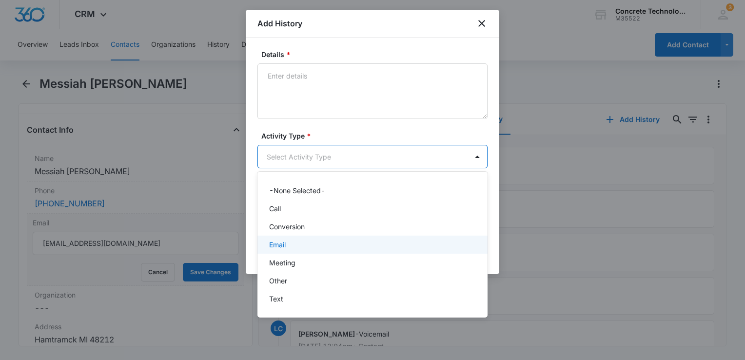
click at [331, 239] on div "Email" at bounding box center [372, 244] width 230 height 18
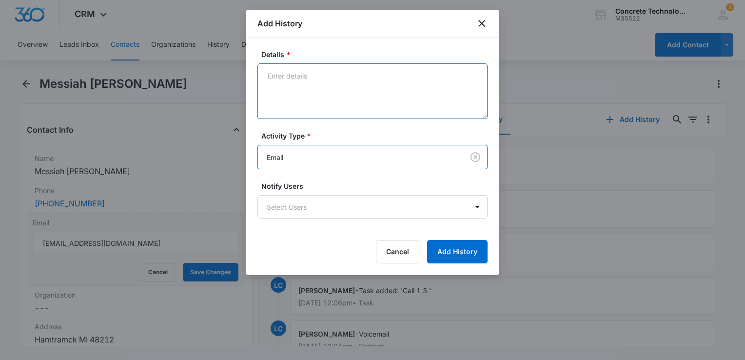
click at [348, 74] on textarea "Details *" at bounding box center [372, 91] width 230 height 56
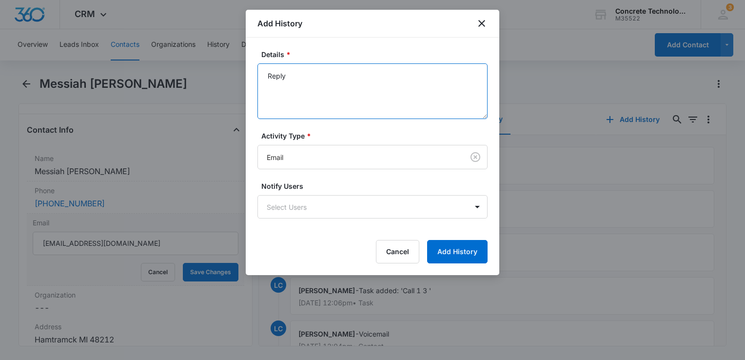
type textarea "Reply"
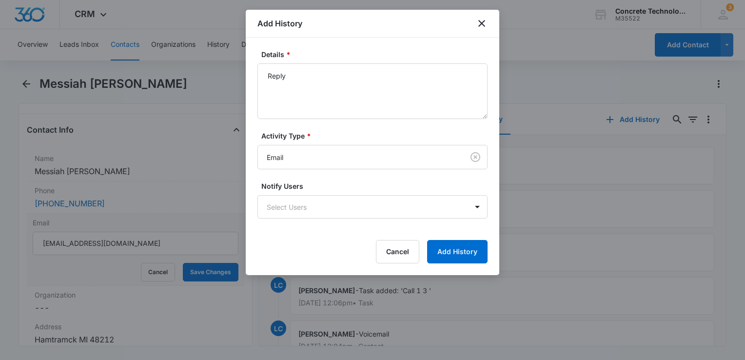
click at [372, 222] on form "Details * Reply Activity Type * Email Notify Users Select Users Cancel Add Hist…" at bounding box center [372, 156] width 230 height 214
click at [359, 210] on body "CRM Apps Reputation Websites Forms CRM Email Social Content Ads Intelligence Fi…" at bounding box center [372, 180] width 745 height 360
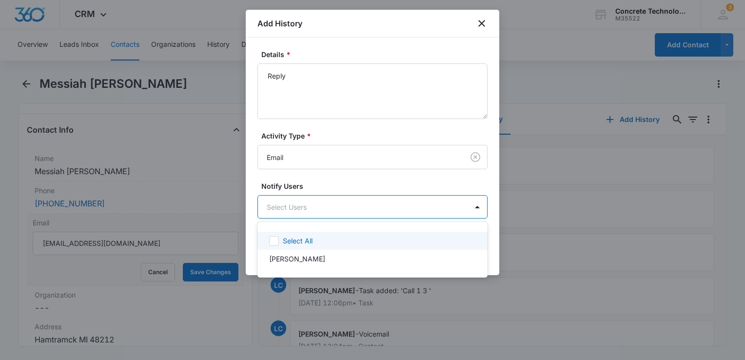
click at [335, 251] on div "[PERSON_NAME]" at bounding box center [372, 259] width 230 height 18
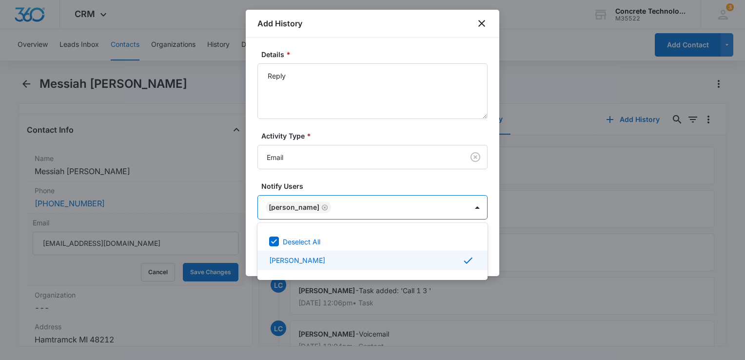
click at [500, 251] on div at bounding box center [372, 180] width 745 height 360
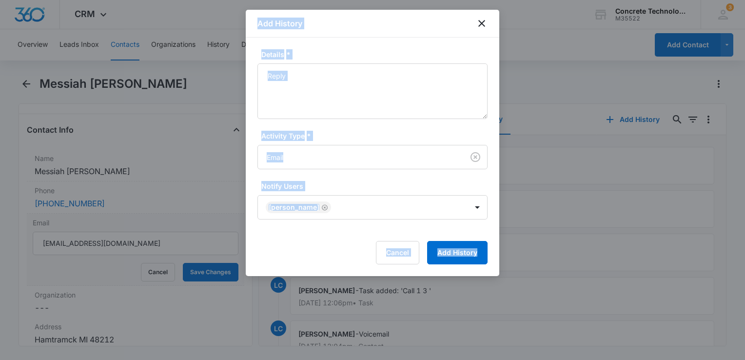
click at [497, 252] on body "CRM Apps Reputation Websites Forms CRM Email Social Content Ads Intelligence Fi…" at bounding box center [372, 180] width 745 height 360
drag, startPoint x: 497, startPoint y: 252, endPoint x: 473, endPoint y: 252, distance: 23.9
click at [474, 252] on button "Add History" at bounding box center [457, 252] width 60 height 23
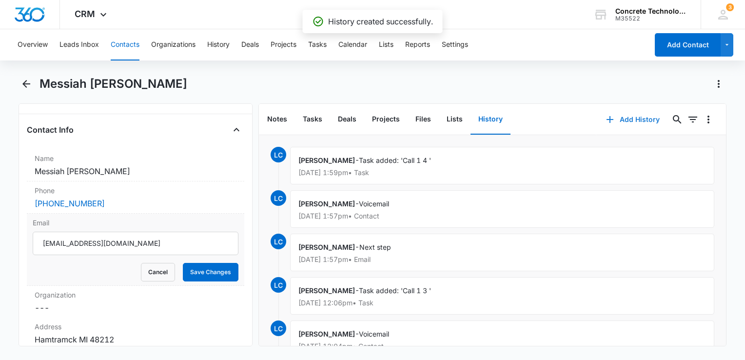
click at [614, 119] on button "Add History" at bounding box center [632, 119] width 73 height 23
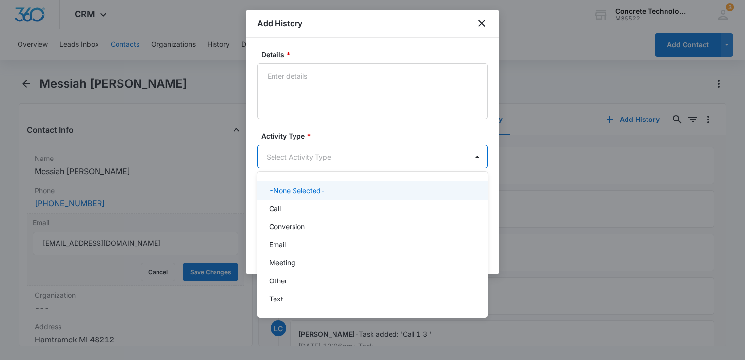
click at [335, 157] on body "CRM Apps Reputation Websites Forms CRM Email Social Content Ads Intelligence Fi…" at bounding box center [372, 180] width 745 height 360
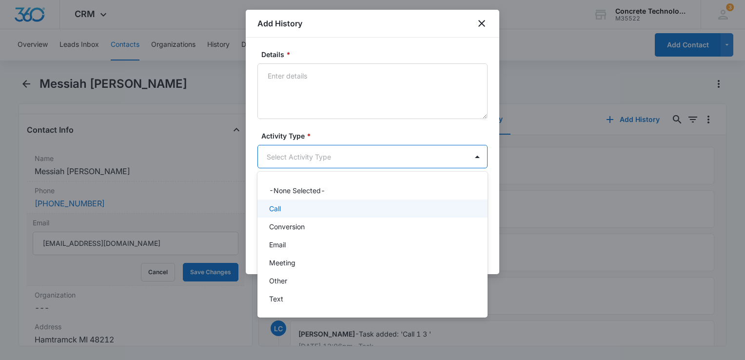
click at [295, 211] on div "Call" at bounding box center [371, 208] width 205 height 10
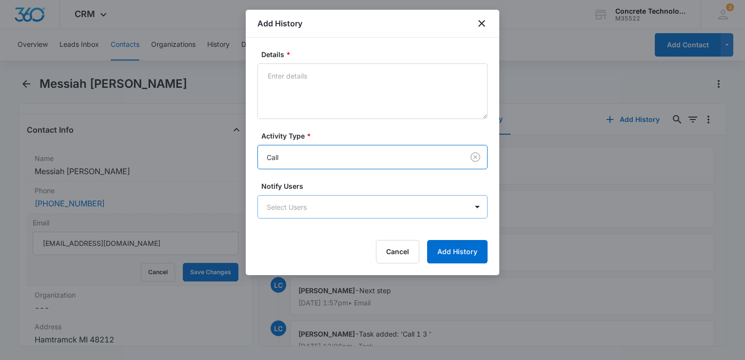
click at [295, 211] on body "CRM Apps Reputation Websites Forms CRM Email Social Content Ads Intelligence Fi…" at bounding box center [372, 180] width 745 height 360
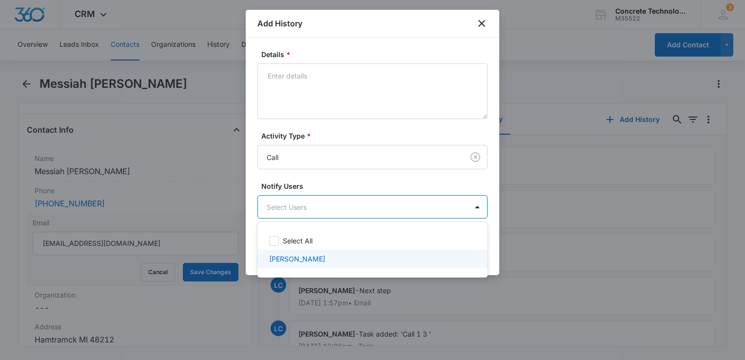
drag, startPoint x: 290, startPoint y: 258, endPoint x: 304, endPoint y: 223, distance: 37.8
click at [291, 258] on p "[PERSON_NAME]" at bounding box center [297, 258] width 56 height 10
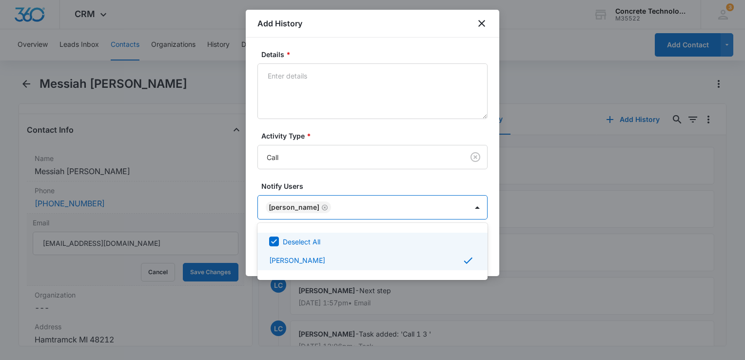
click at [312, 83] on div at bounding box center [372, 180] width 745 height 360
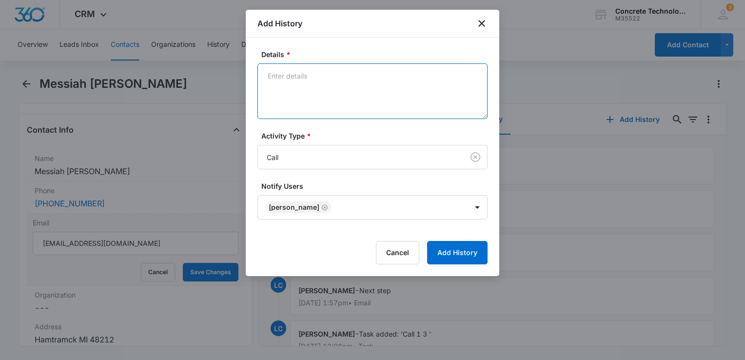
click at [313, 71] on textarea "Details *" at bounding box center [372, 91] width 230 height 56
type textarea "Voicemail"
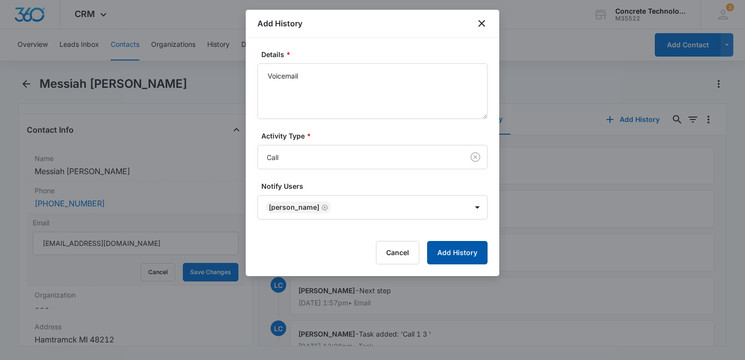
click at [470, 253] on button "Add History" at bounding box center [457, 252] width 60 height 23
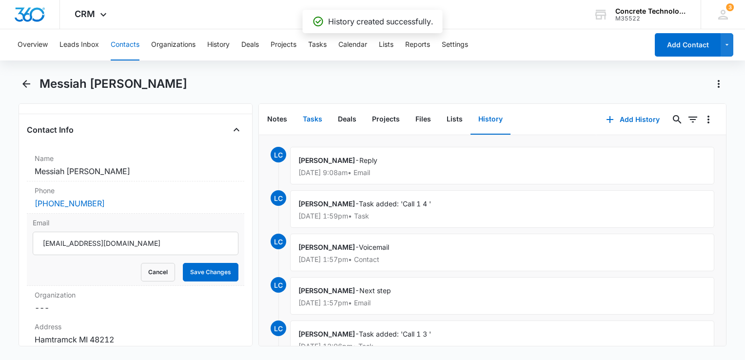
click at [311, 116] on button "Tasks" at bounding box center [312, 119] width 35 height 30
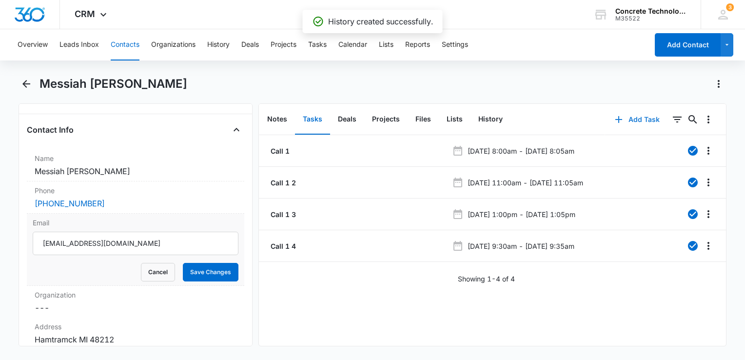
click at [605, 120] on button "Add Task" at bounding box center [637, 119] width 64 height 23
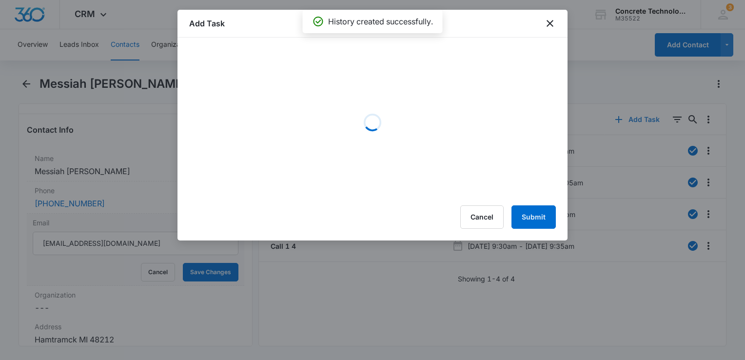
click at [608, 119] on div at bounding box center [372, 180] width 745 height 360
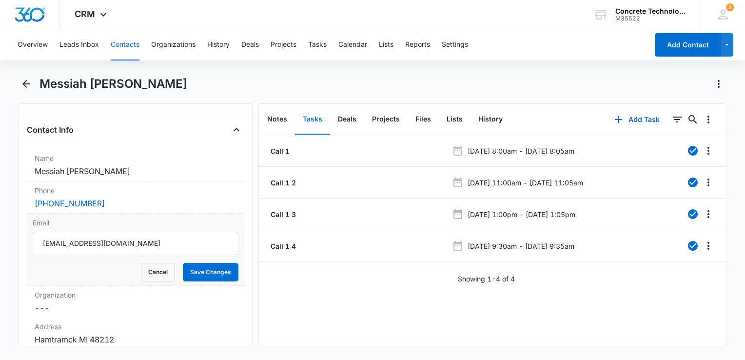
click at [594, 121] on div "Notes Tasks Deals Projects Files Lists History" at bounding box center [432, 119] width 346 height 31
click at [625, 118] on button "Add Task" at bounding box center [637, 119] width 64 height 23
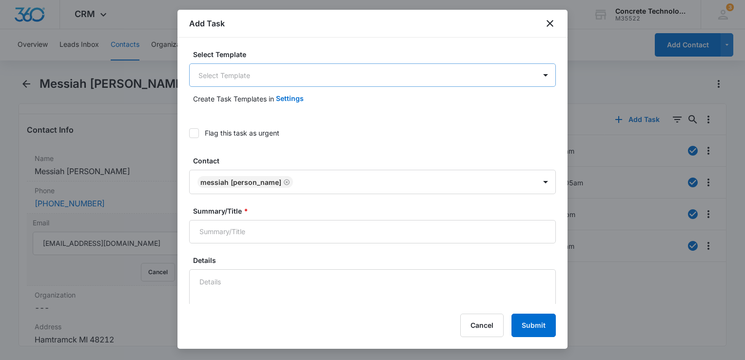
click at [263, 84] on body "CRM Apps Reputation Websites Forms CRM Email Social Content Ads Intelligence Fi…" at bounding box center [372, 180] width 745 height 360
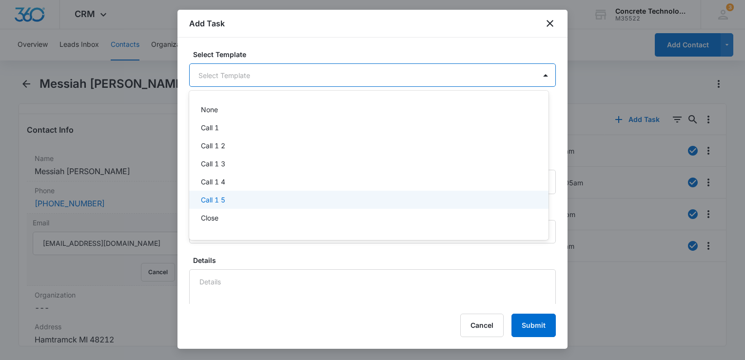
click at [250, 194] on div "Call 1 5" at bounding box center [368, 200] width 359 height 18
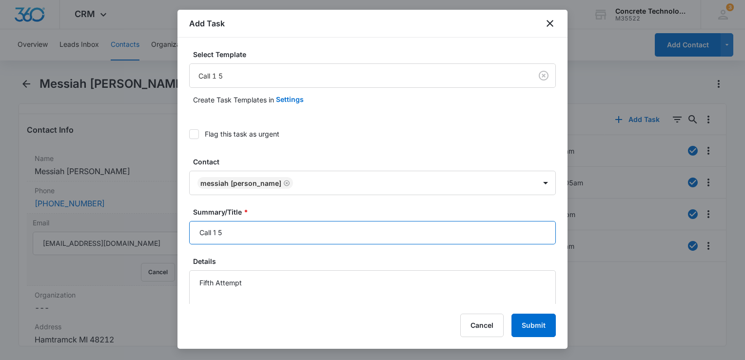
click at [264, 228] on input "Call 1 5" at bounding box center [372, 232] width 367 height 23
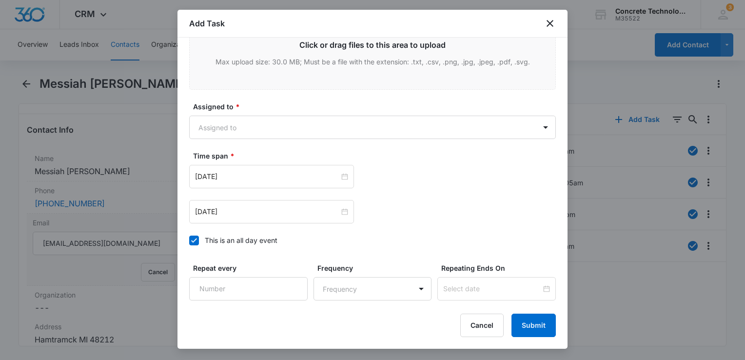
scroll to position [697, 0]
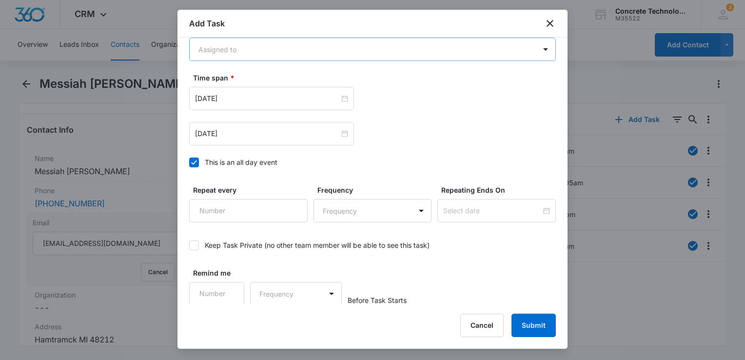
type input "Call 1 5"
click at [235, 54] on body "CRM Apps Reputation Websites Forms CRM Email Social Content Ads Intelligence Fi…" at bounding box center [372, 180] width 745 height 360
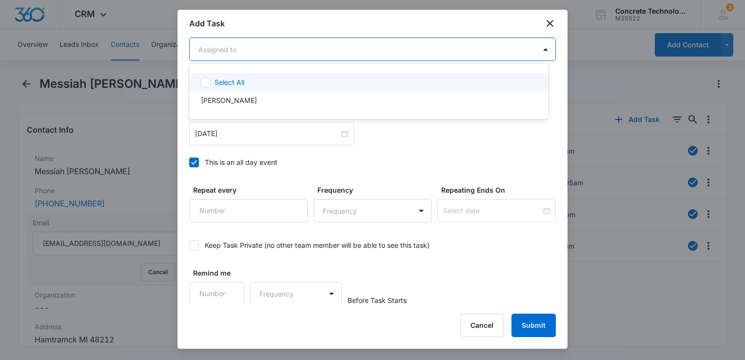
click at [234, 92] on div "[PERSON_NAME]" at bounding box center [368, 100] width 359 height 18
checkbox input "true"
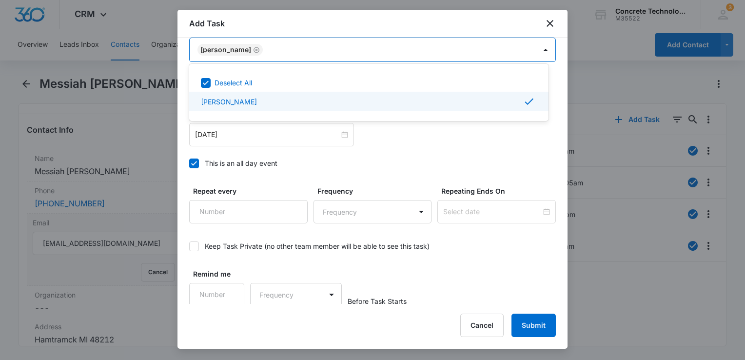
scroll to position [698, 0]
click at [192, 161] on div at bounding box center [372, 180] width 745 height 360
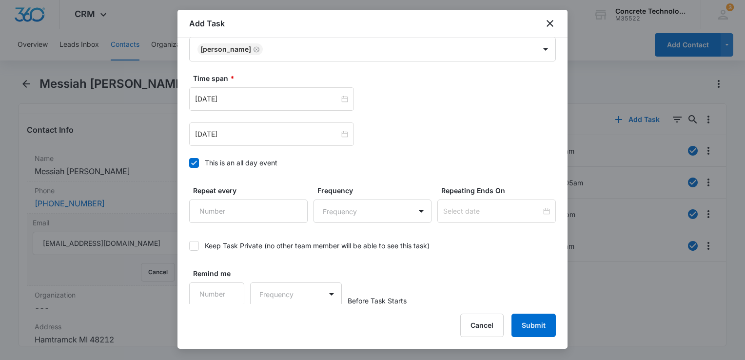
click at [192, 161] on icon at bounding box center [194, 162] width 9 height 9
click at [189, 163] on input "This is an all day event" at bounding box center [189, 163] width 0 height 0
click at [254, 132] on input "[DATE]" at bounding box center [267, 134] width 144 height 11
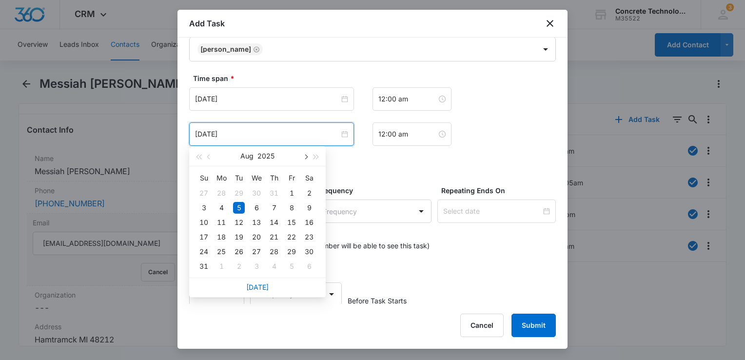
click at [306, 157] on span "button" at bounding box center [305, 157] width 5 height 5
type input "[DATE]"
click at [273, 221] on div "18" at bounding box center [274, 222] width 12 height 12
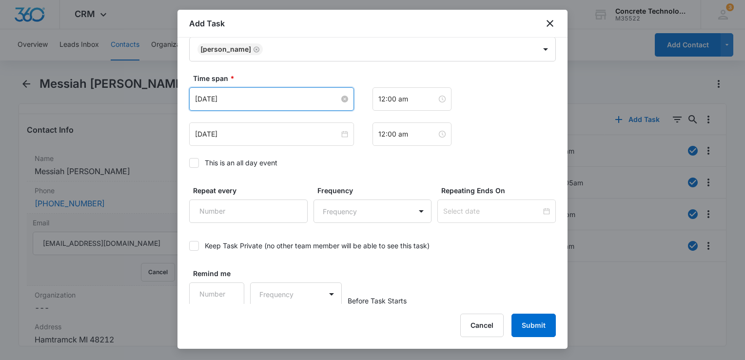
click at [266, 100] on input "[DATE]" at bounding box center [267, 99] width 144 height 11
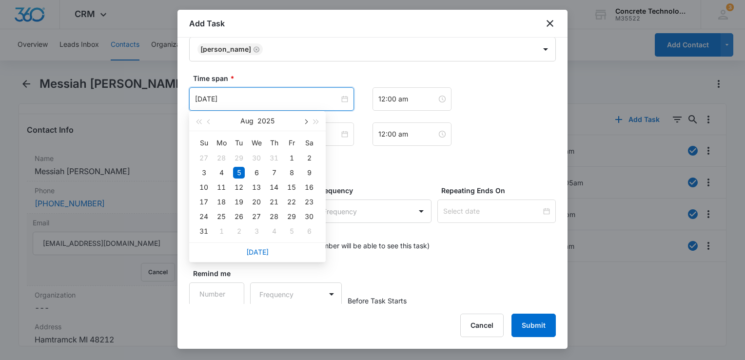
click at [304, 123] on span "button" at bounding box center [305, 121] width 5 height 5
type input "[DATE]"
click at [274, 183] on div "18" at bounding box center [274, 187] width 12 height 12
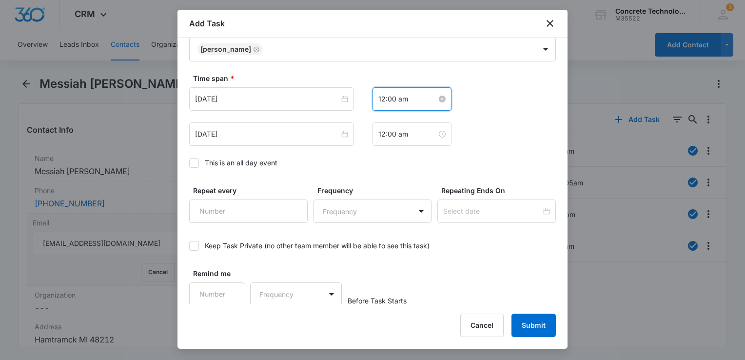
click at [415, 102] on input "12:00 am" at bounding box center [407, 99] width 58 height 11
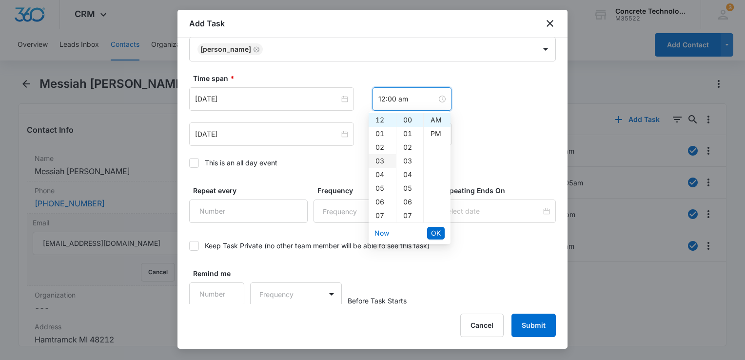
click at [378, 161] on div "03" at bounding box center [382, 161] width 27 height 14
click at [438, 137] on div "PM" at bounding box center [437, 134] width 27 height 14
type input "3:00 pm"
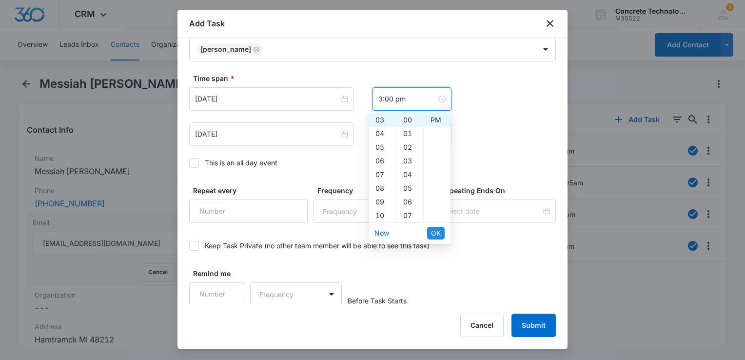
click at [434, 232] on span "OK" at bounding box center [436, 233] width 10 height 11
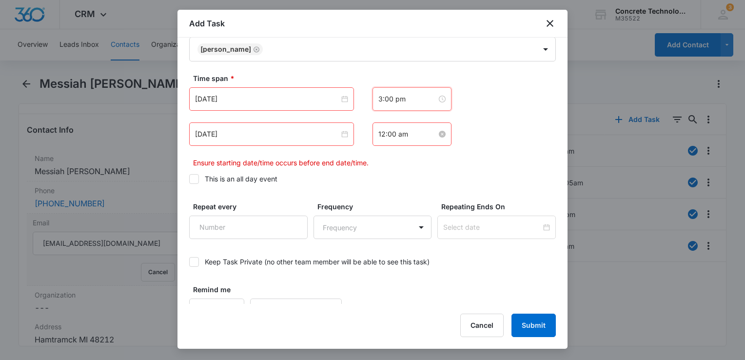
click at [411, 137] on input "12:00 am" at bounding box center [407, 134] width 58 height 11
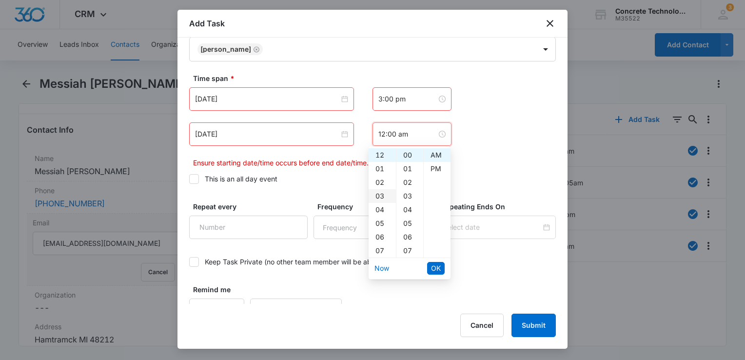
click at [375, 193] on div "03" at bounding box center [382, 196] width 27 height 14
click at [409, 225] on div "05" at bounding box center [409, 223] width 27 height 14
click at [437, 173] on div "PM" at bounding box center [437, 169] width 27 height 14
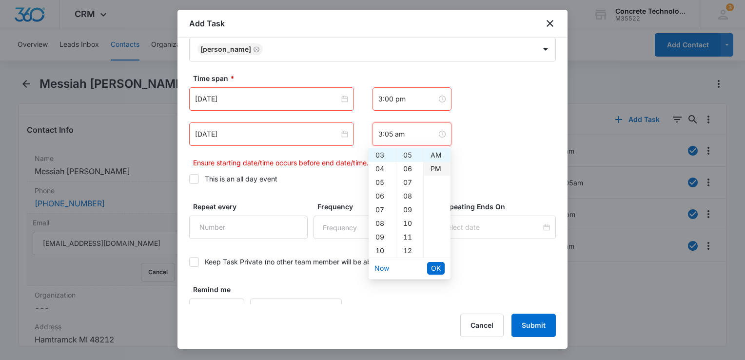
type input "3:05 pm"
click at [434, 264] on span "OK" at bounding box center [436, 268] width 10 height 11
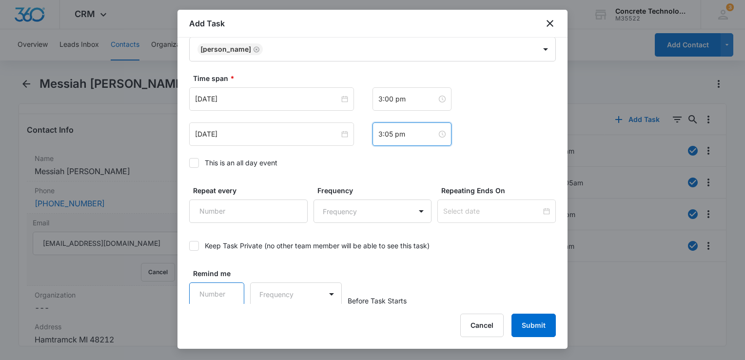
click at [213, 295] on input "Remind me" at bounding box center [216, 293] width 55 height 23
type input "5"
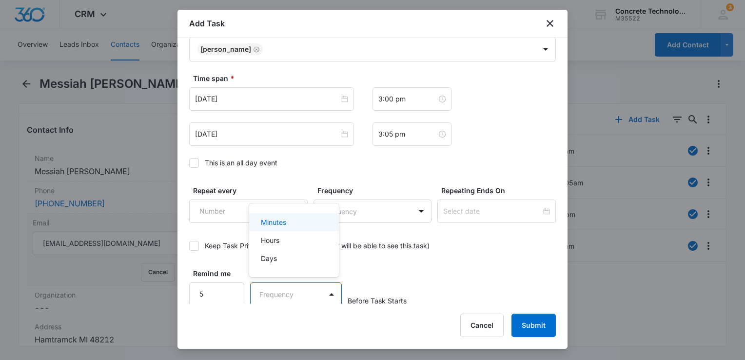
click at [314, 294] on body "CRM Apps Reputation Websites Forms CRM Email Social Content Ads Intelligence Fi…" at bounding box center [372, 180] width 745 height 360
click at [292, 222] on div "Minutes" at bounding box center [293, 222] width 64 height 10
click at [527, 324] on button "Submit" at bounding box center [533, 324] width 44 height 23
